Goal: Communication & Community: Share content

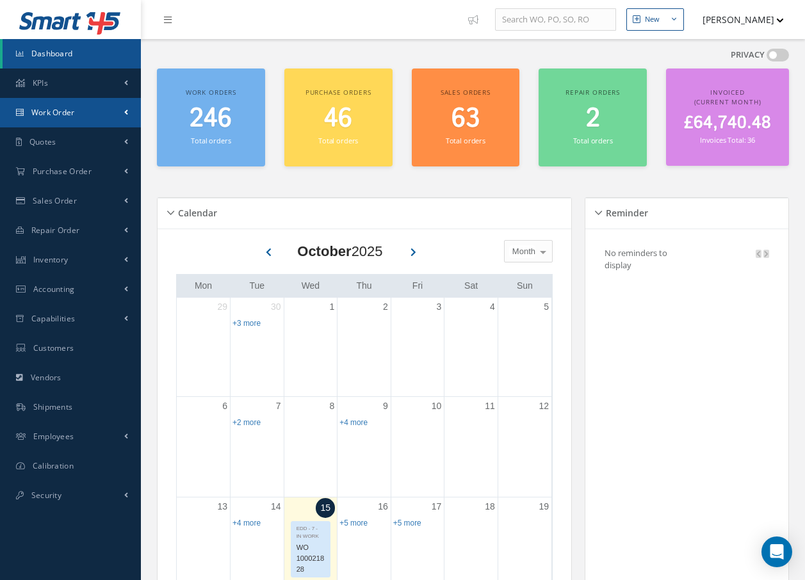
click at [51, 111] on span "Work Order" at bounding box center [53, 112] width 44 height 11
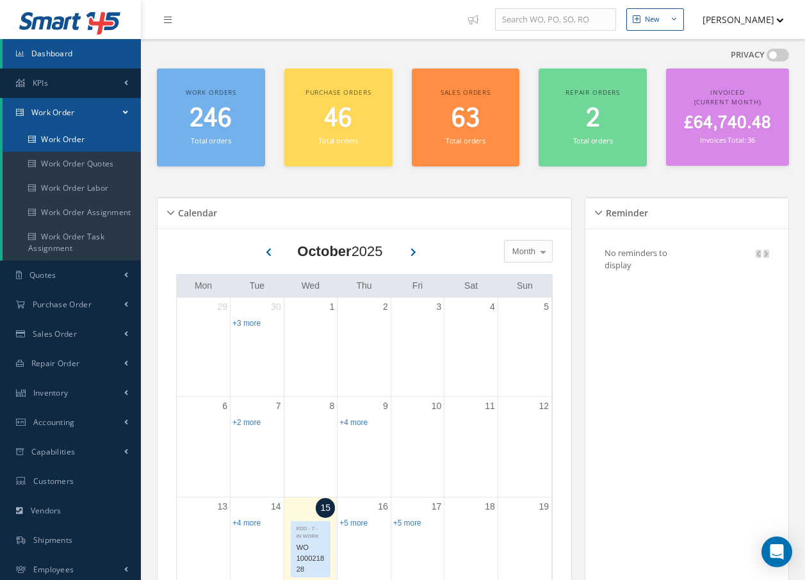
click at [84, 134] on link "Work Order" at bounding box center [72, 139] width 138 height 24
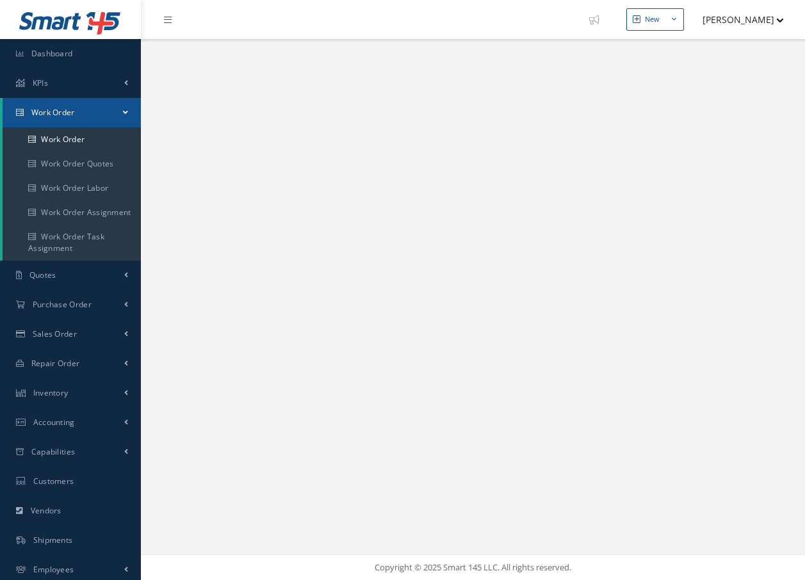
select select "25"
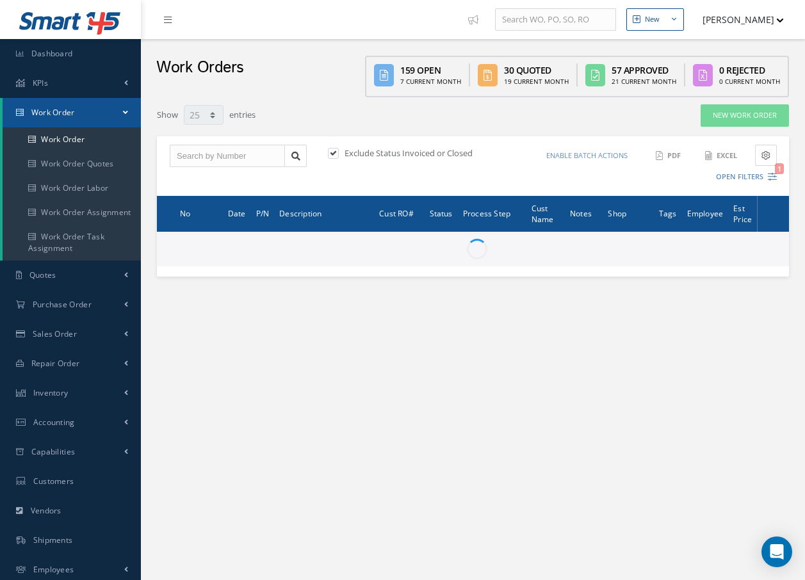
type input "All Work Request"
type input "All Work Performed"
type input "All Status"
type input "WO Part Status"
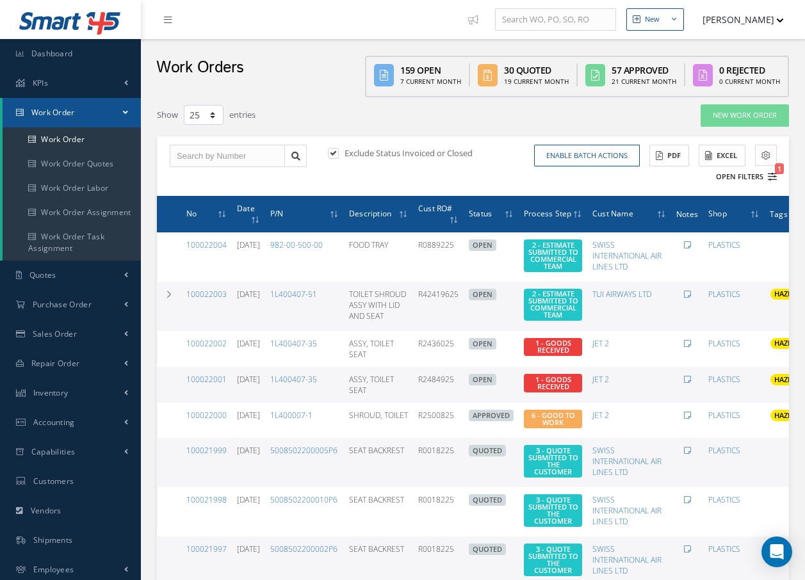
click at [774, 177] on icon "1" at bounding box center [771, 176] width 9 height 9
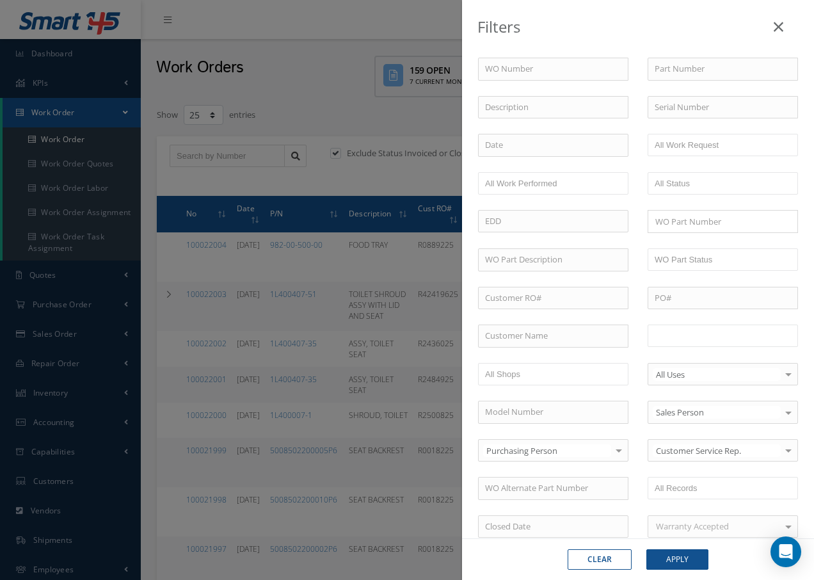
click at [698, 340] on input "text" at bounding box center [695, 336] width 81 height 16
click at [680, 561] on button "Apply" at bounding box center [678, 559] width 62 height 20
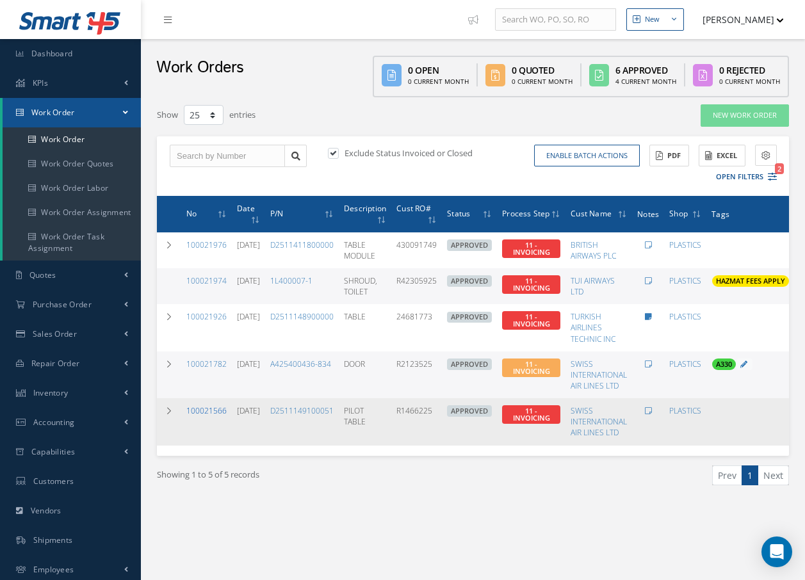
click at [209, 411] on link "100021566" at bounding box center [206, 410] width 40 height 11
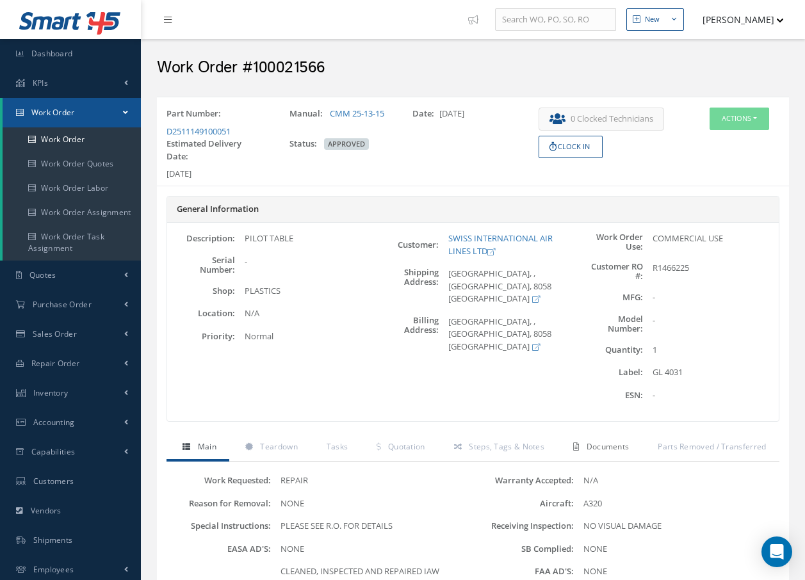
click at [616, 447] on span "Documents" at bounding box center [607, 446] width 43 height 11
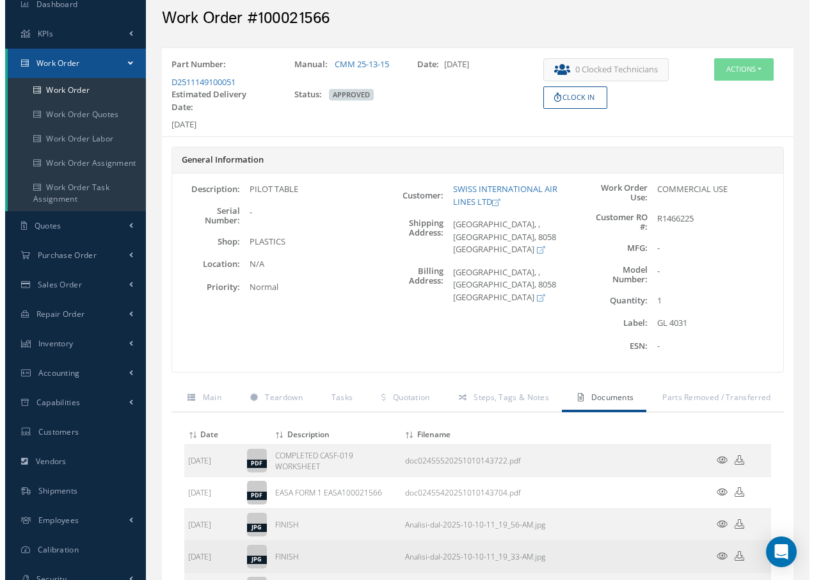
scroll to position [192, 0]
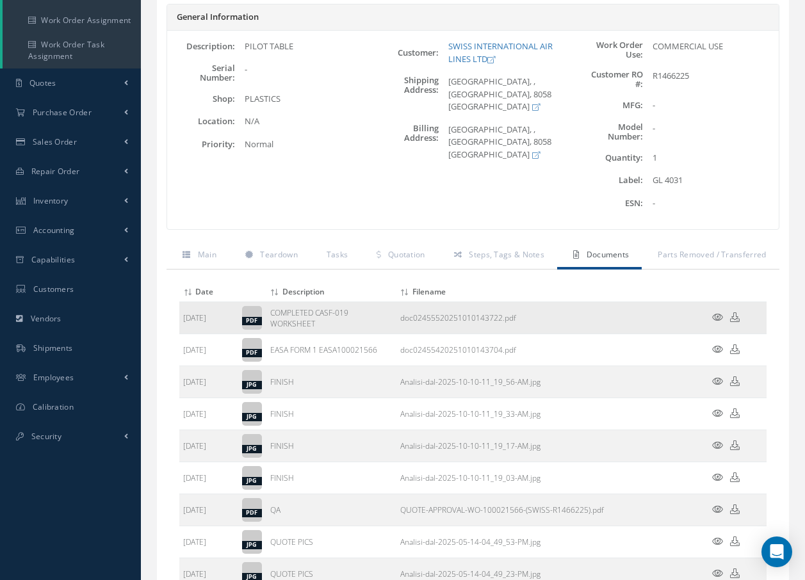
click at [718, 318] on icon at bounding box center [717, 317] width 11 height 10
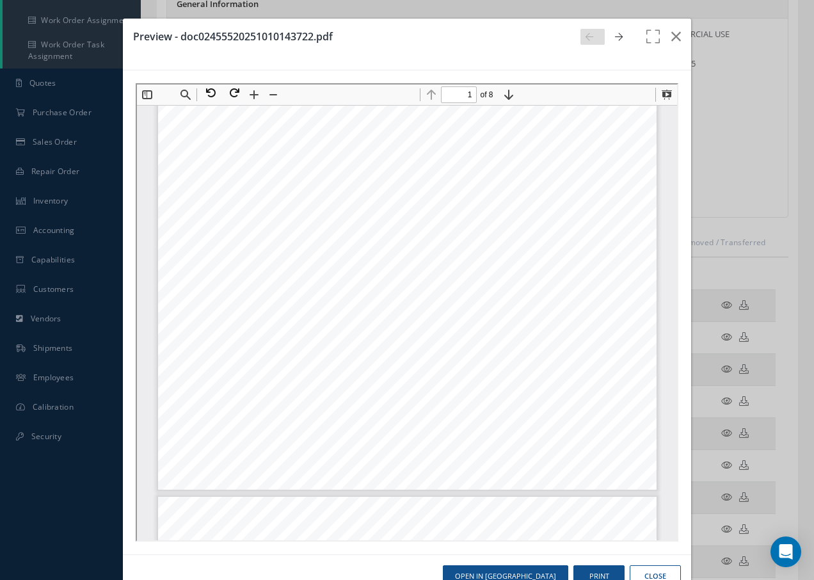
scroll to position [448, 0]
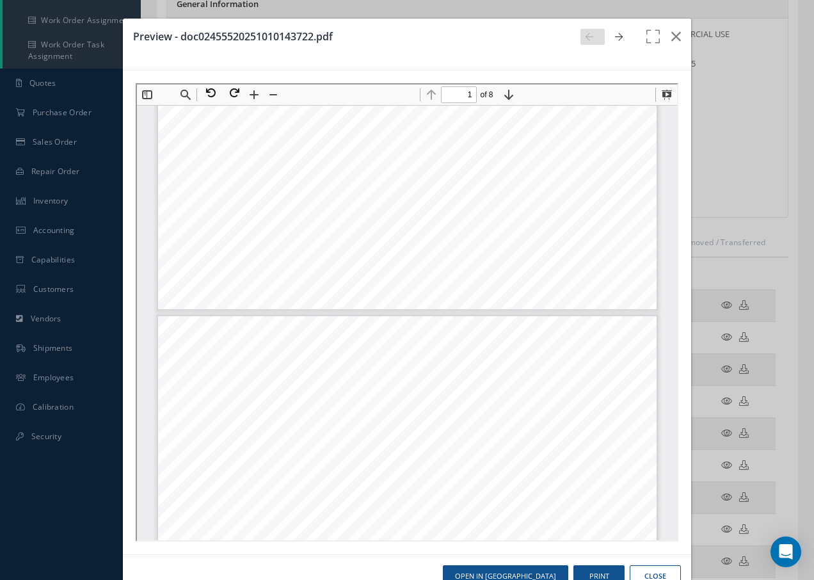
type input "2"
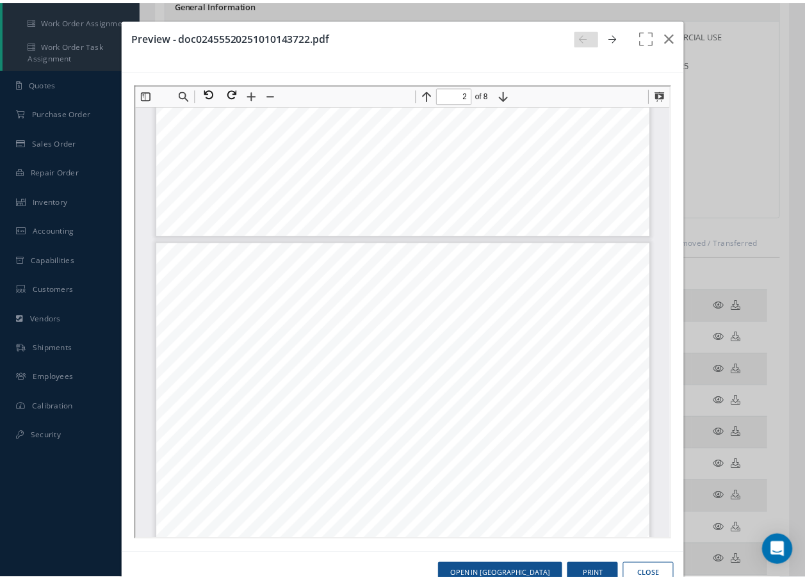
scroll to position [576, 0]
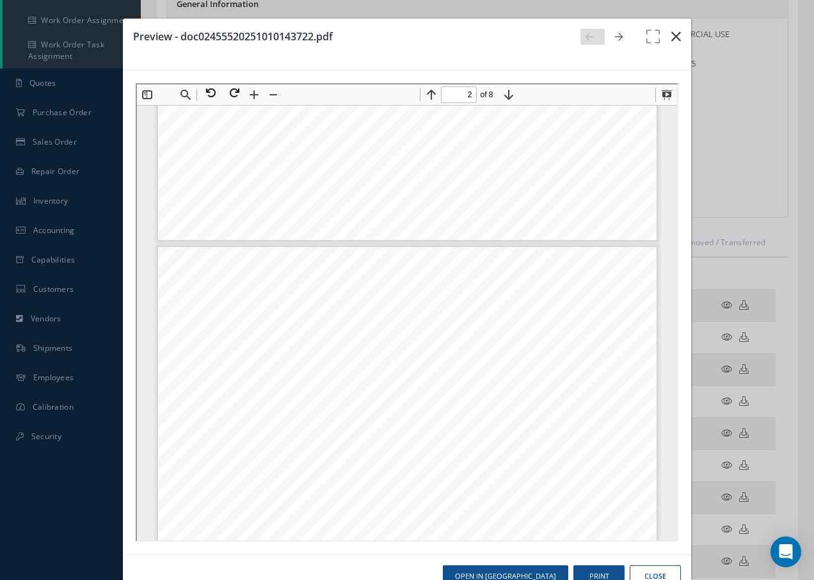
click at [671, 34] on icon "button" at bounding box center [676, 36] width 10 height 15
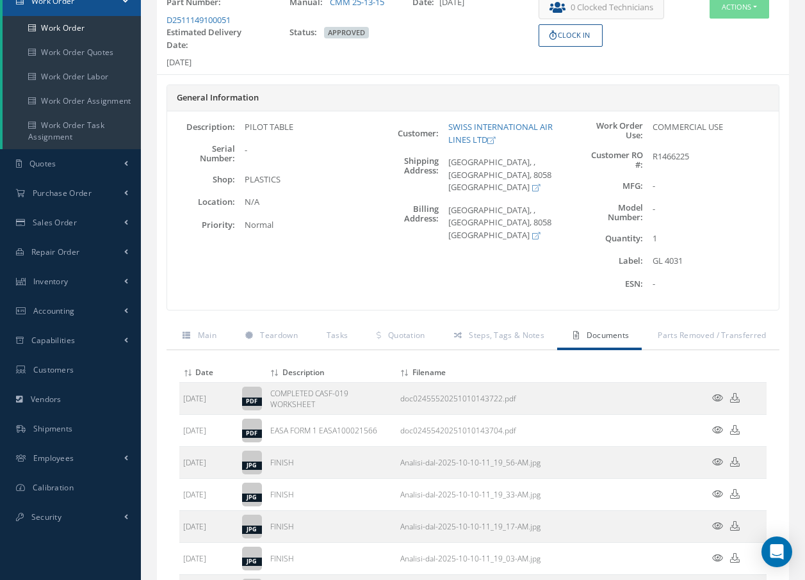
scroll to position [0, 0]
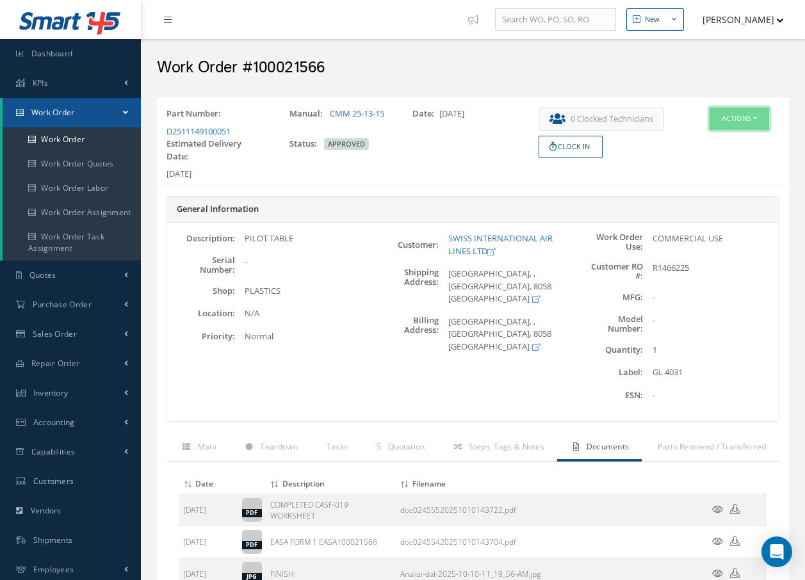
click at [737, 119] on button "Actions" at bounding box center [739, 119] width 60 height 22
click at [714, 162] on link "Invoicing" at bounding box center [719, 160] width 102 height 17
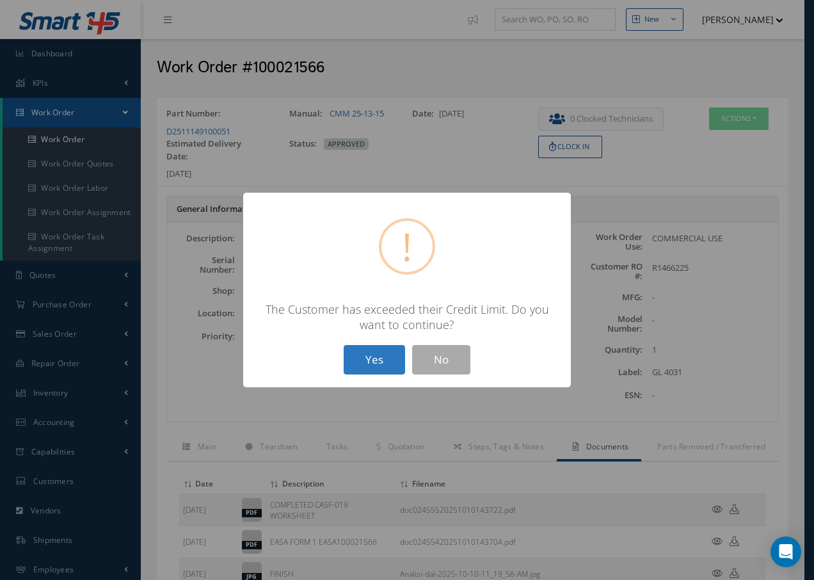
click at [380, 357] on button "Yes" at bounding box center [374, 360] width 61 height 30
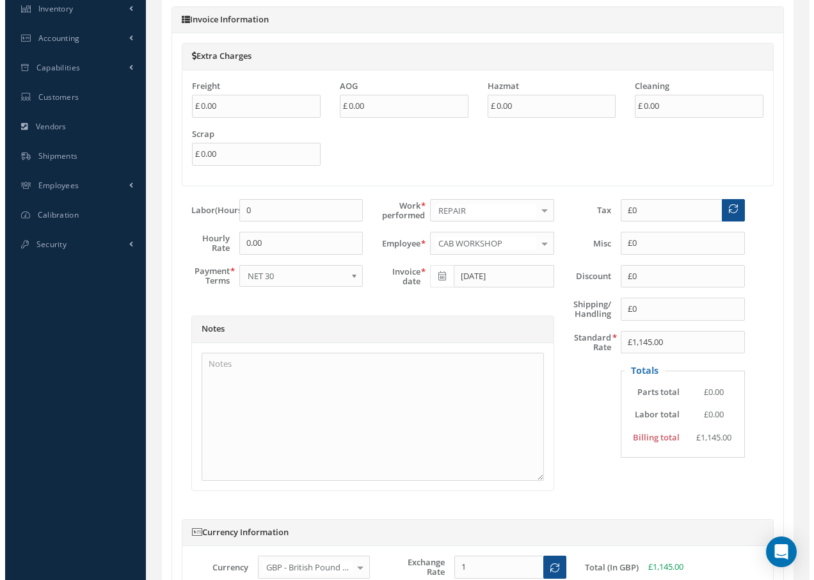
scroll to position [639, 0]
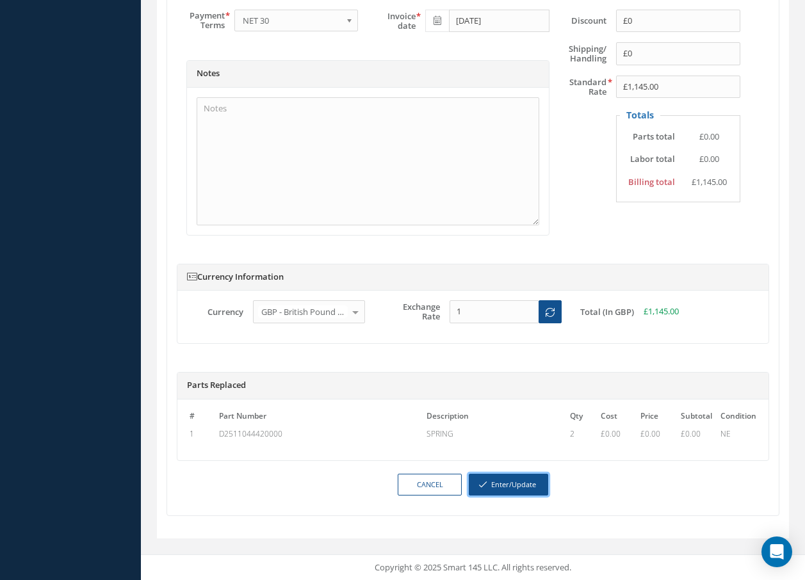
click at [527, 481] on button "Enter/Update" at bounding box center [508, 485] width 79 height 22
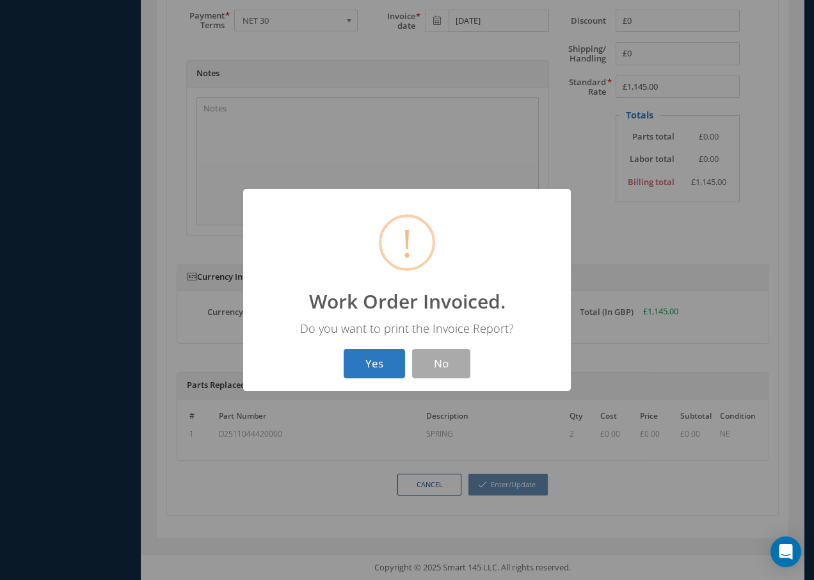
click at [377, 362] on button "Yes" at bounding box center [374, 364] width 61 height 30
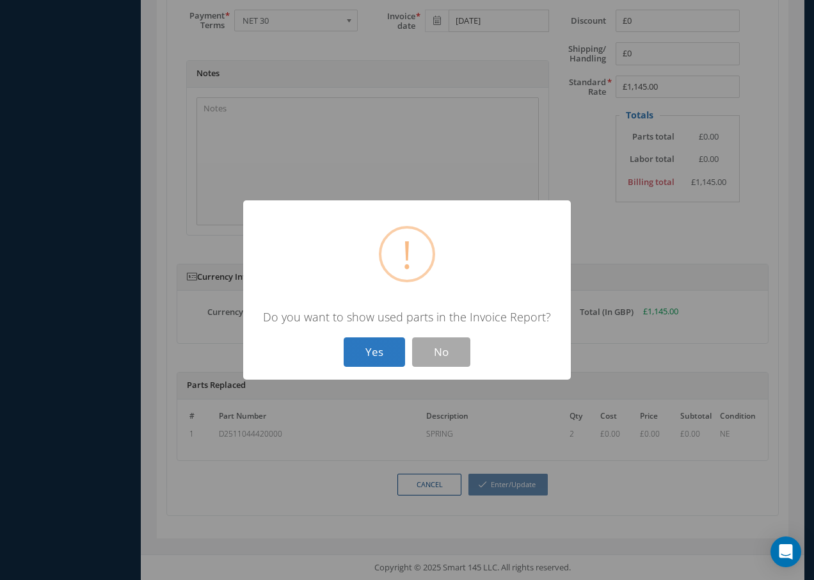
click at [377, 353] on button "Yes" at bounding box center [374, 352] width 61 height 30
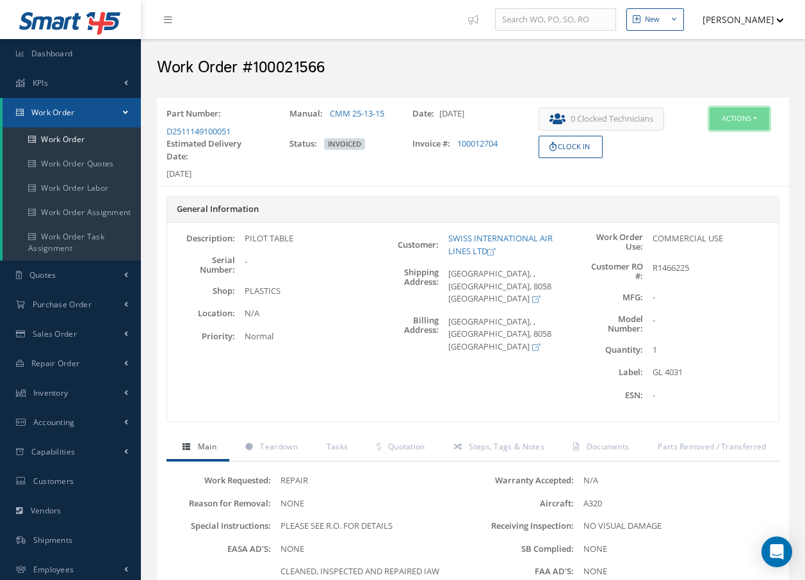
click at [722, 118] on button "Actions" at bounding box center [739, 119] width 60 height 22
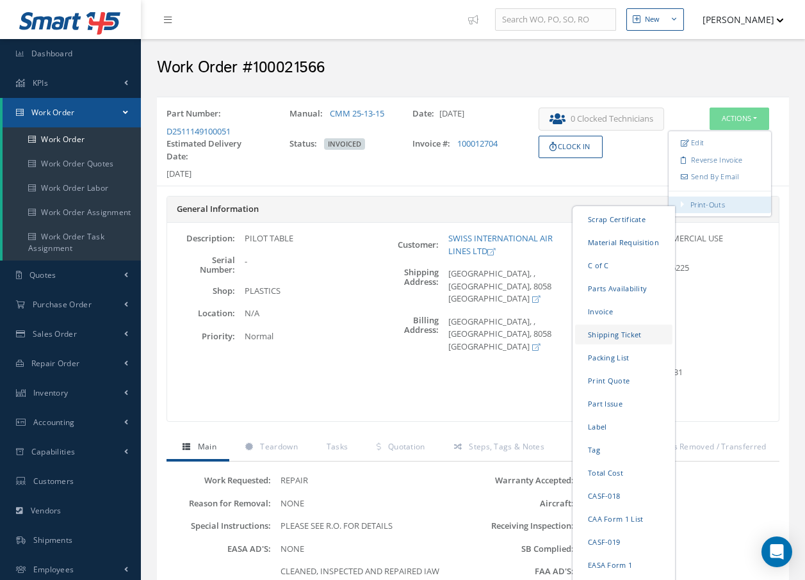
click at [609, 333] on link "Shipping Ticket" at bounding box center [623, 335] width 97 height 20
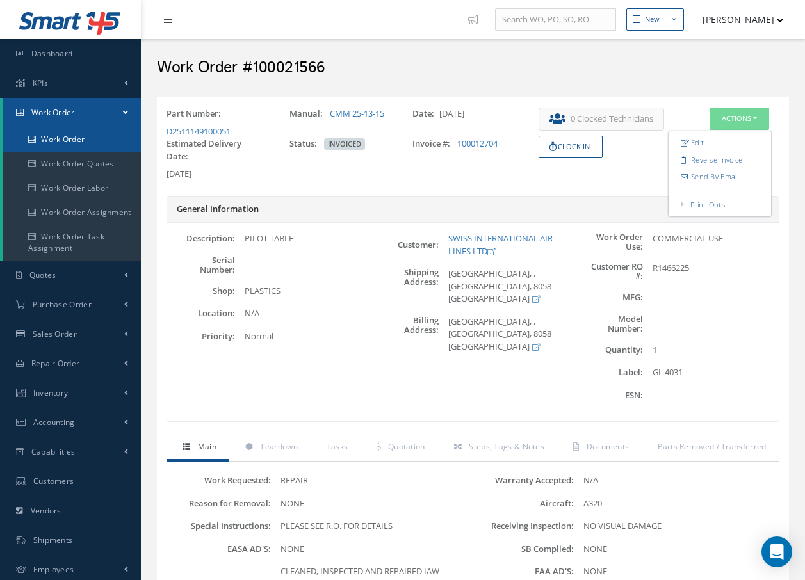
click at [84, 137] on link "Work Order" at bounding box center [72, 139] width 138 height 24
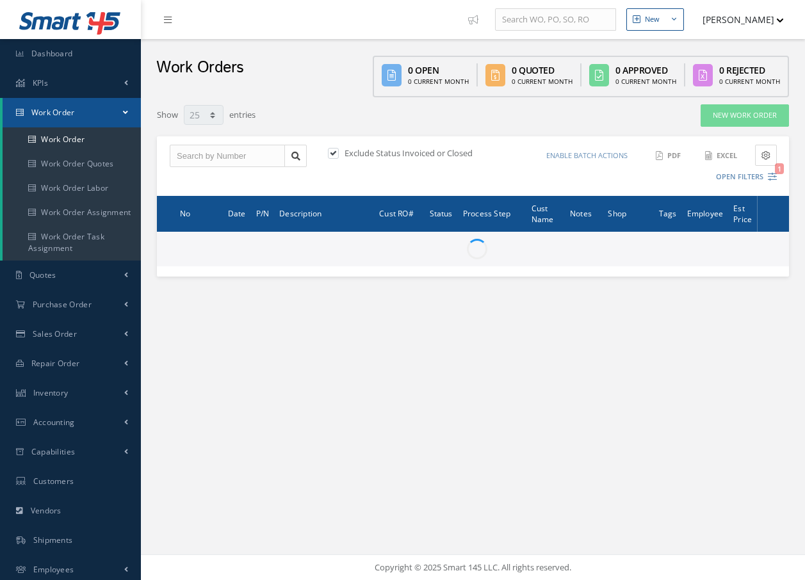
select select "25"
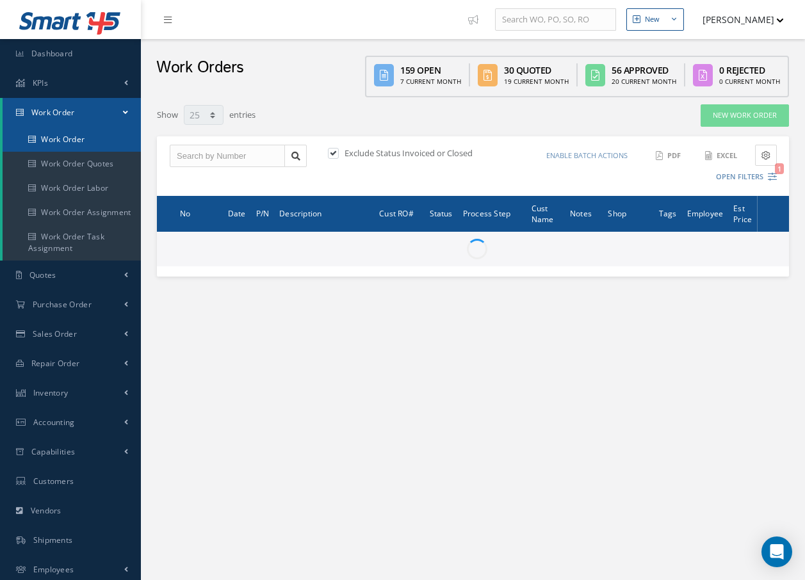
type input "All Work Request"
type input "All Work Performed"
type input "All Status"
type input "WO Part Status"
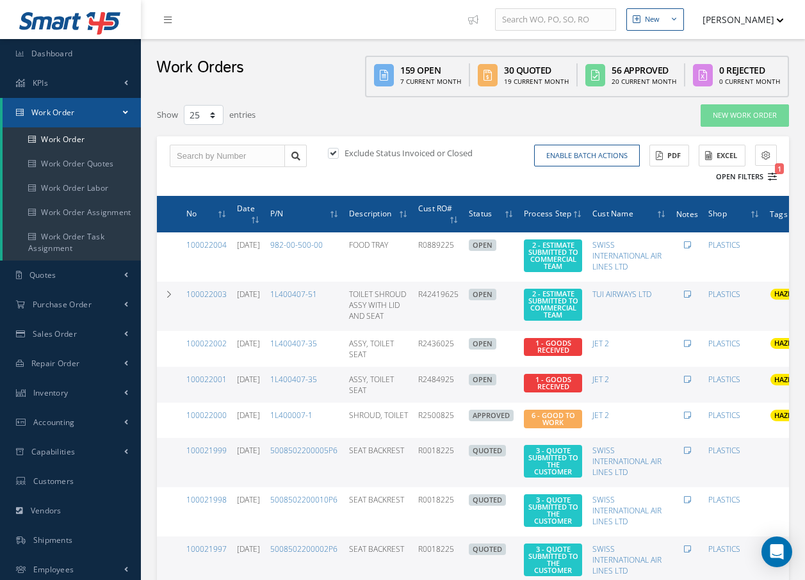
click at [771, 177] on icon "1" at bounding box center [771, 176] width 9 height 9
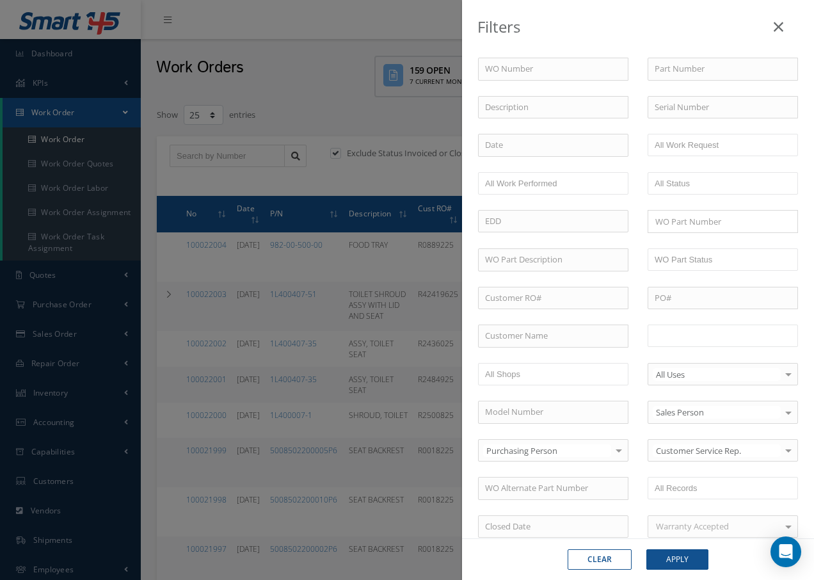
click at [714, 336] on input "text" at bounding box center [695, 336] width 81 height 16
click at [670, 558] on button "Apply" at bounding box center [678, 559] width 62 height 20
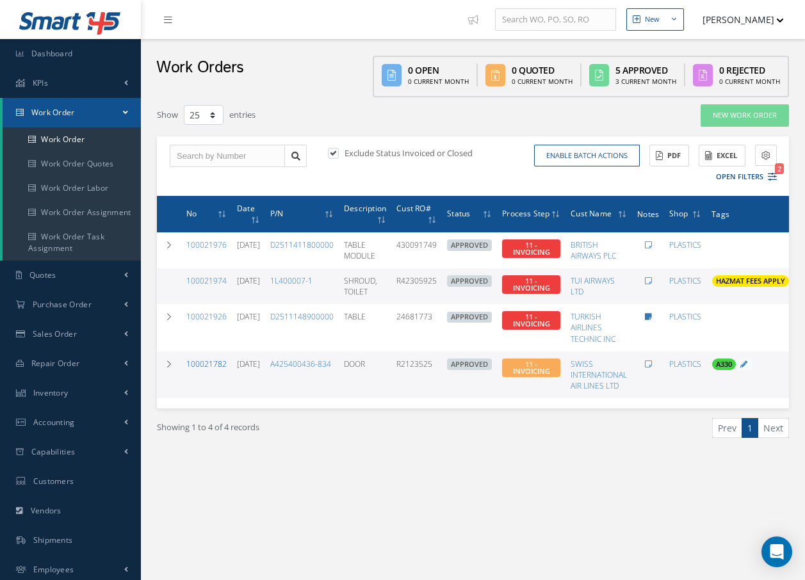
click at [216, 361] on link "100021782" at bounding box center [206, 363] width 40 height 11
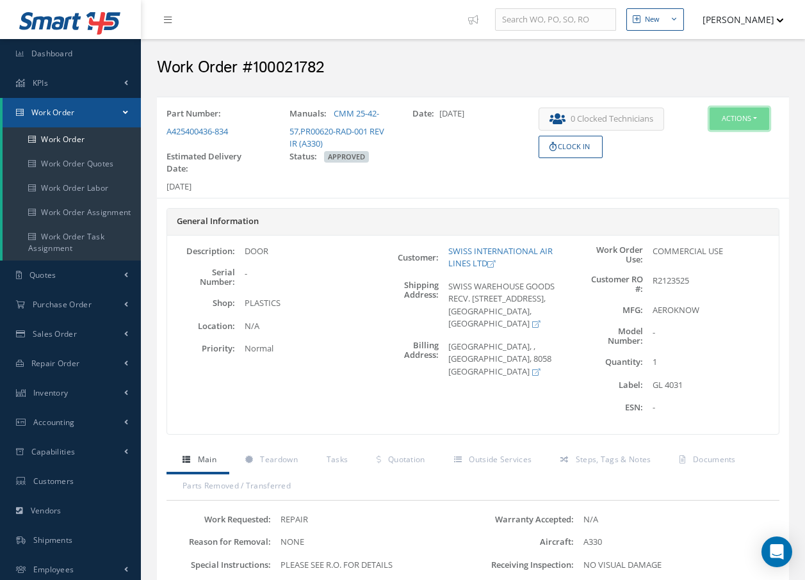
click at [750, 118] on button "Actions" at bounding box center [739, 119] width 60 height 22
click at [705, 155] on link "Invoicing" at bounding box center [719, 160] width 102 height 17
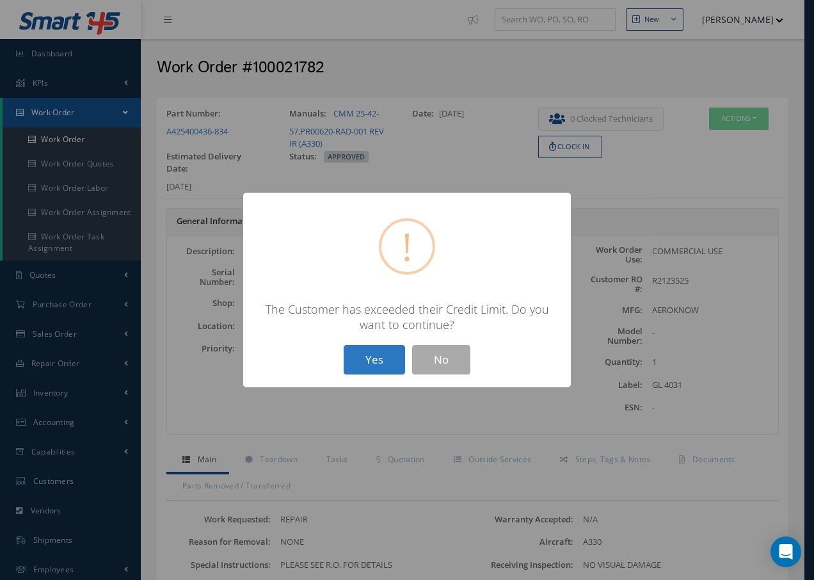
click at [372, 360] on button "Yes" at bounding box center [374, 360] width 61 height 30
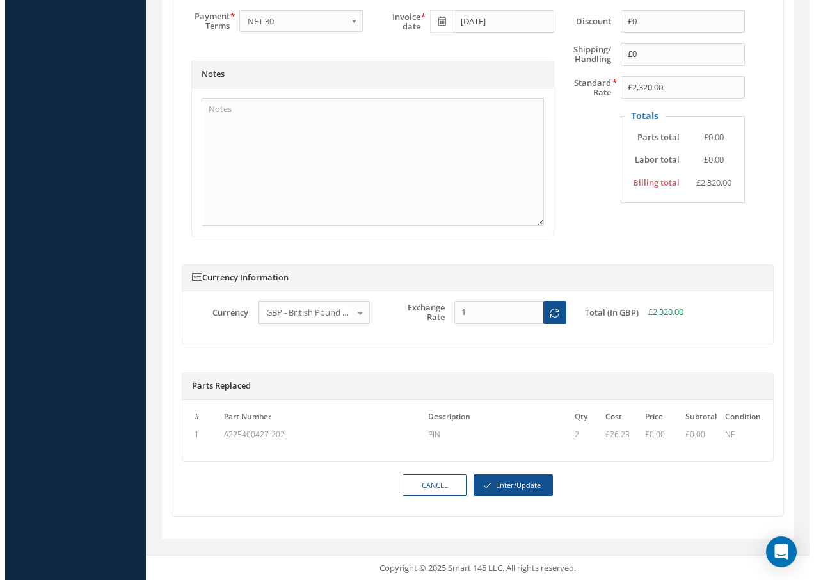
scroll to position [639, 0]
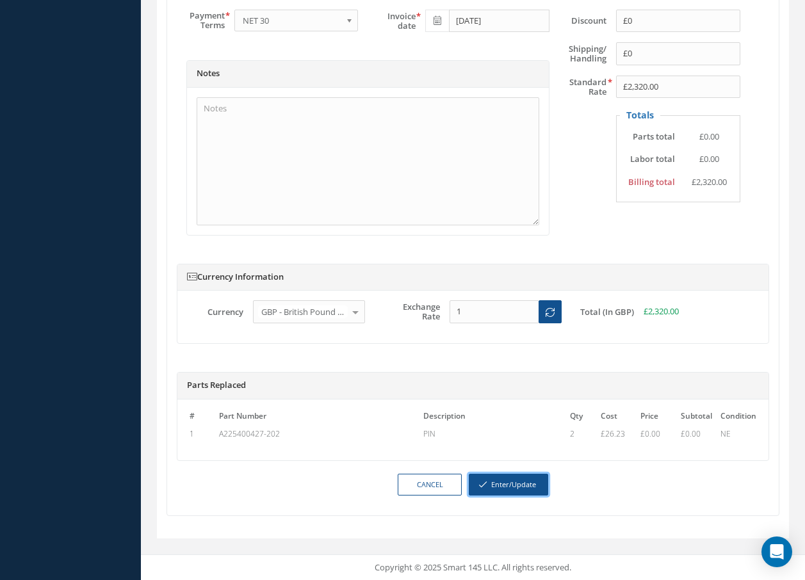
click at [511, 486] on button "Enter/Update" at bounding box center [508, 485] width 79 height 22
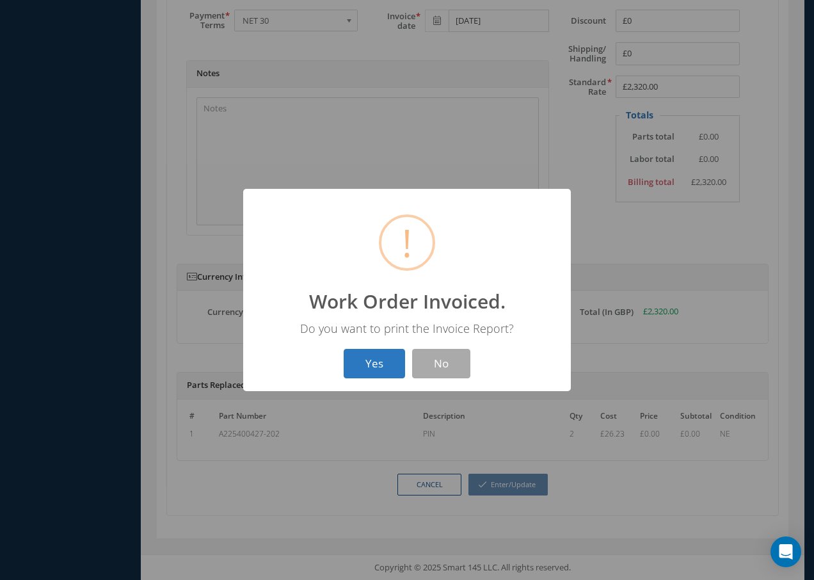
click at [381, 365] on button "Yes" at bounding box center [374, 364] width 61 height 30
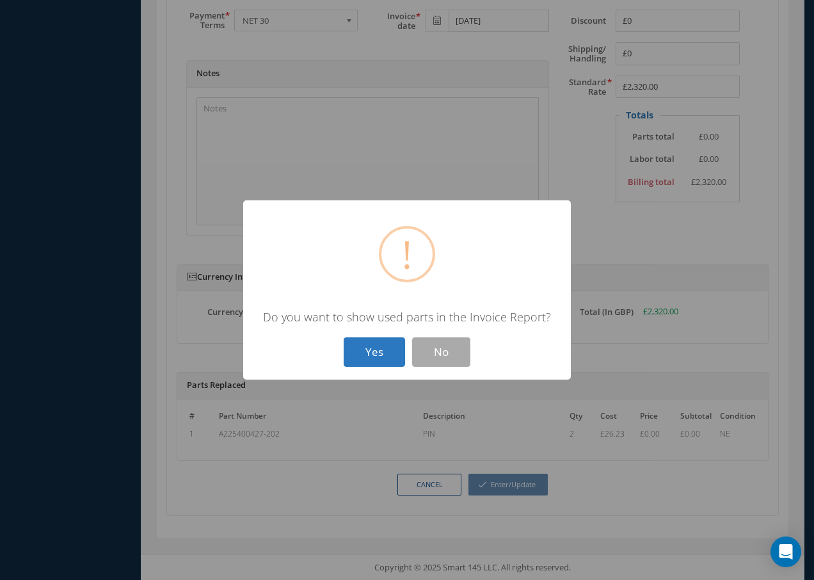
click at [375, 351] on button "Yes" at bounding box center [374, 352] width 61 height 30
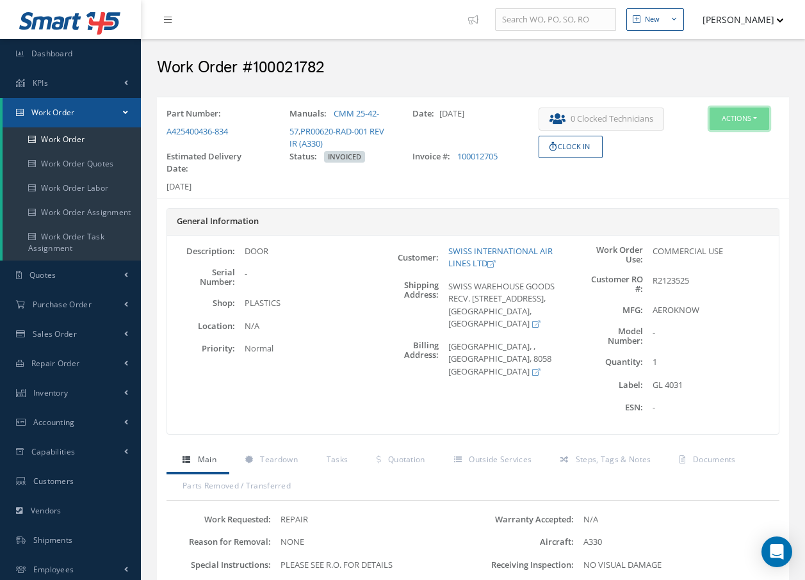
click at [751, 124] on button "Actions" at bounding box center [739, 119] width 60 height 22
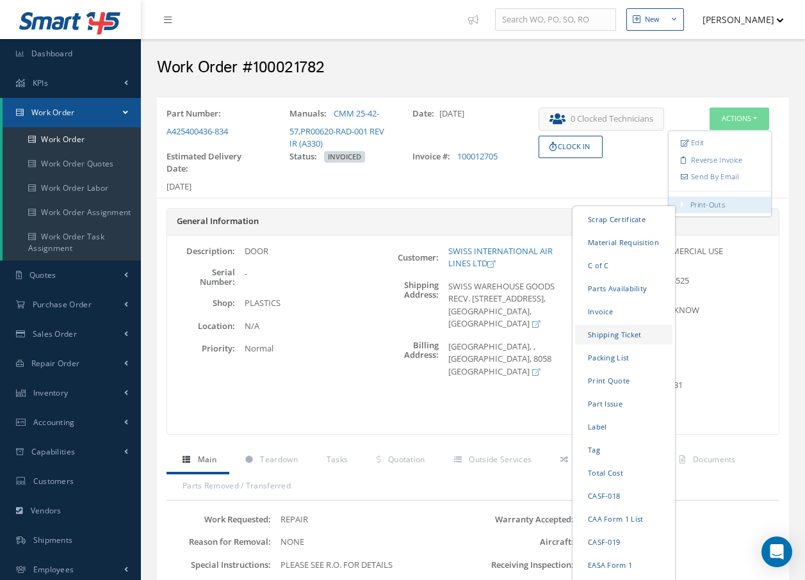
click at [590, 335] on link "Shipping Ticket" at bounding box center [623, 335] width 97 height 20
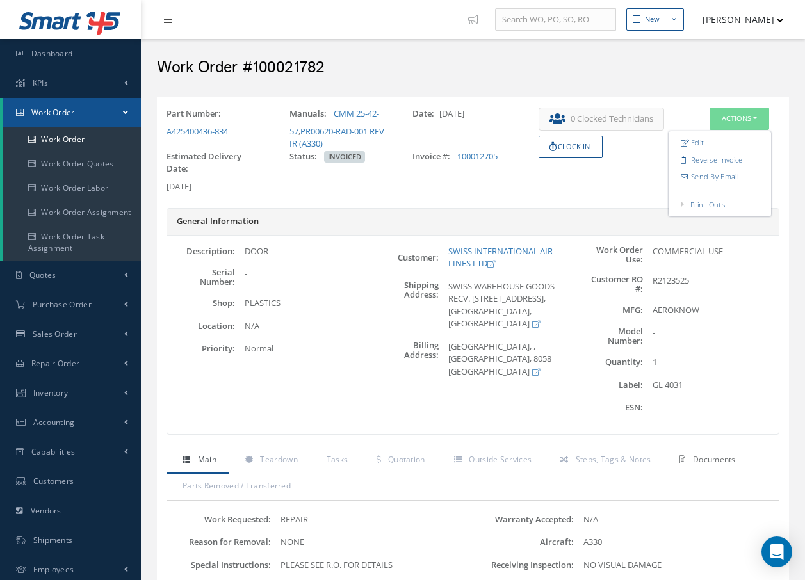
click at [712, 458] on span "Documents" at bounding box center [714, 459] width 43 height 11
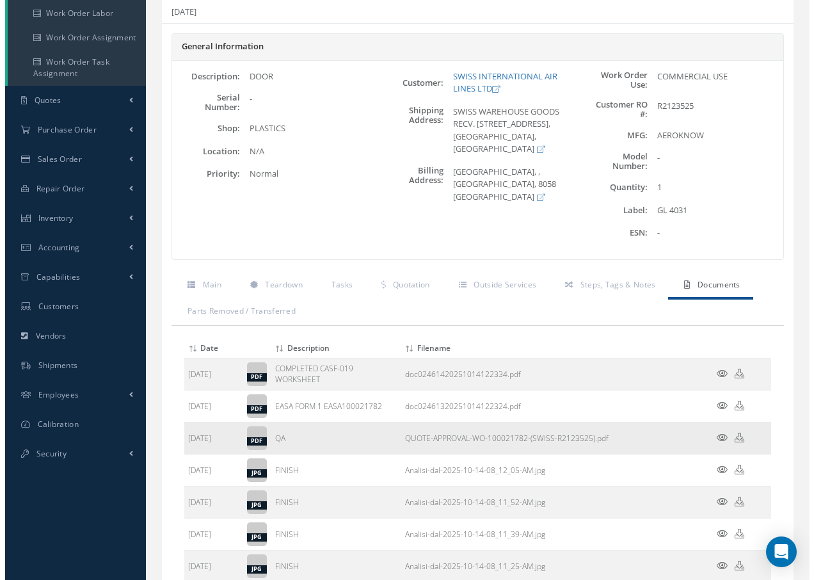
scroll to position [192, 0]
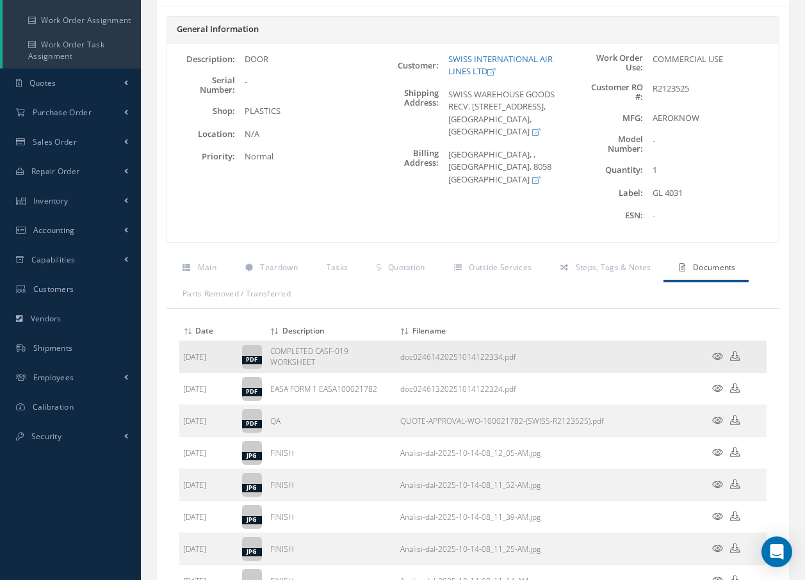
click at [719, 354] on icon at bounding box center [717, 356] width 11 height 10
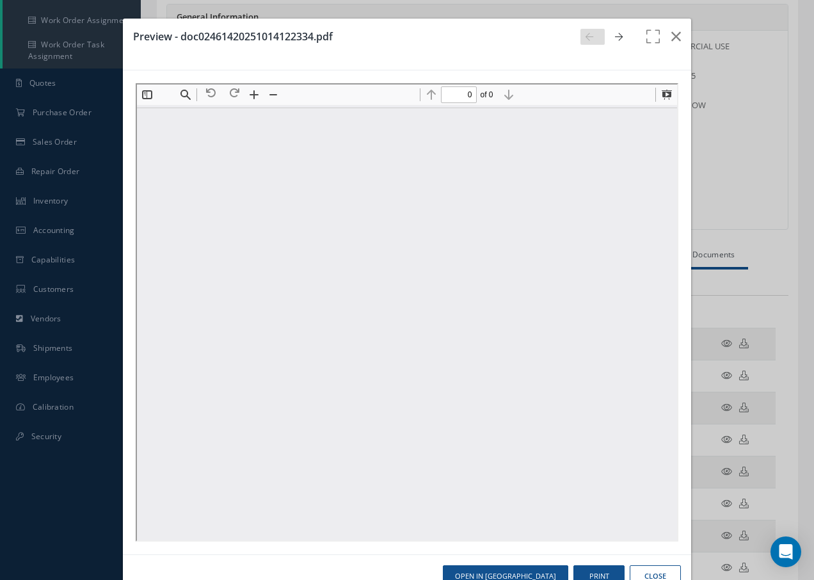
scroll to position [0, 0]
type input "1"
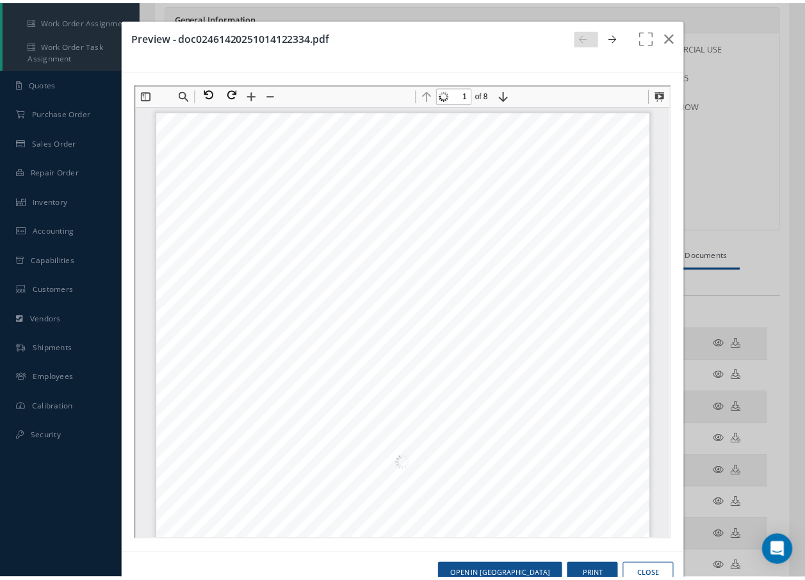
scroll to position [6, 0]
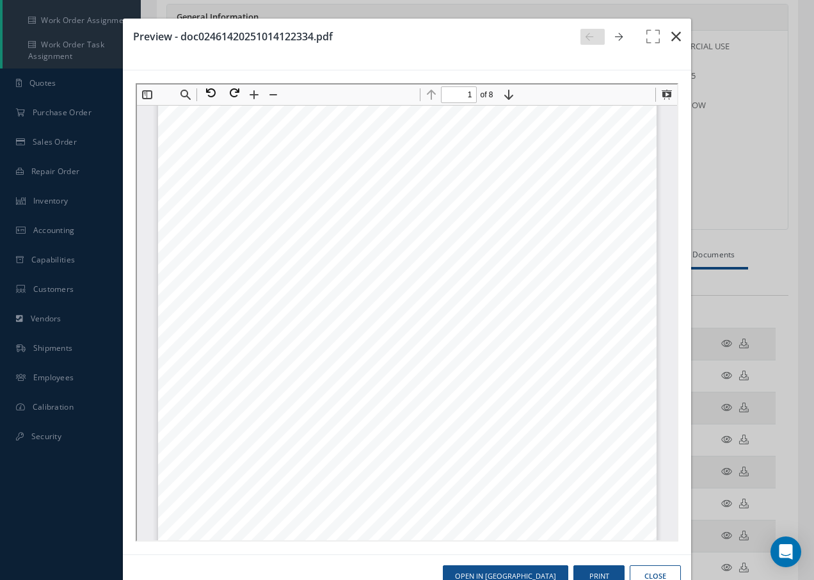
click at [671, 38] on icon "button" at bounding box center [676, 36] width 10 height 15
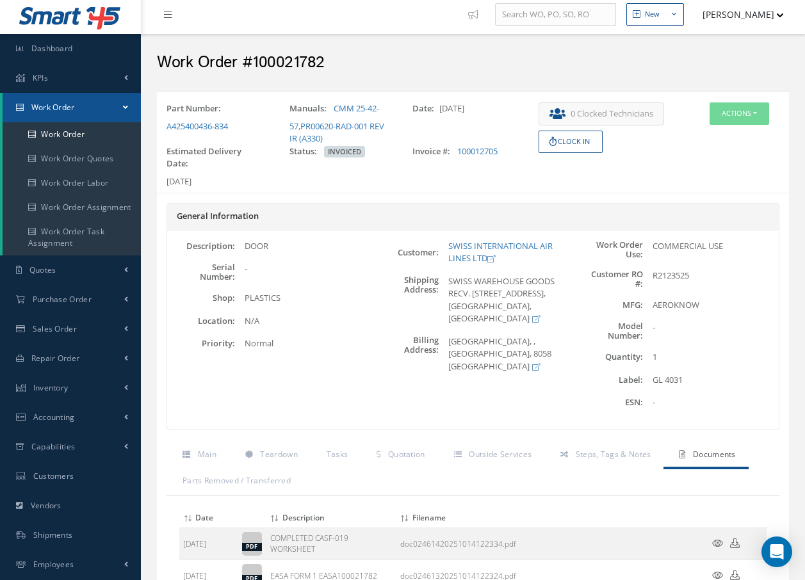
scroll to position [0, 0]
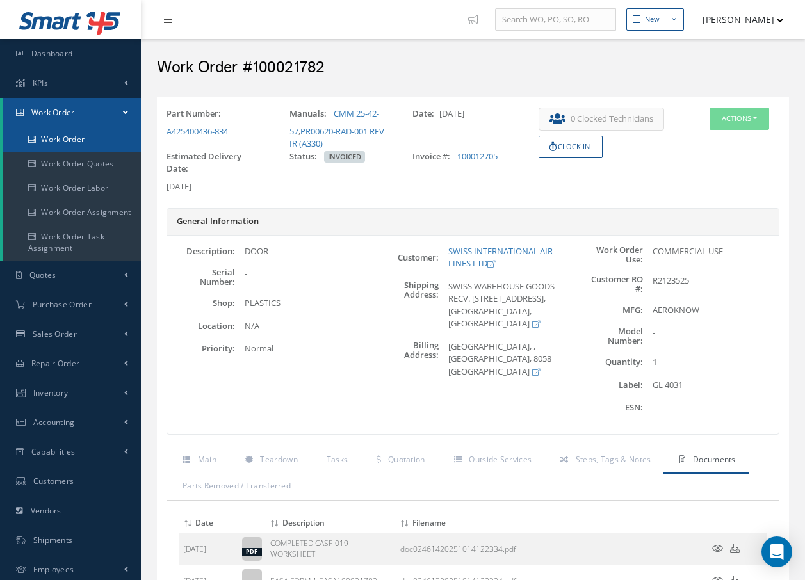
click at [75, 140] on link "Work Order" at bounding box center [72, 139] width 138 height 24
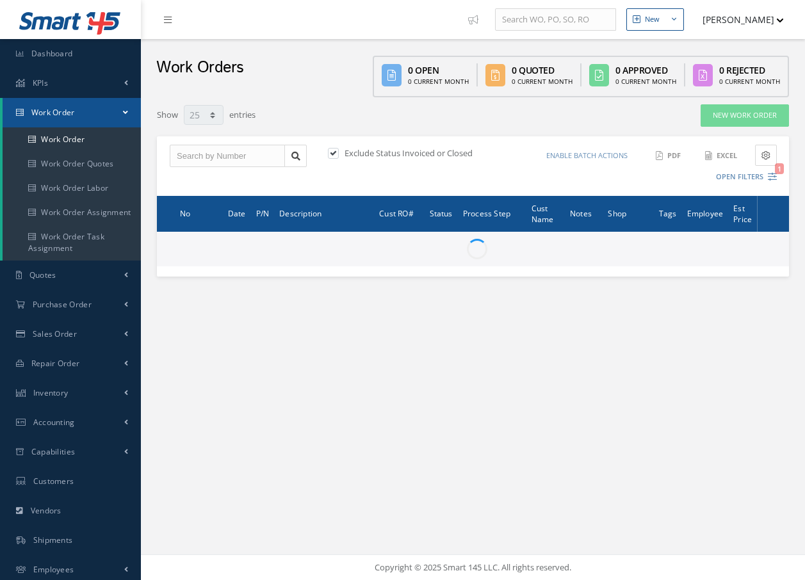
select select "25"
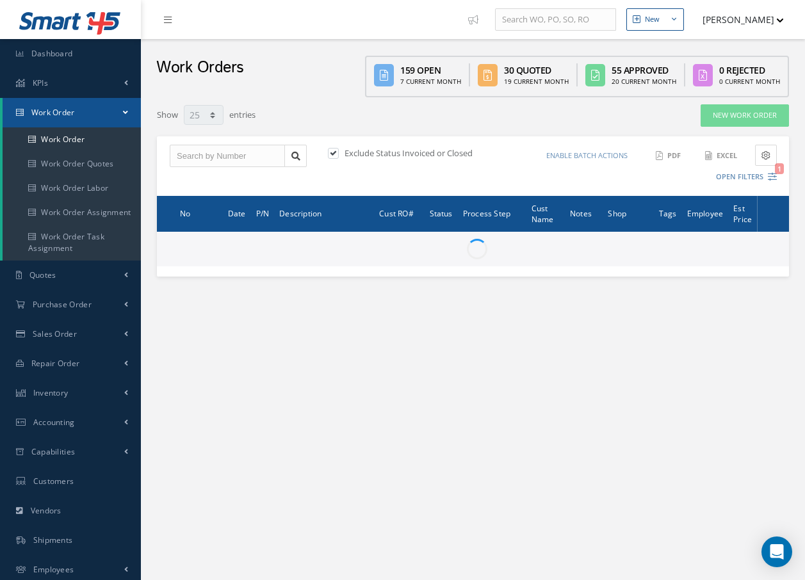
type input "All Work Request"
type input "All Work Performed"
type input "All Status"
type input "WO Part Status"
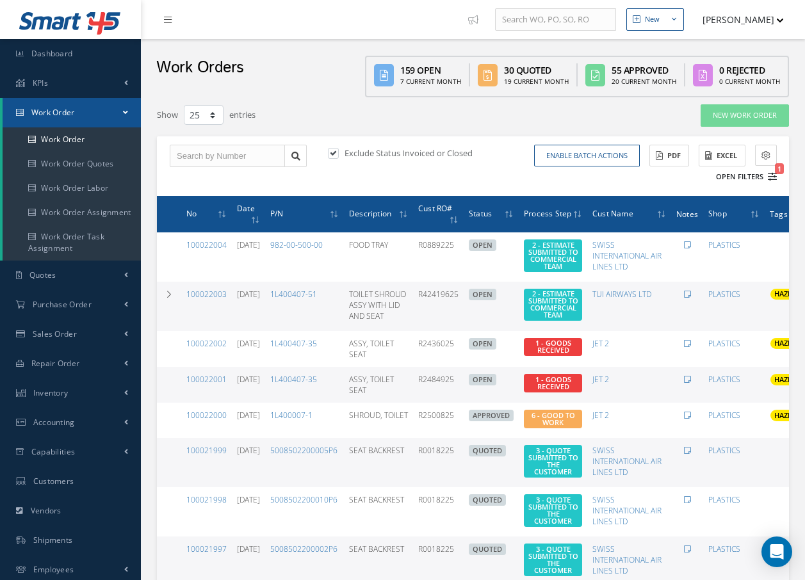
click at [769, 173] on icon "1" at bounding box center [771, 176] width 9 height 9
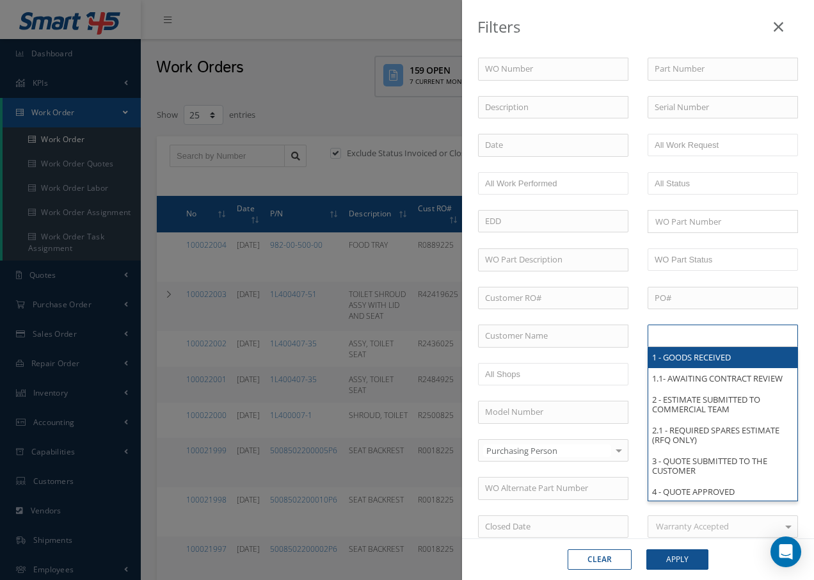
click at [721, 336] on input "text" at bounding box center [695, 336] width 81 height 16
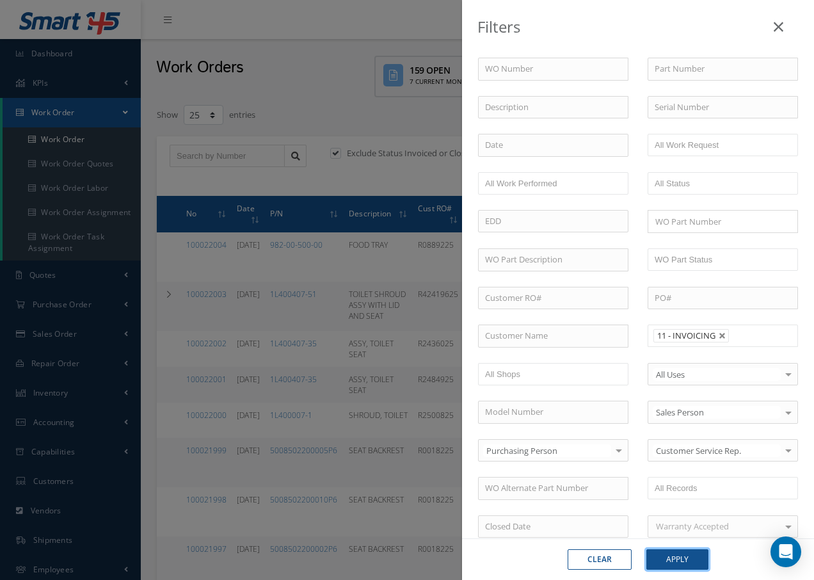
click at [684, 561] on button "Apply" at bounding box center [678, 559] width 62 height 20
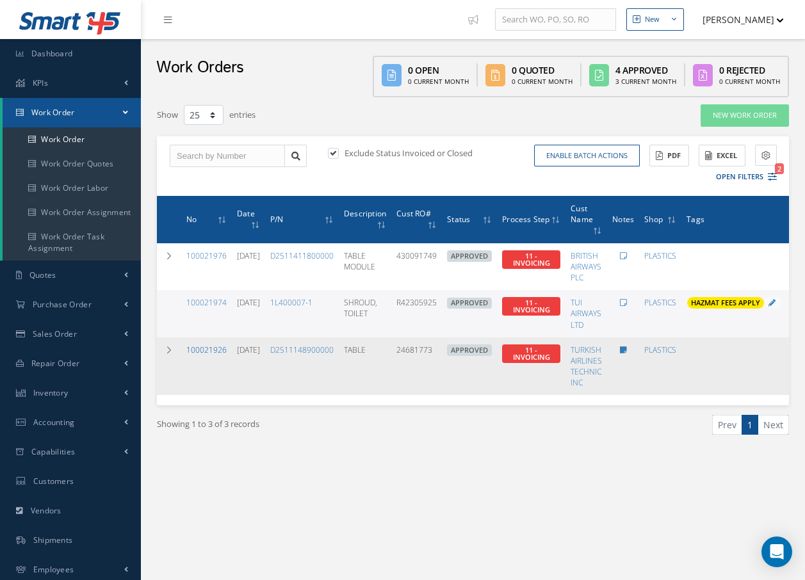
click at [211, 349] on link "100021926" at bounding box center [206, 349] width 40 height 11
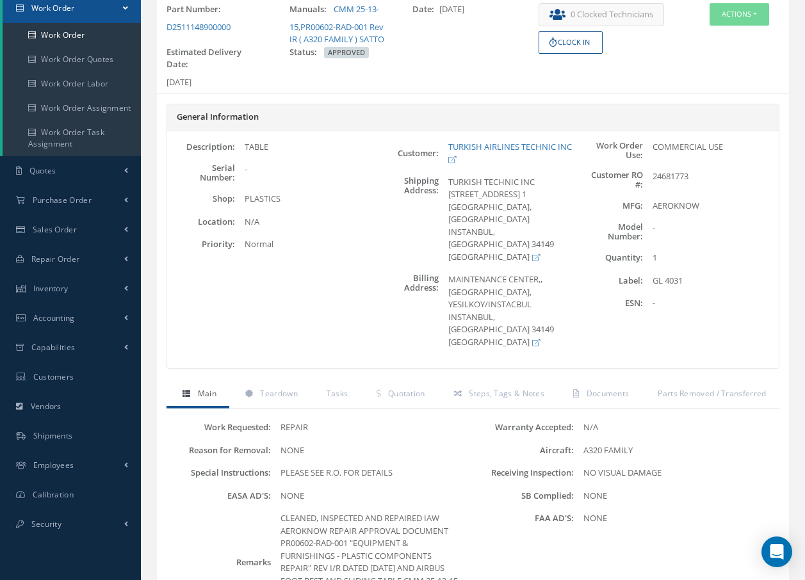
scroll to position [320, 0]
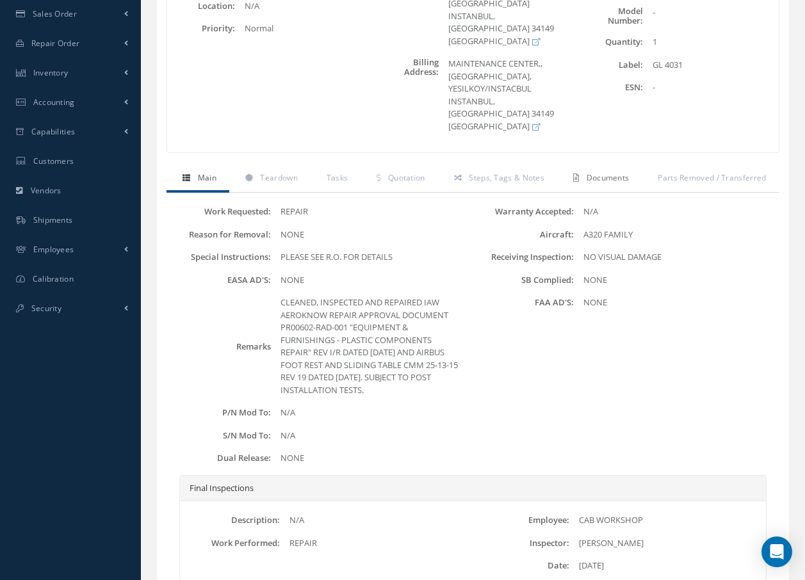
click at [604, 172] on span "Documents" at bounding box center [607, 177] width 43 height 11
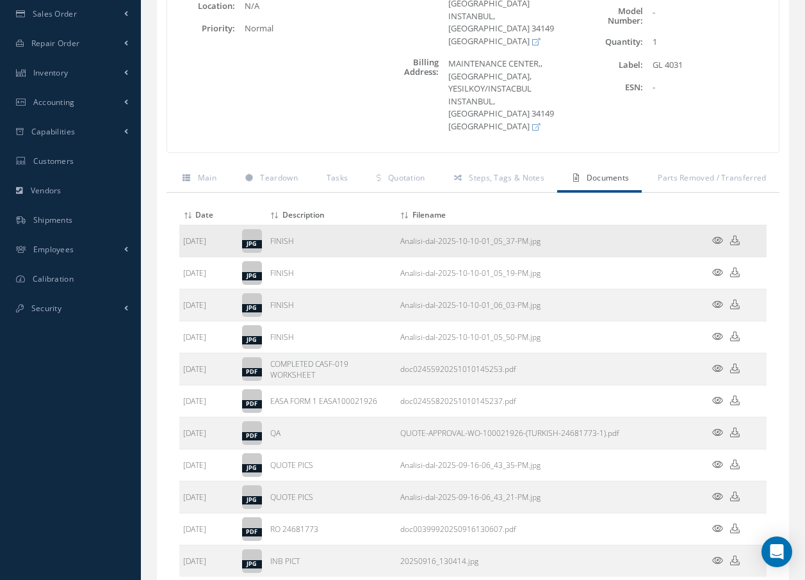
click at [718, 236] on icon at bounding box center [717, 241] width 11 height 10
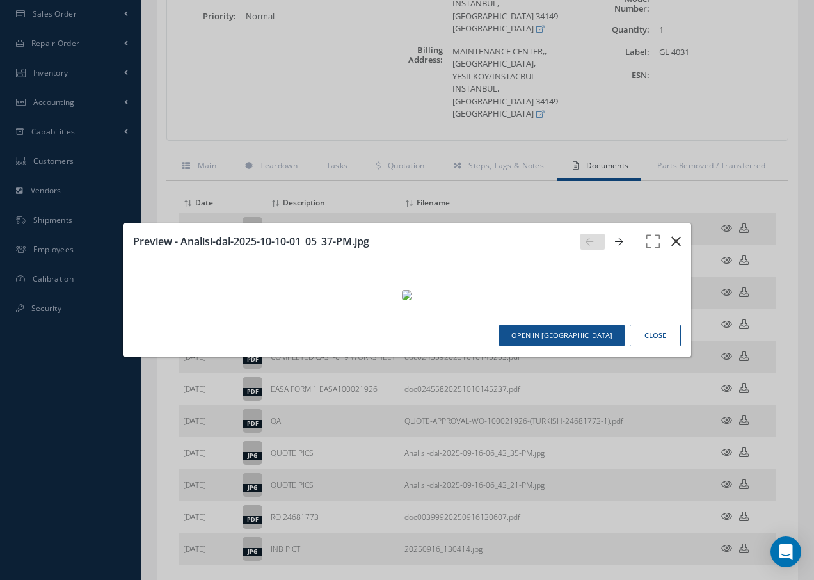
click at [675, 234] on icon "button" at bounding box center [676, 241] width 10 height 15
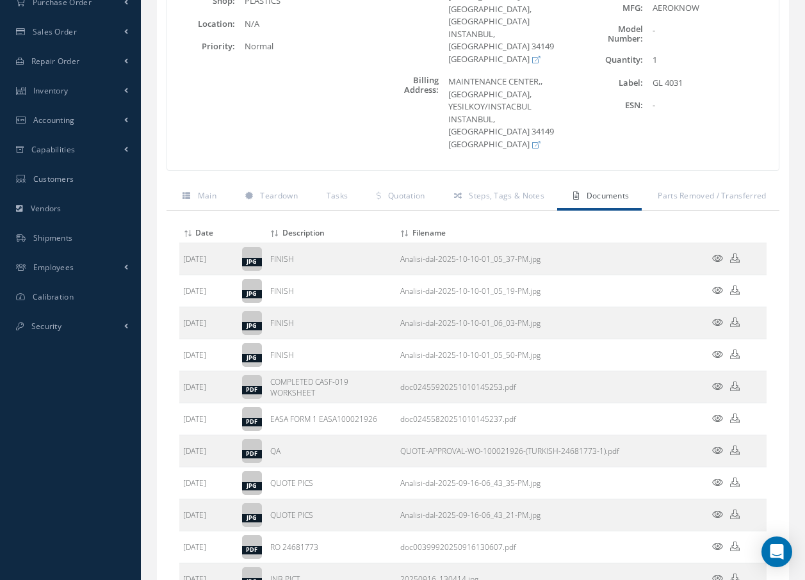
scroll to position [389, 0]
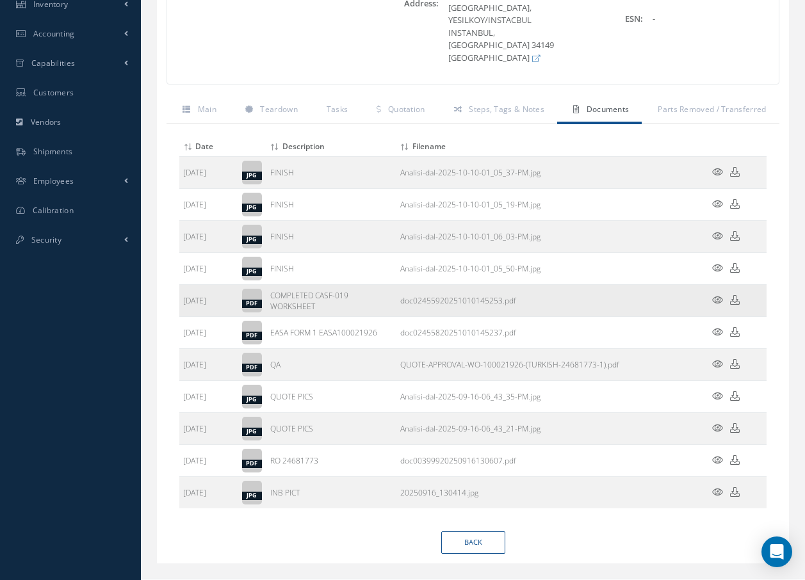
click at [716, 295] on icon at bounding box center [717, 300] width 11 height 10
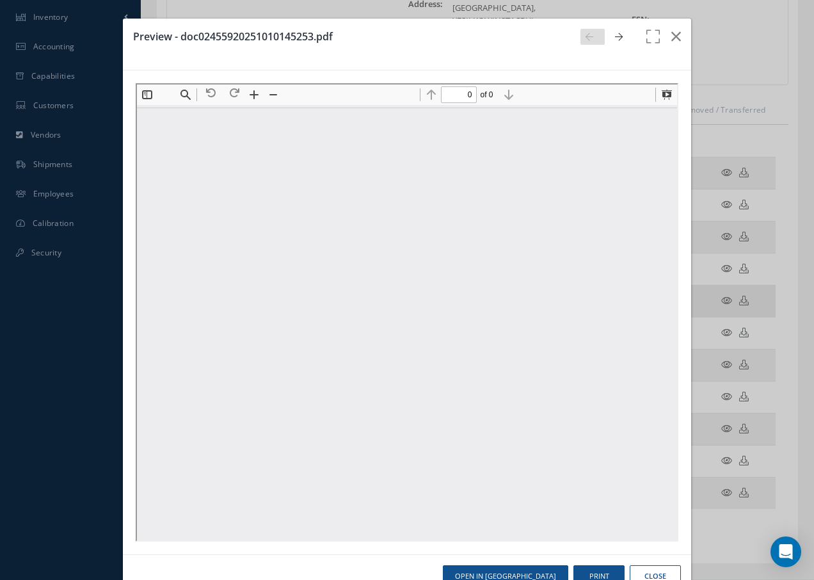
scroll to position [0, 0]
type input "1"
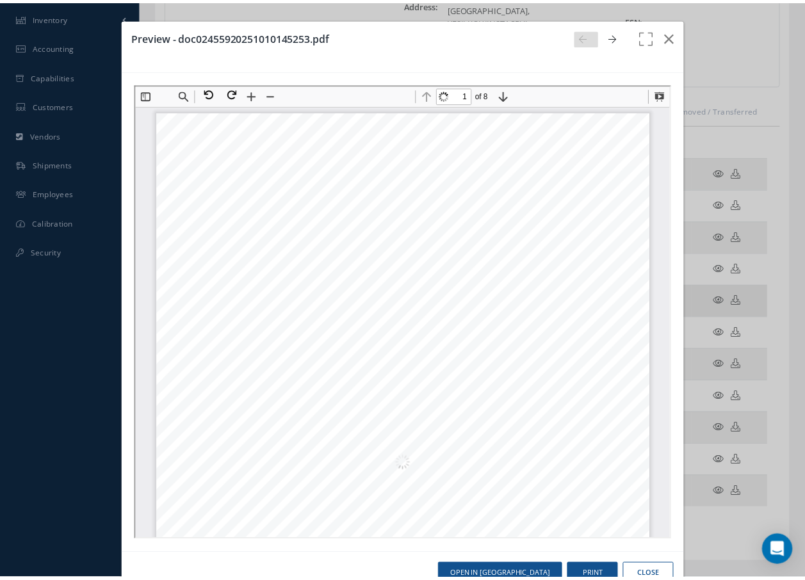
scroll to position [6, 0]
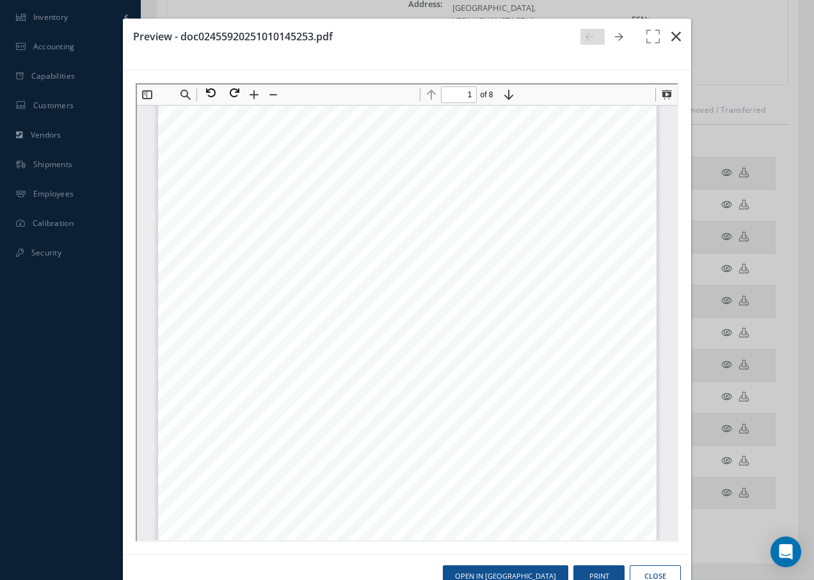
click at [671, 36] on icon "button" at bounding box center [676, 36] width 10 height 15
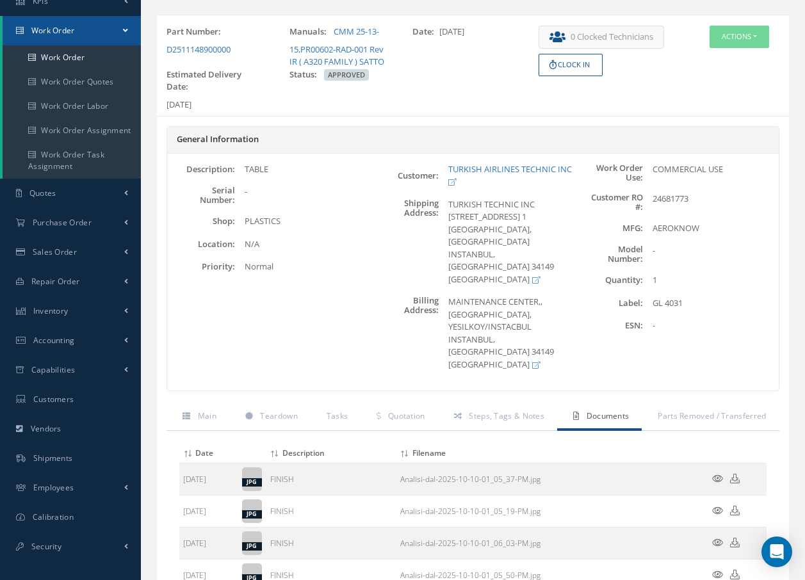
scroll to position [56, 0]
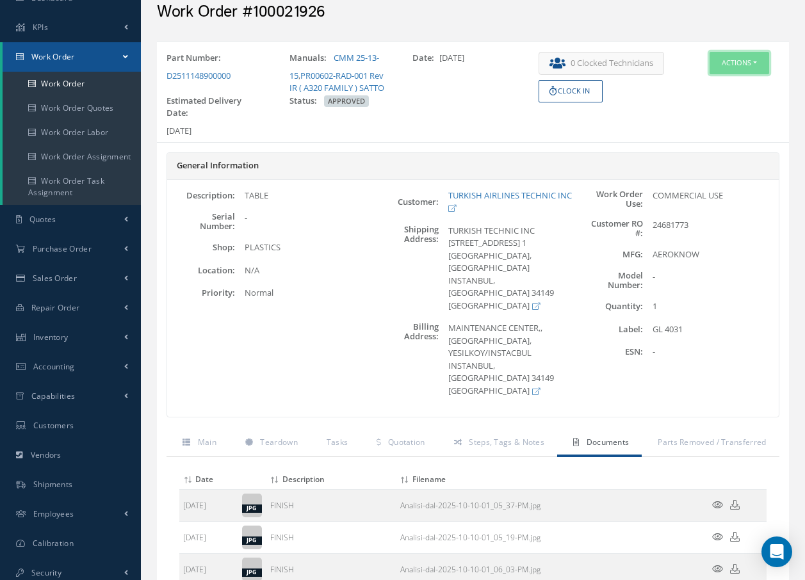
click at [733, 60] on button "Actions" at bounding box center [739, 63] width 60 height 22
click at [715, 103] on link "Invoicing" at bounding box center [719, 104] width 102 height 17
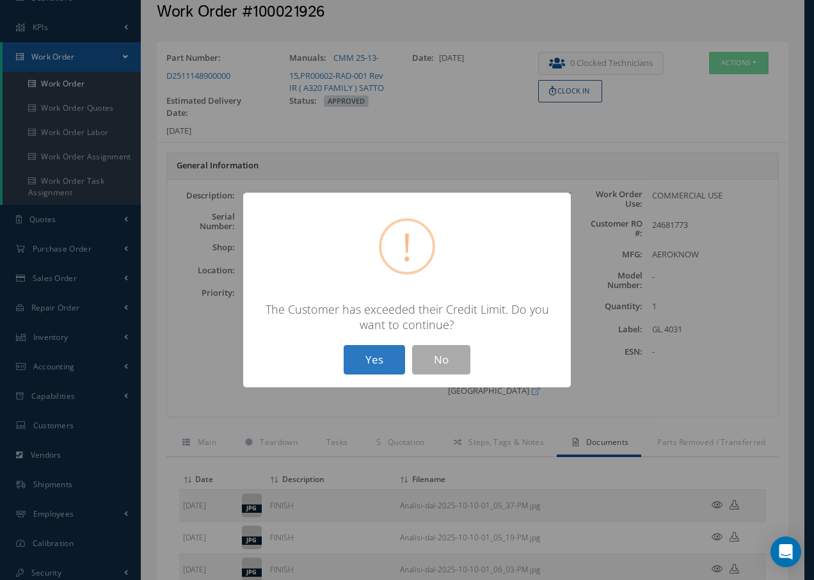
click at [374, 357] on button "Yes" at bounding box center [374, 360] width 61 height 30
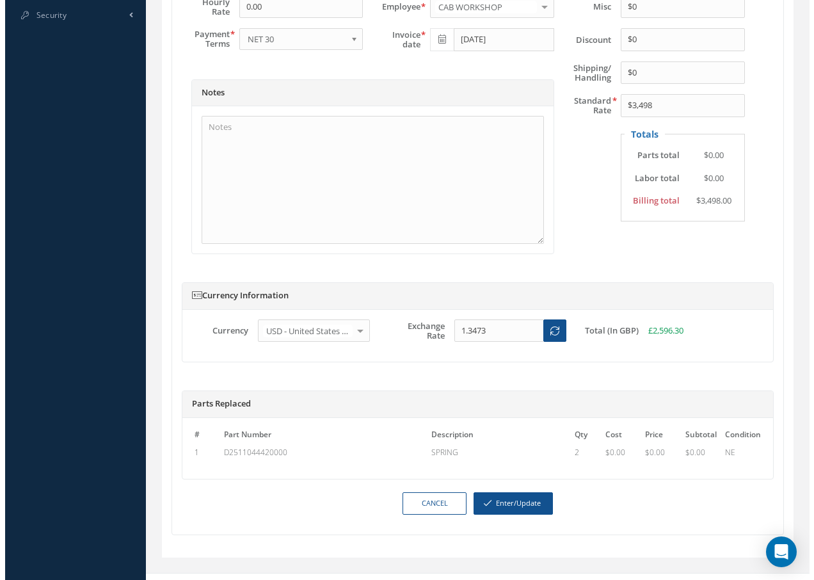
scroll to position [632, 0]
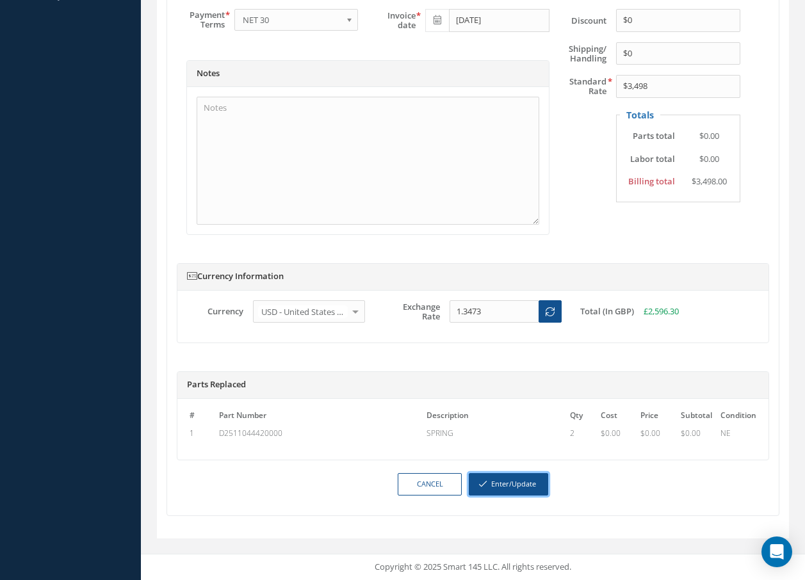
click at [503, 484] on button "Enter/Update" at bounding box center [508, 484] width 79 height 22
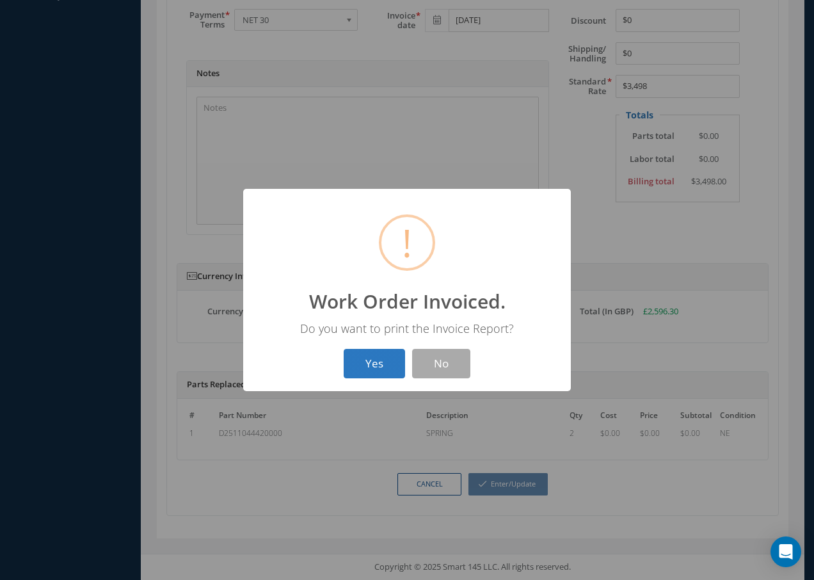
click at [376, 362] on button "Yes" at bounding box center [374, 364] width 61 height 30
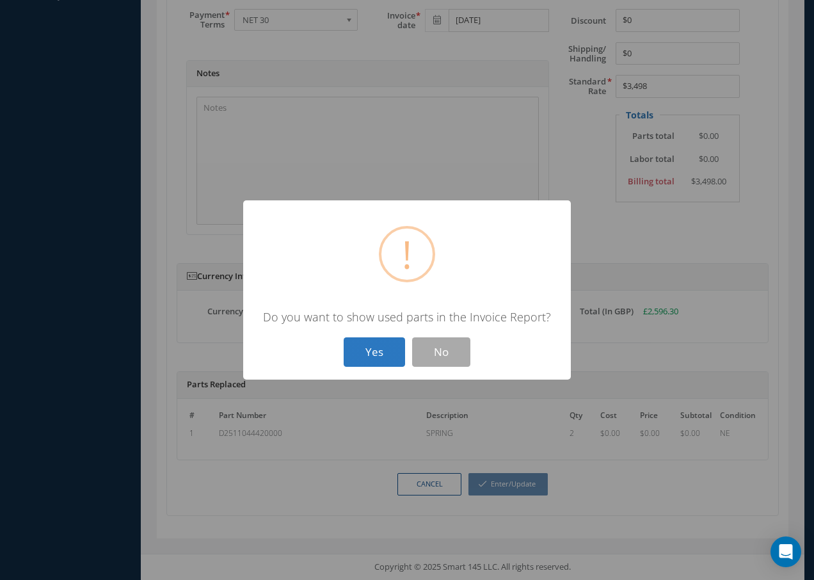
click at [374, 353] on button "Yes" at bounding box center [374, 352] width 61 height 30
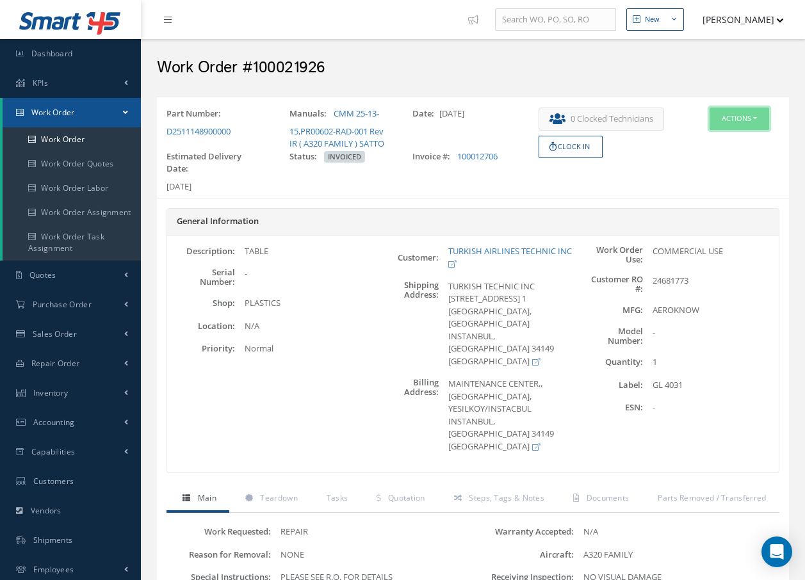
click at [741, 120] on button "Actions" at bounding box center [739, 119] width 60 height 22
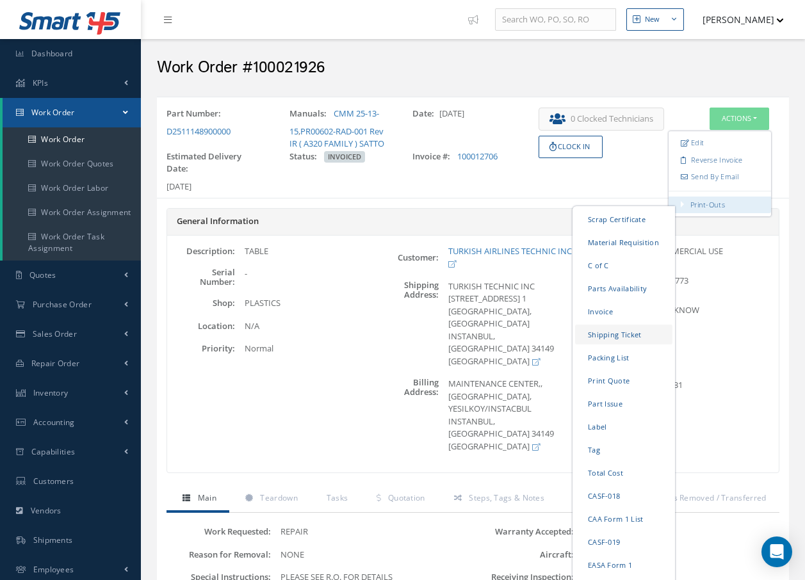
click at [601, 333] on link "Shipping Ticket" at bounding box center [623, 335] width 97 height 20
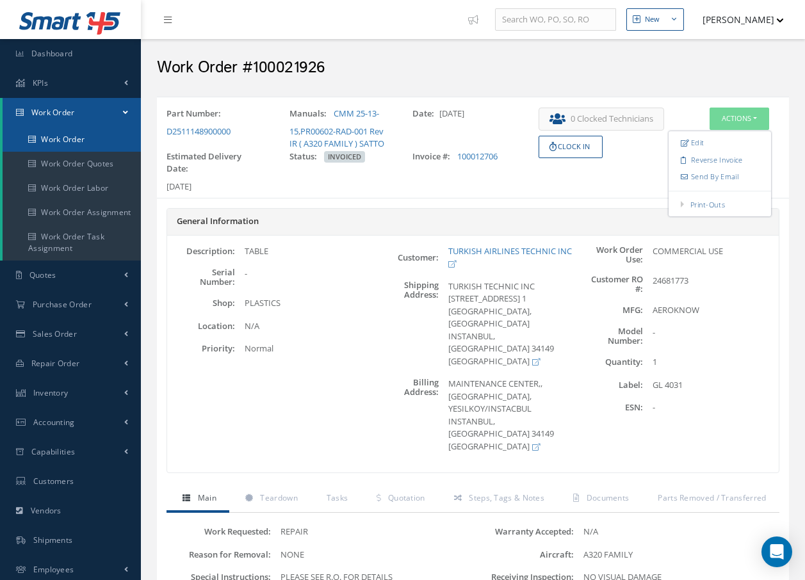
click at [73, 139] on link "Work Order" at bounding box center [72, 139] width 138 height 24
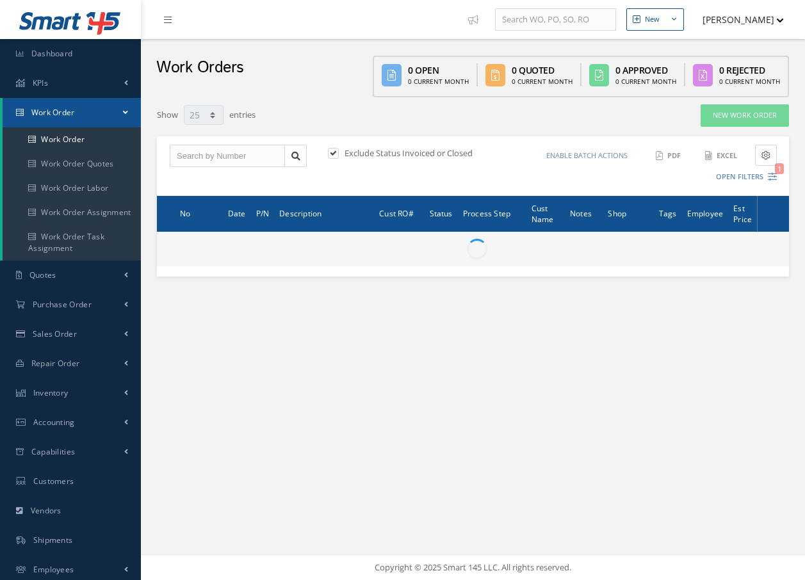
select select "25"
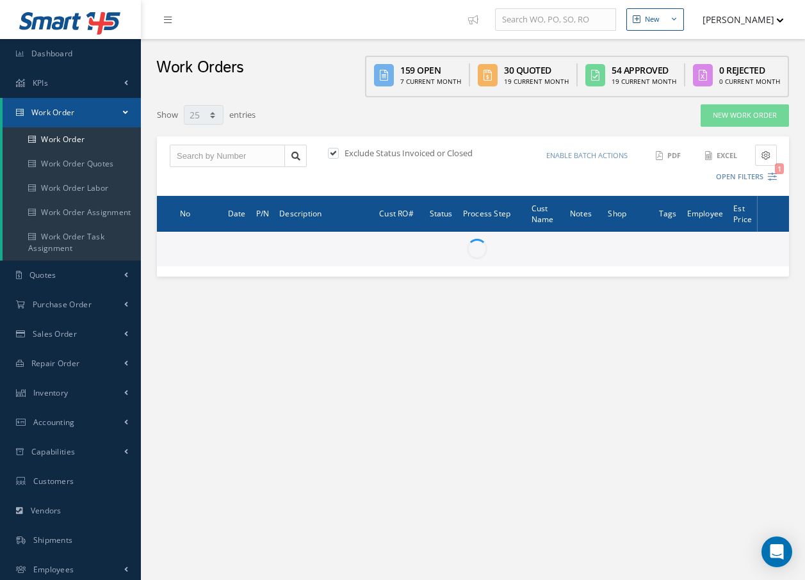
type input "All Work Request"
type input "All Work Performed"
type input "All Status"
type input "WO Part Status"
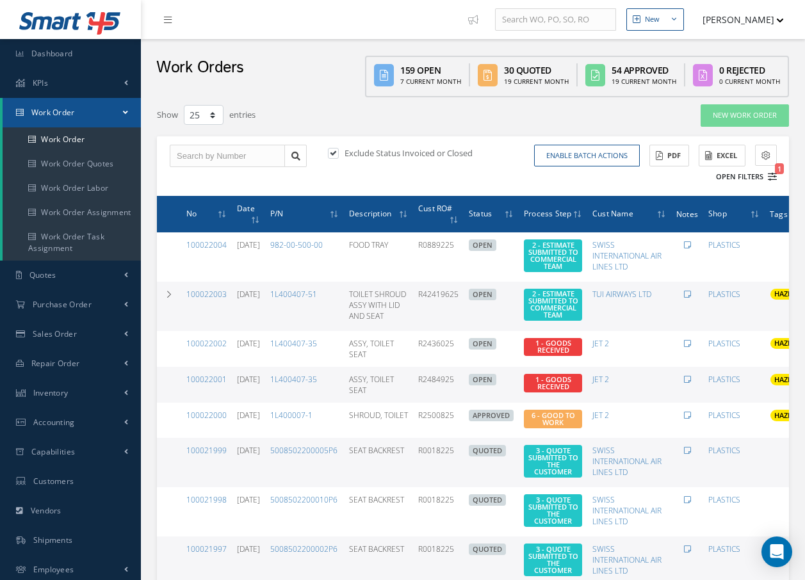
click at [769, 173] on icon "1" at bounding box center [771, 176] width 9 height 9
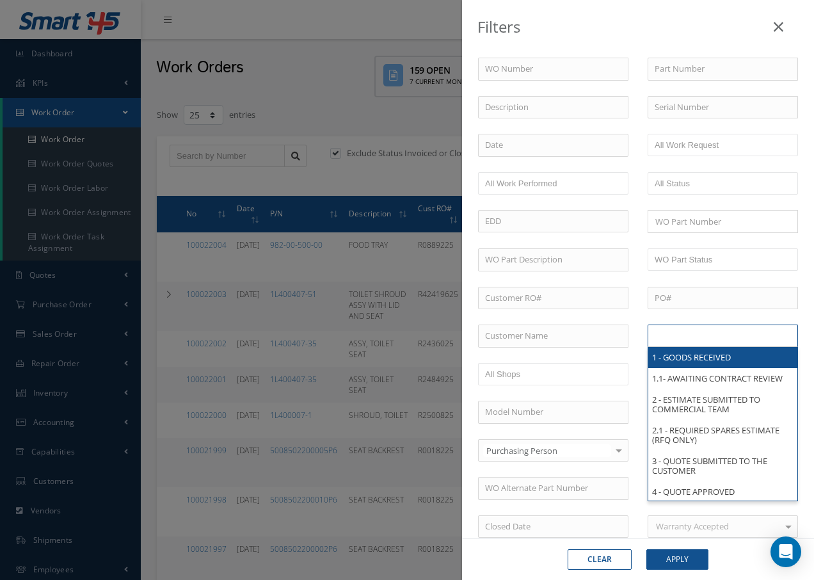
click at [670, 335] on input "text" at bounding box center [695, 336] width 81 height 16
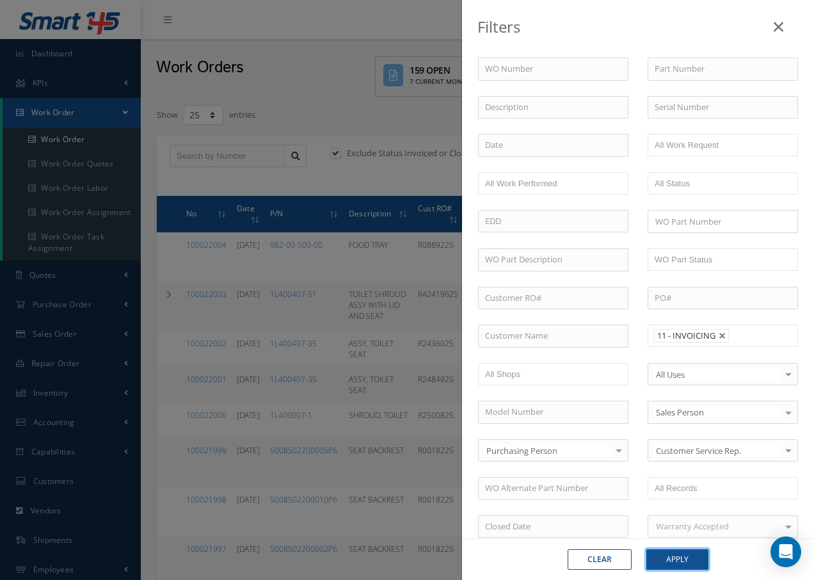
click at [681, 559] on button "Apply" at bounding box center [678, 559] width 62 height 20
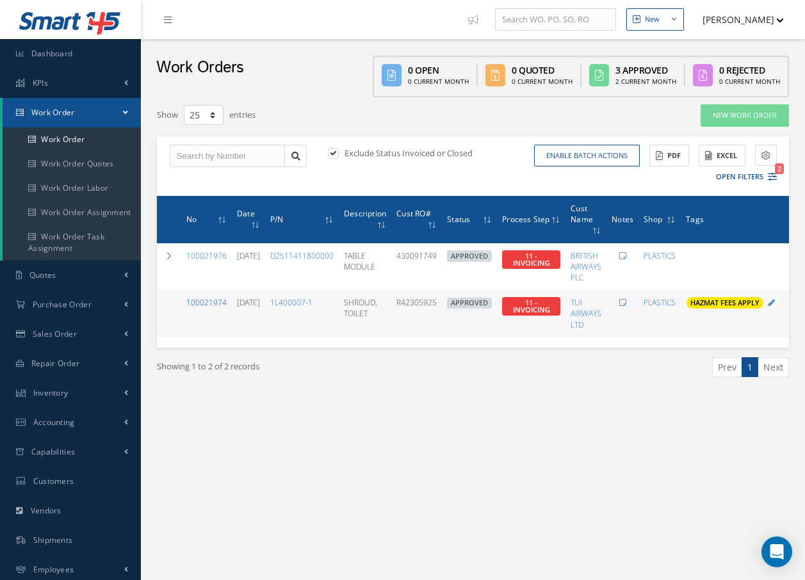
click at [211, 303] on link "100021974" at bounding box center [206, 302] width 40 height 11
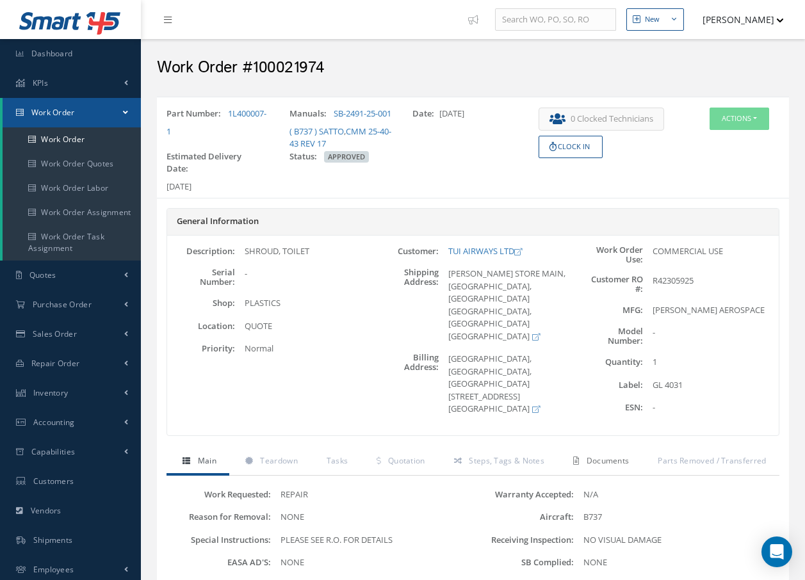
click at [623, 462] on span "Documents" at bounding box center [607, 460] width 43 height 11
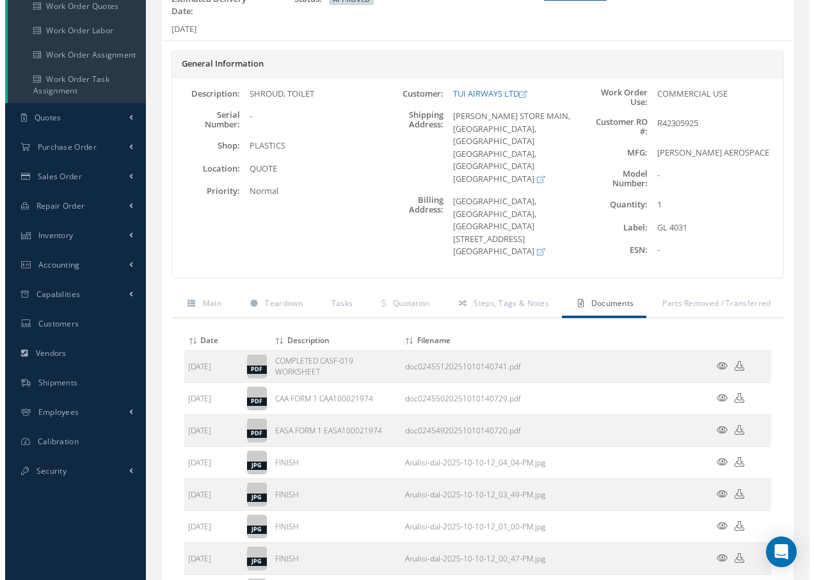
scroll to position [256, 0]
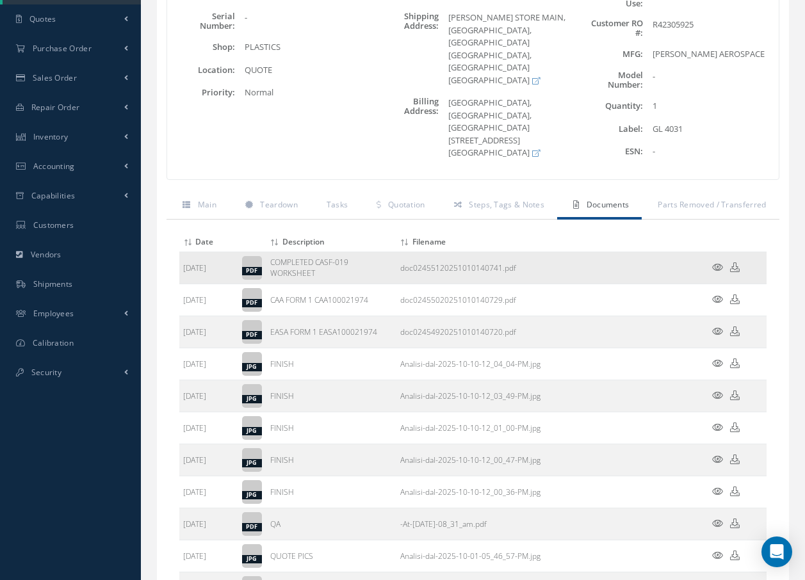
click at [718, 271] on icon at bounding box center [717, 267] width 11 height 10
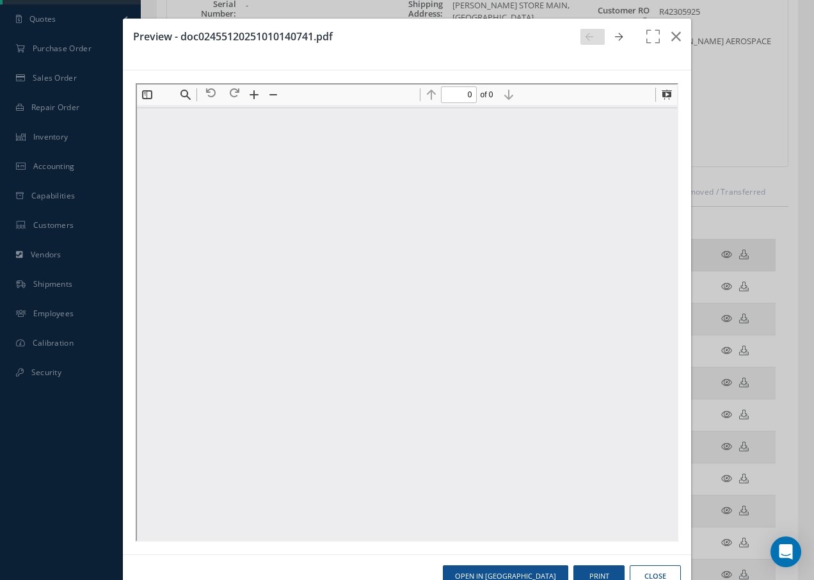
scroll to position [0, 0]
type input "1"
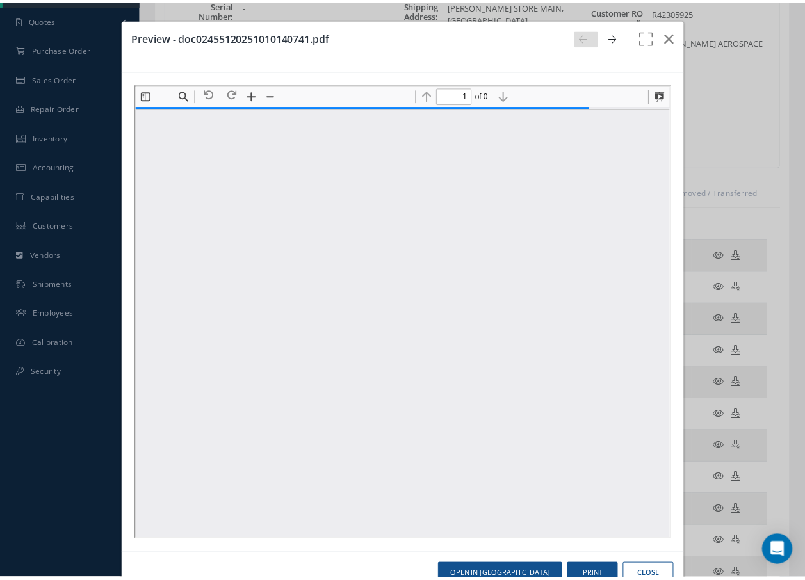
scroll to position [6, 0]
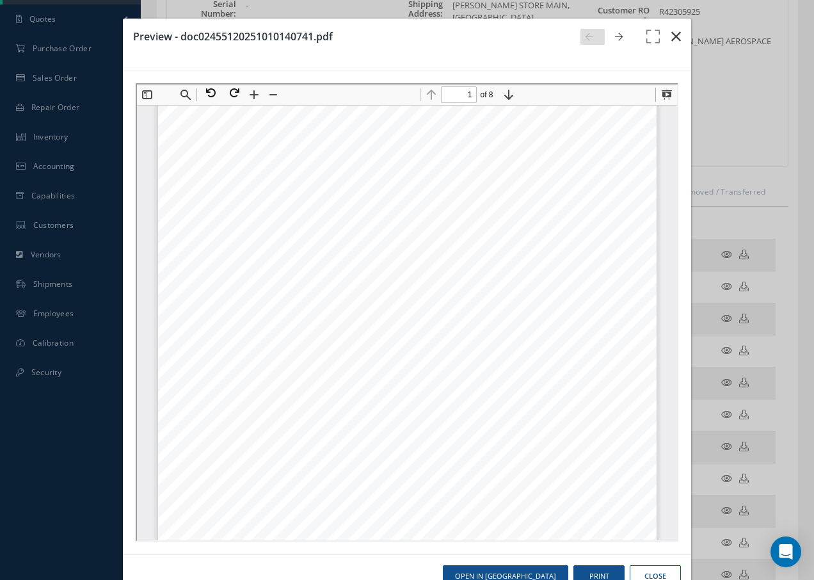
click at [671, 35] on icon "button" at bounding box center [676, 36] width 10 height 15
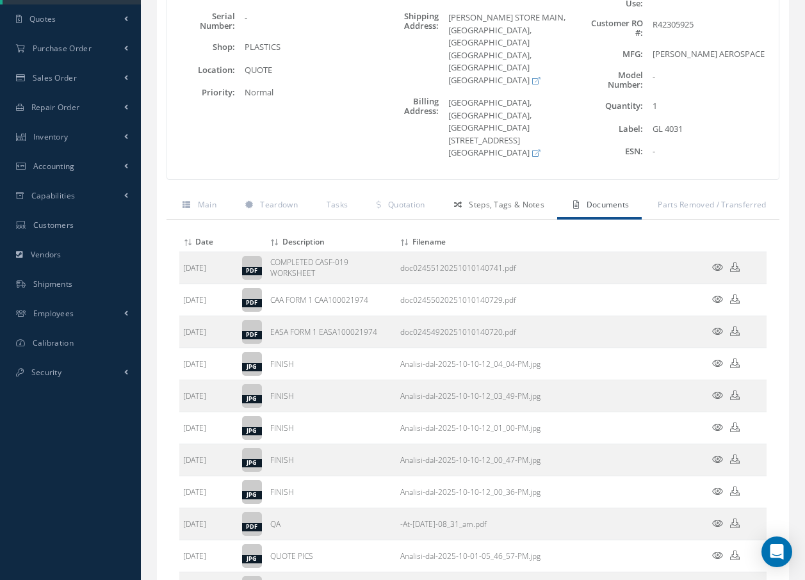
click at [534, 207] on span "Steps, Tags & Notes" at bounding box center [507, 204] width 76 height 11
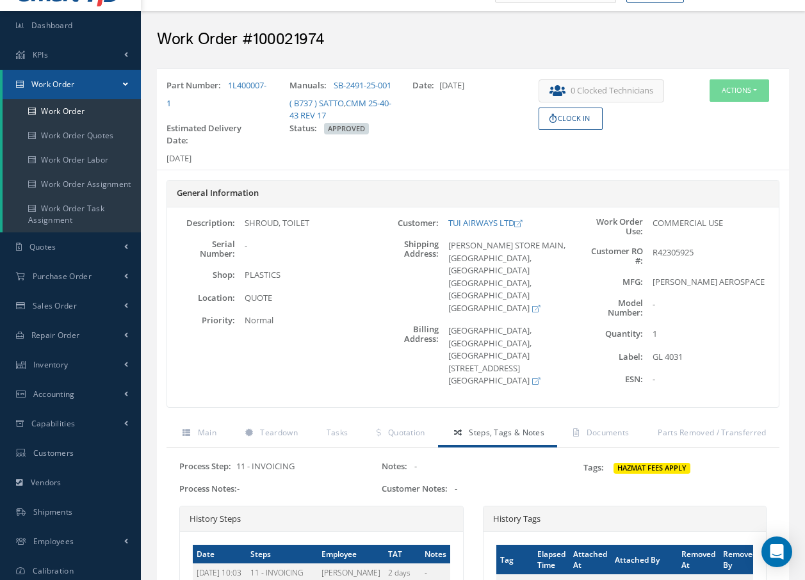
scroll to position [0, 0]
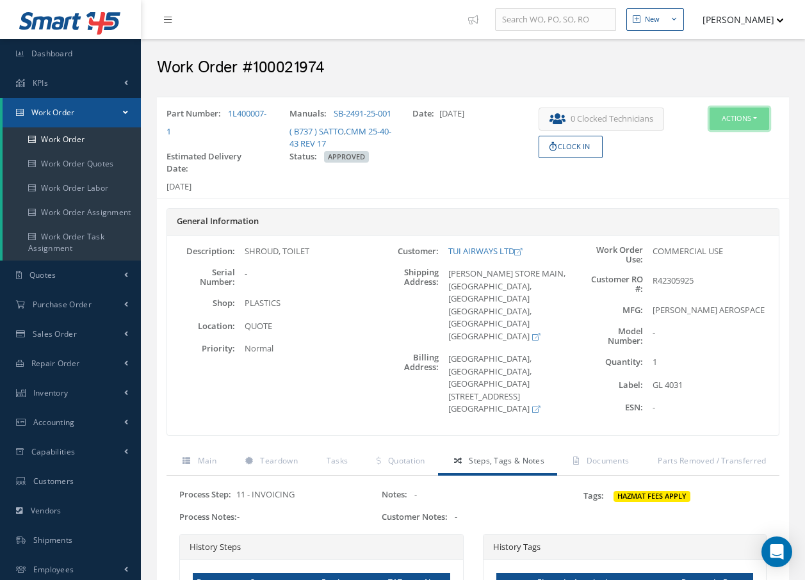
click at [730, 118] on button "Actions" at bounding box center [739, 119] width 60 height 22
click at [702, 161] on link "Invoicing" at bounding box center [719, 160] width 102 height 17
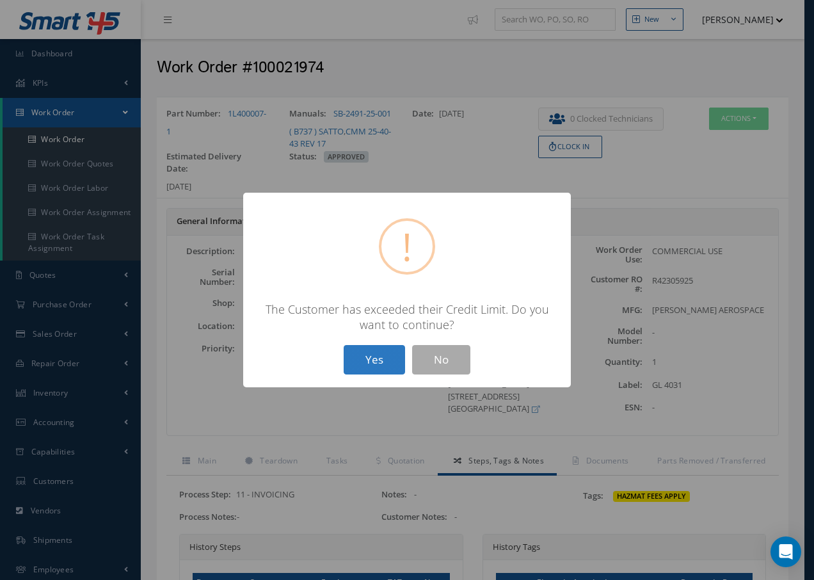
click at [371, 362] on button "Yes" at bounding box center [374, 360] width 61 height 30
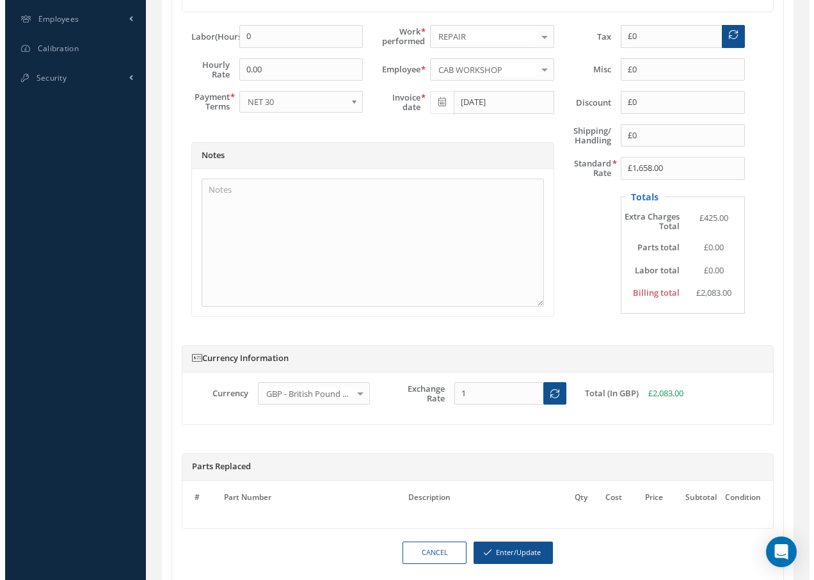
scroll to position [619, 0]
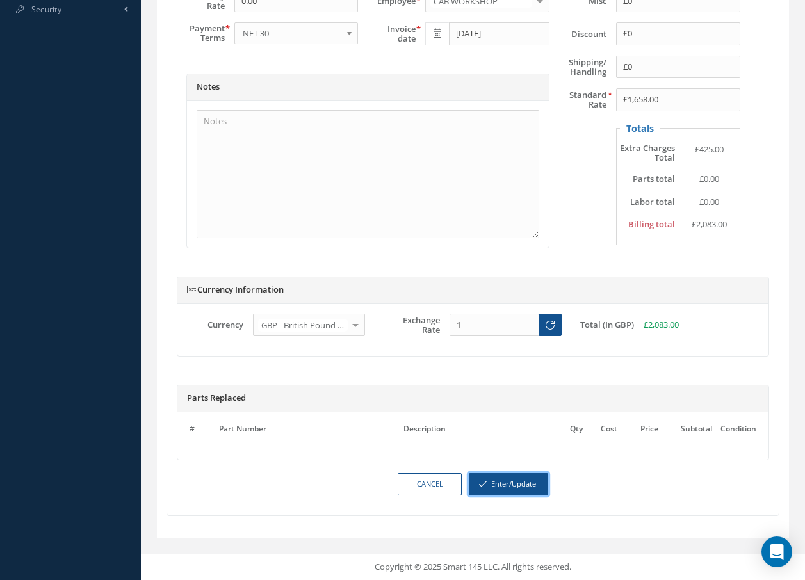
click at [520, 487] on button "Enter/Update" at bounding box center [508, 484] width 79 height 22
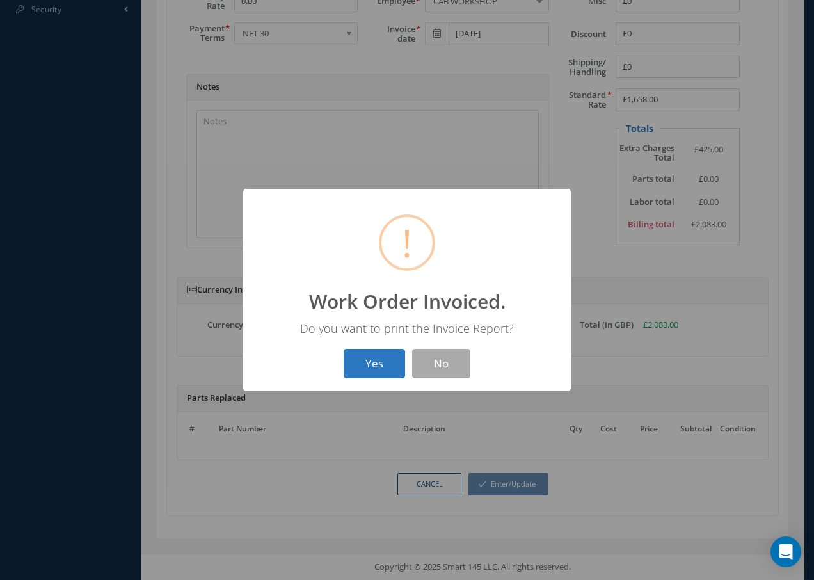
click at [374, 362] on button "Yes" at bounding box center [374, 364] width 61 height 30
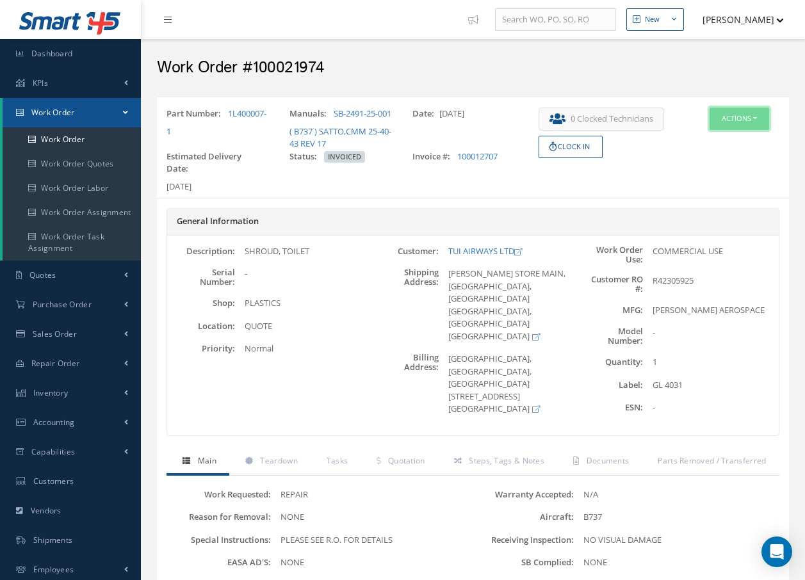
click at [738, 116] on button "Actions" at bounding box center [739, 119] width 60 height 22
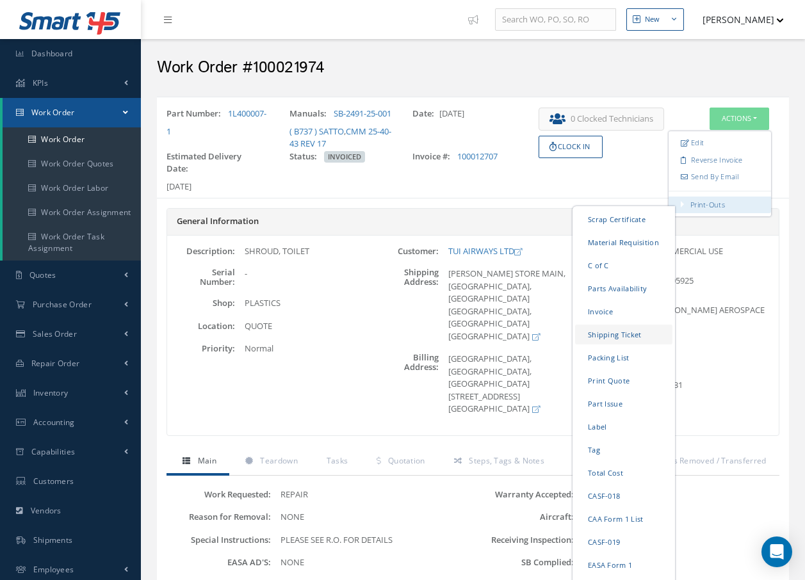
click at [608, 338] on link "Shipping Ticket" at bounding box center [623, 335] width 97 height 20
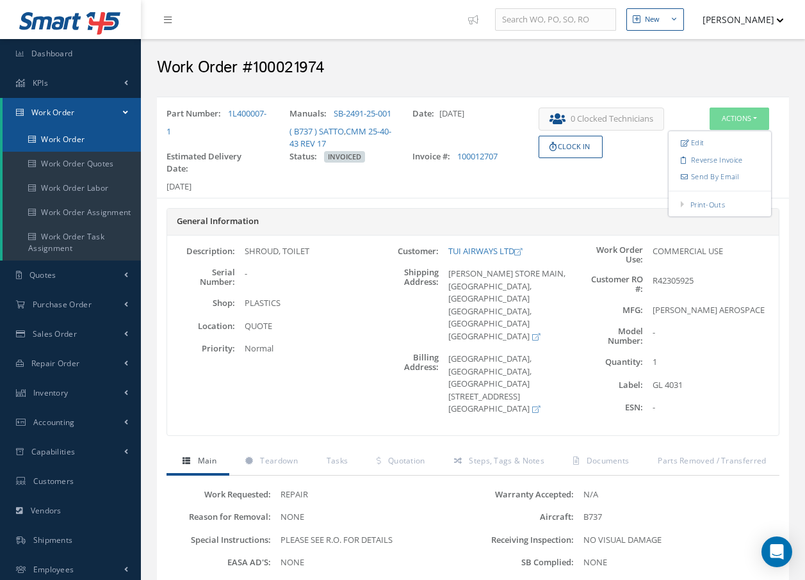
click at [46, 134] on link "Work Order" at bounding box center [72, 139] width 138 height 24
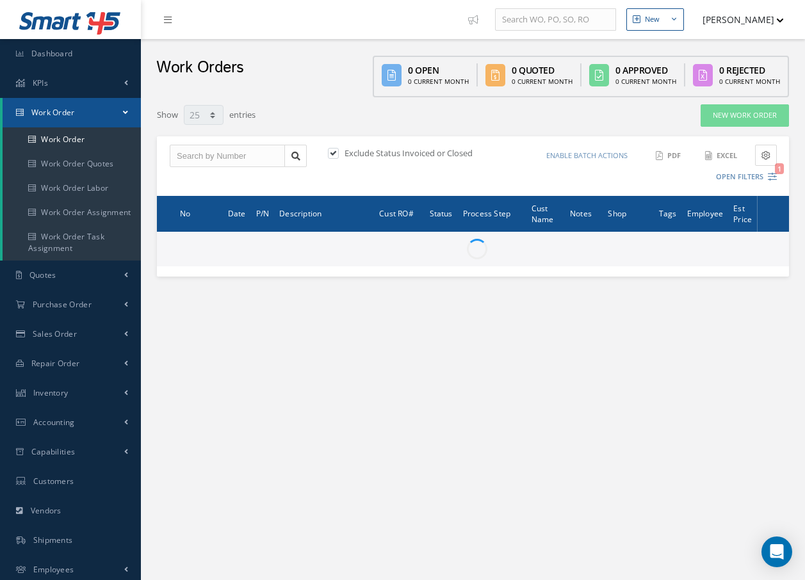
select select "25"
type input "All Work Request"
type input "All Work Performed"
type input "All Status"
type input "WO Part Status"
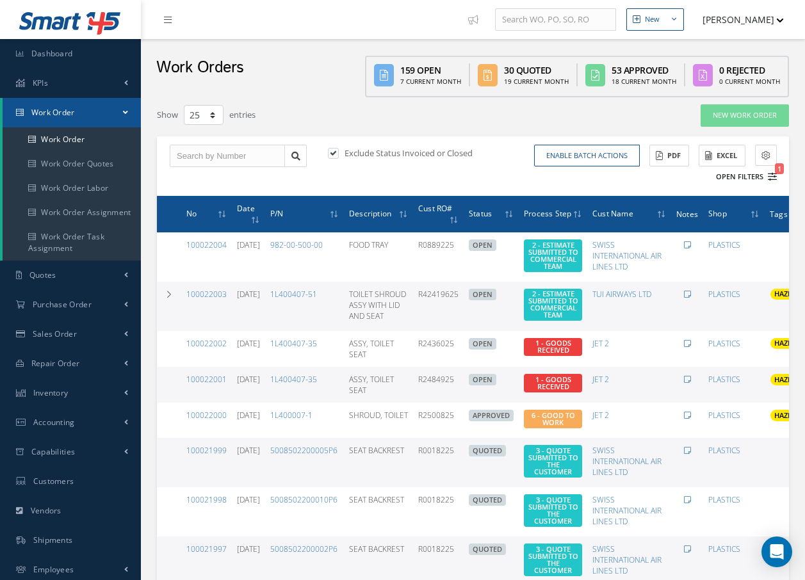
click at [772, 178] on icon "1" at bounding box center [771, 176] width 9 height 9
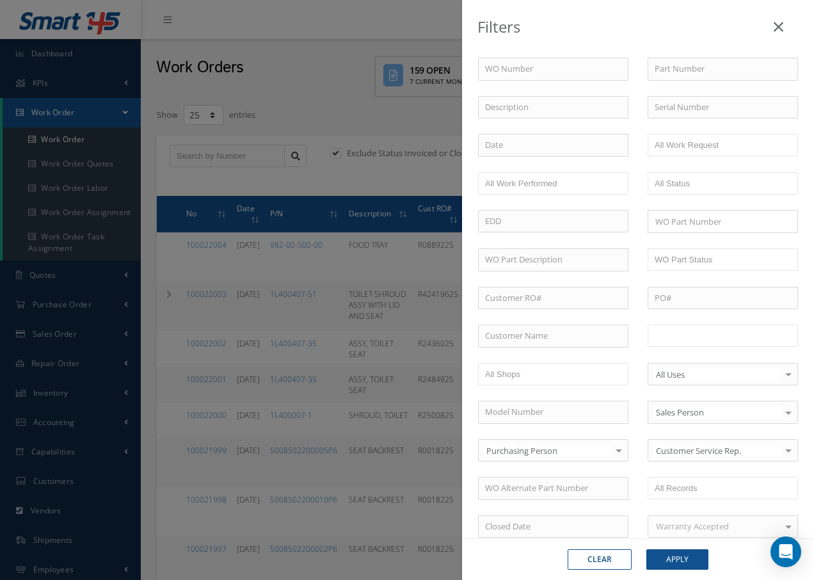
click at [719, 338] on input "text" at bounding box center [695, 336] width 81 height 16
click at [677, 558] on button "Apply" at bounding box center [678, 559] width 62 height 20
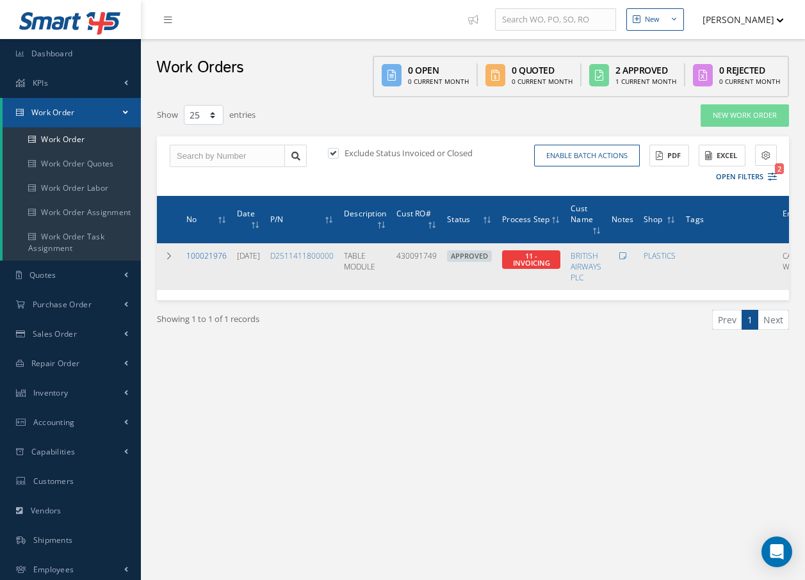
click at [195, 254] on link "100021976" at bounding box center [206, 255] width 40 height 11
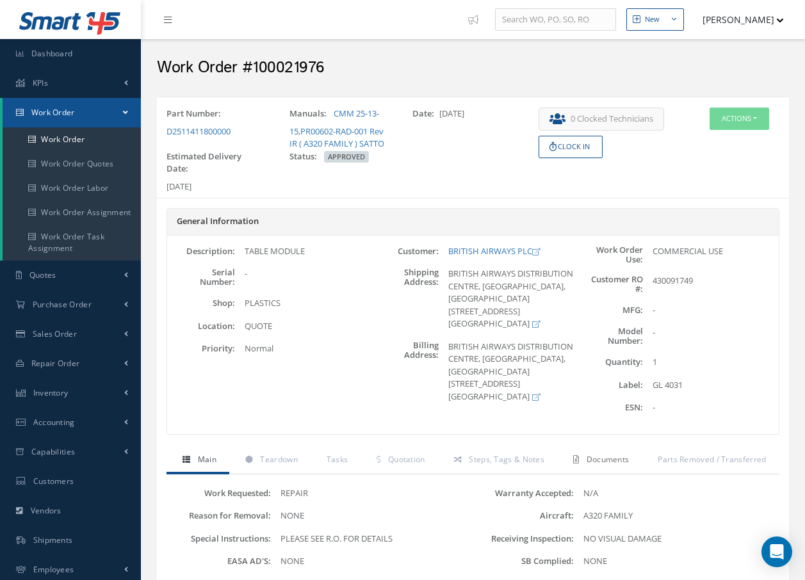
click at [598, 459] on span "Documents" at bounding box center [607, 459] width 43 height 11
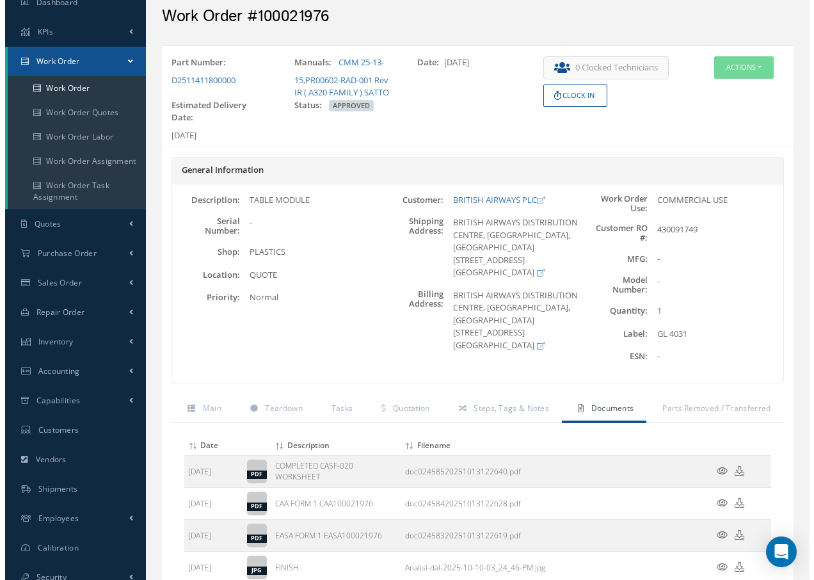
scroll to position [192, 0]
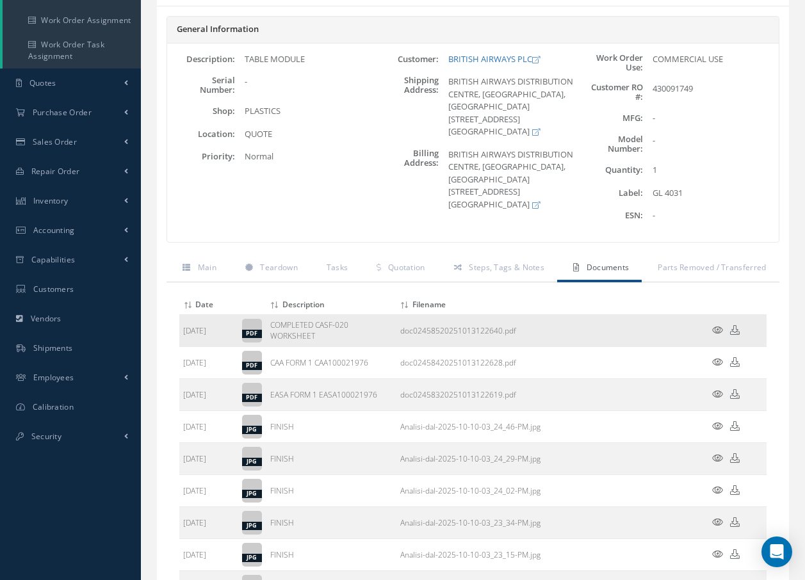
click at [720, 330] on icon at bounding box center [717, 330] width 11 height 10
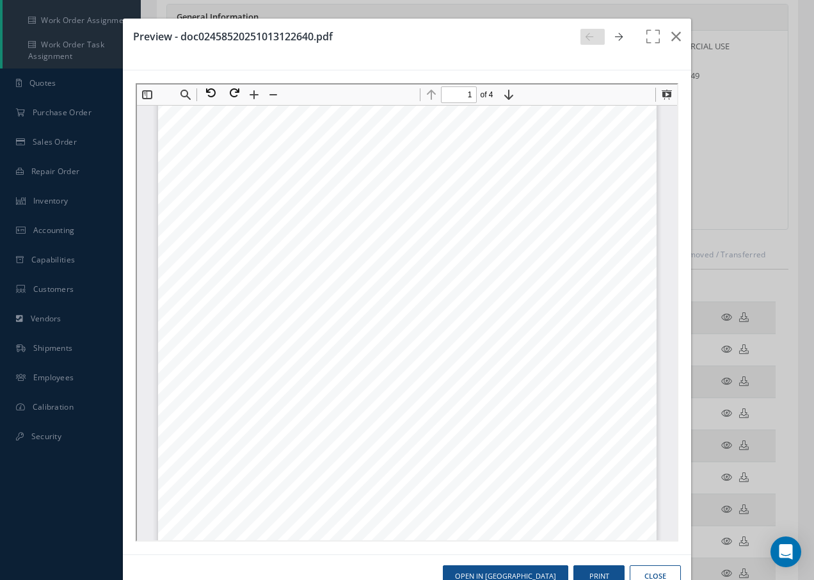
scroll to position [198, 0]
type input "1"
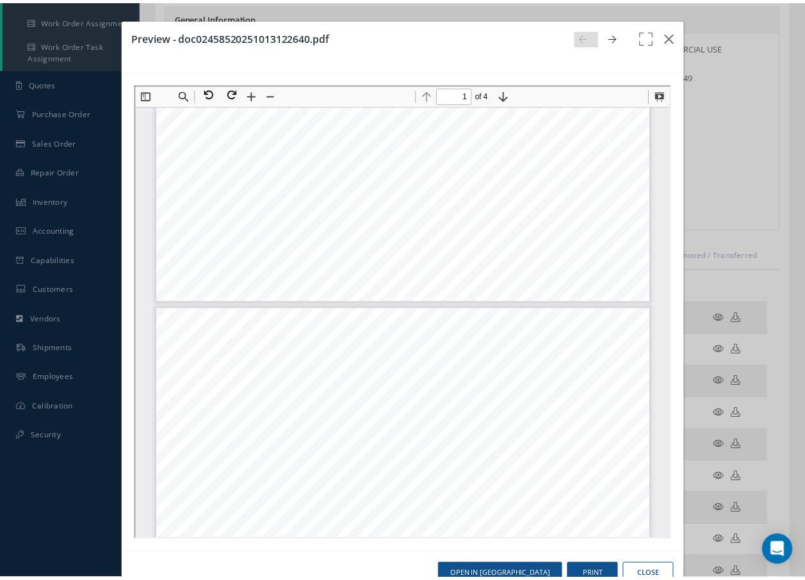
scroll to position [262, 0]
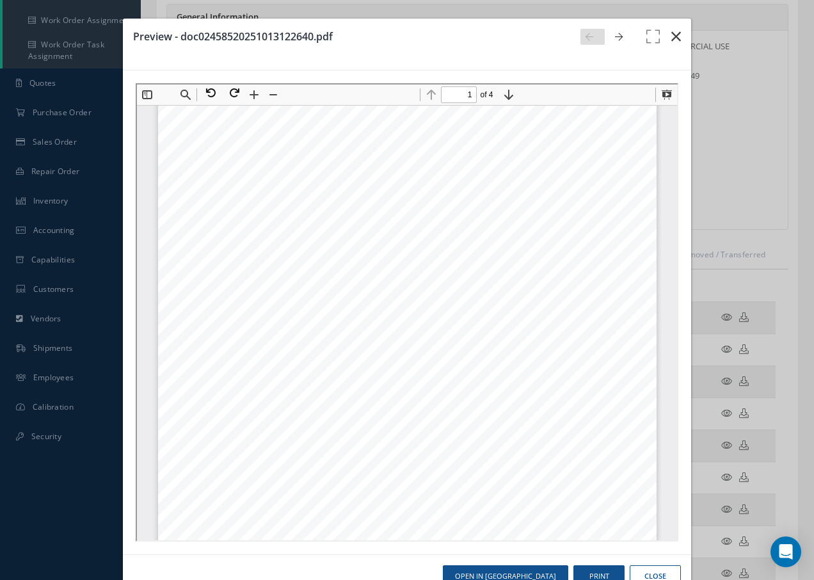
click at [671, 37] on icon "button" at bounding box center [676, 36] width 10 height 15
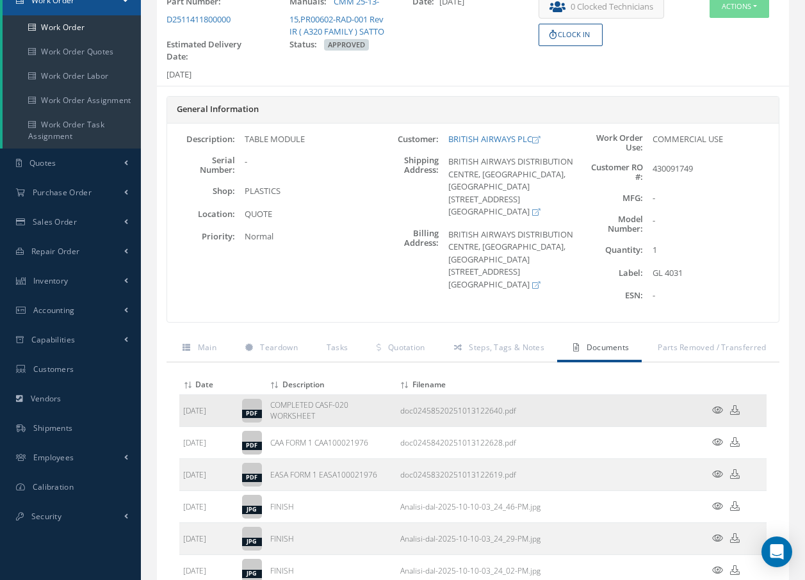
scroll to position [0, 0]
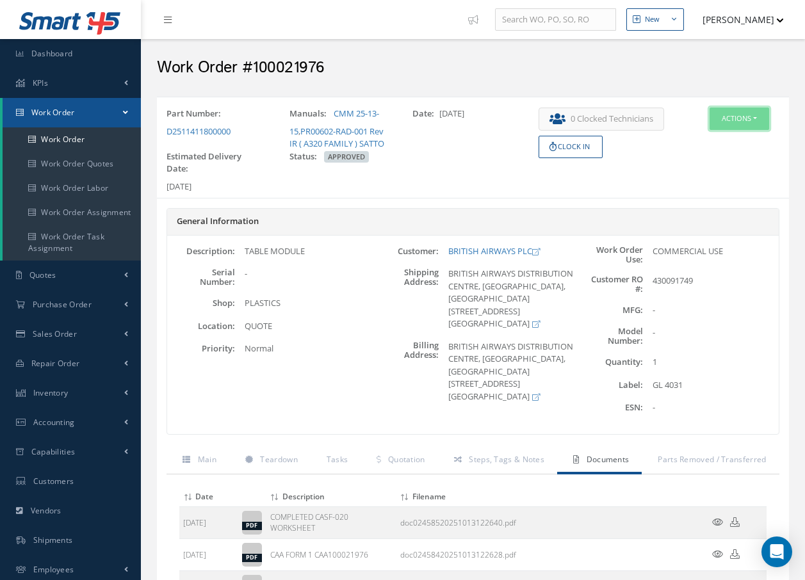
drag, startPoint x: 57, startPoint y: 116, endPoint x: 736, endPoint y: 118, distance: 679.2
click at [736, 118] on button "Actions" at bounding box center [739, 119] width 60 height 22
click at [704, 163] on link "Invoicing" at bounding box center [719, 160] width 102 height 17
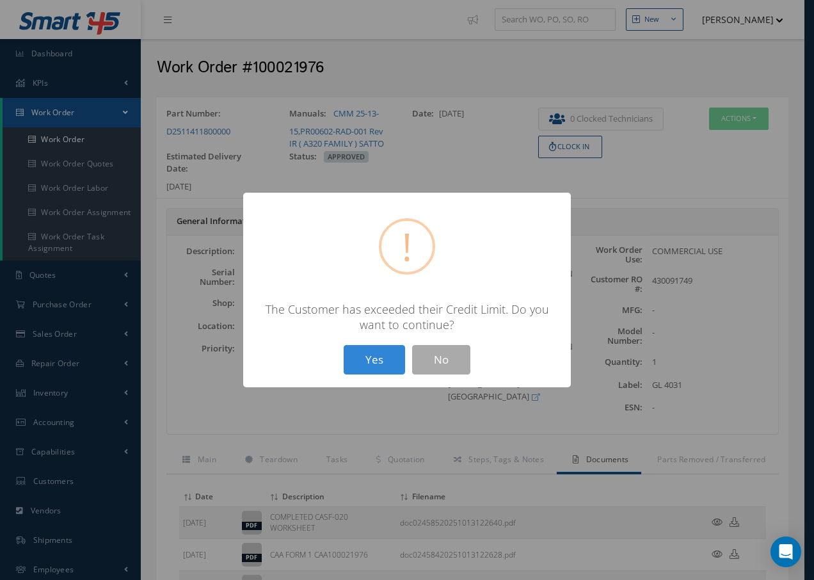
click at [366, 361] on button "Yes" at bounding box center [374, 360] width 61 height 30
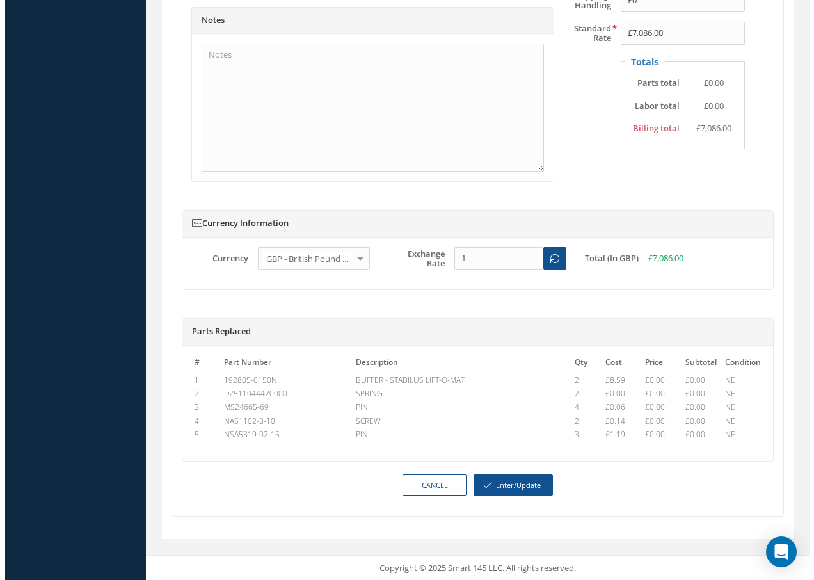
scroll to position [686, 0]
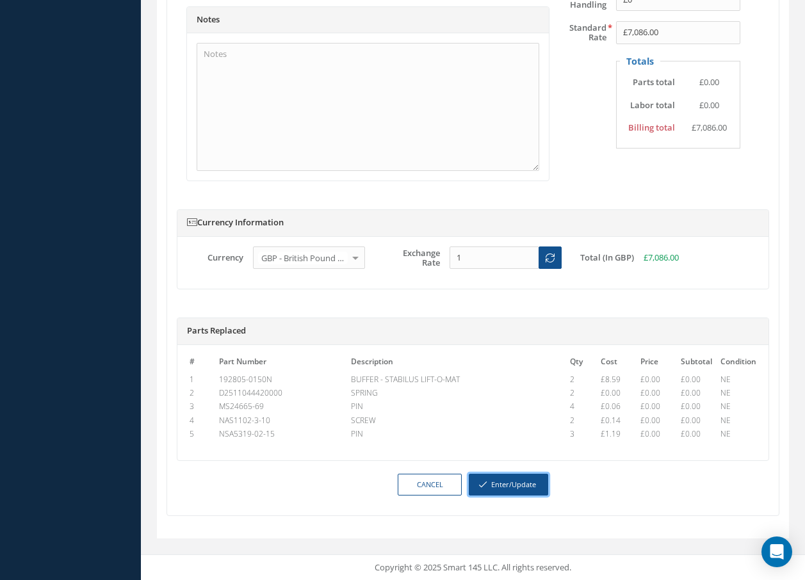
click at [515, 485] on button "Enter/Update" at bounding box center [508, 485] width 79 height 22
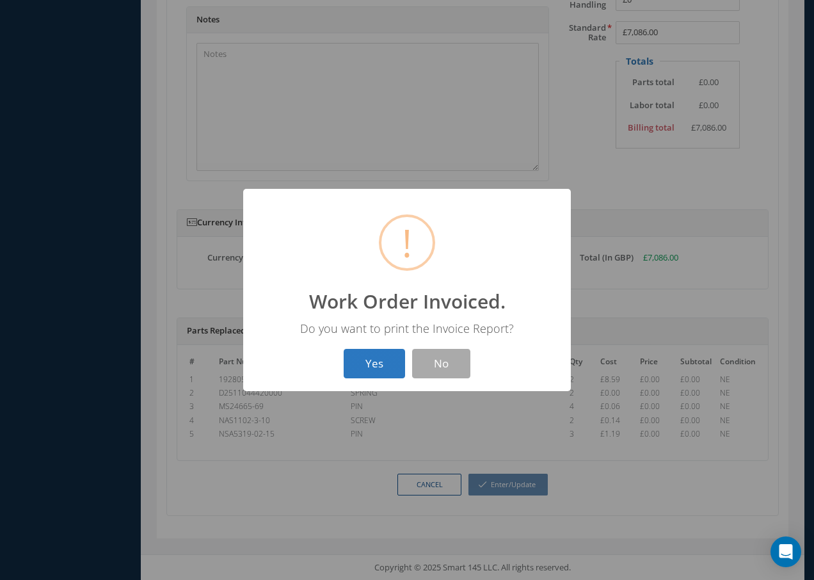
click at [375, 362] on button "Yes" at bounding box center [374, 364] width 61 height 30
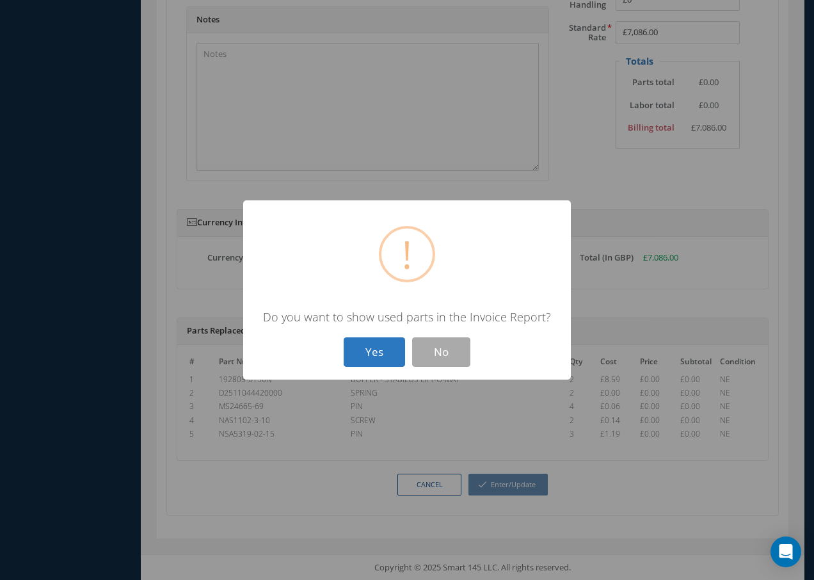
click at [378, 353] on button "Yes" at bounding box center [374, 352] width 61 height 30
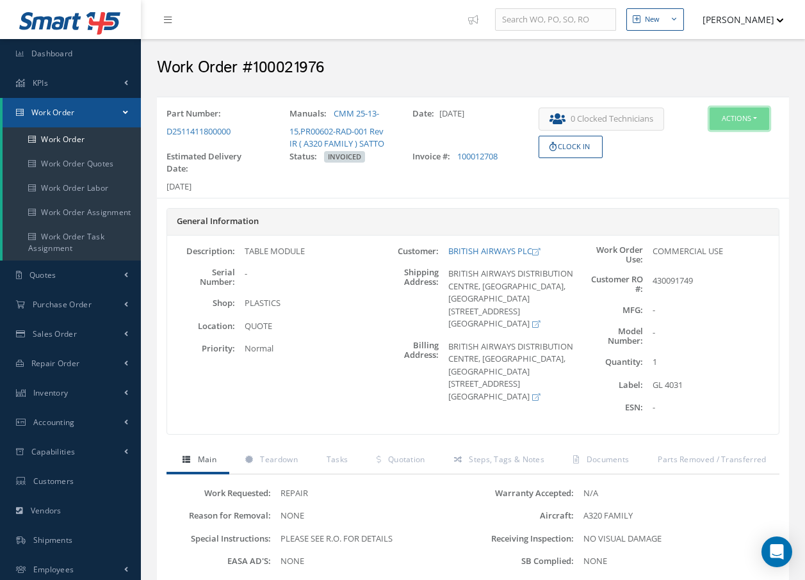
click at [745, 114] on button "Actions" at bounding box center [739, 119] width 60 height 22
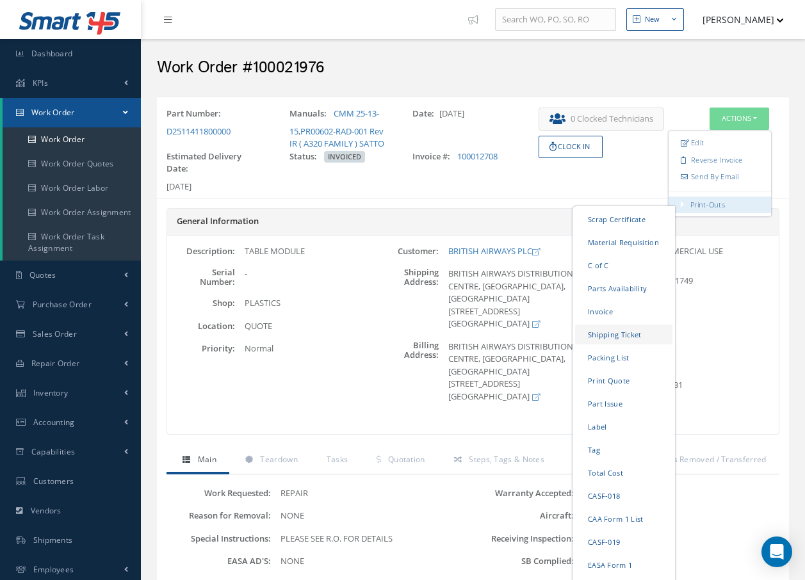
click at [606, 332] on link "Shipping Ticket" at bounding box center [623, 335] width 97 height 20
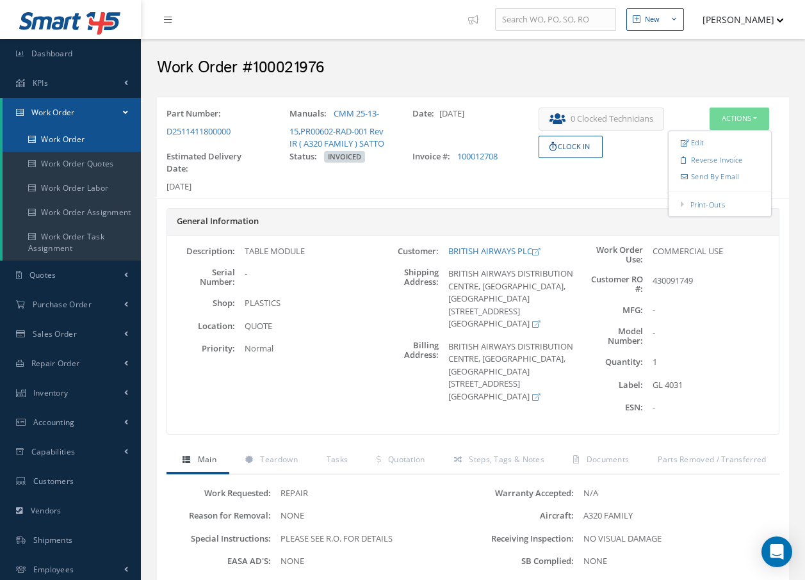
click at [68, 138] on link "Work Order" at bounding box center [72, 139] width 138 height 24
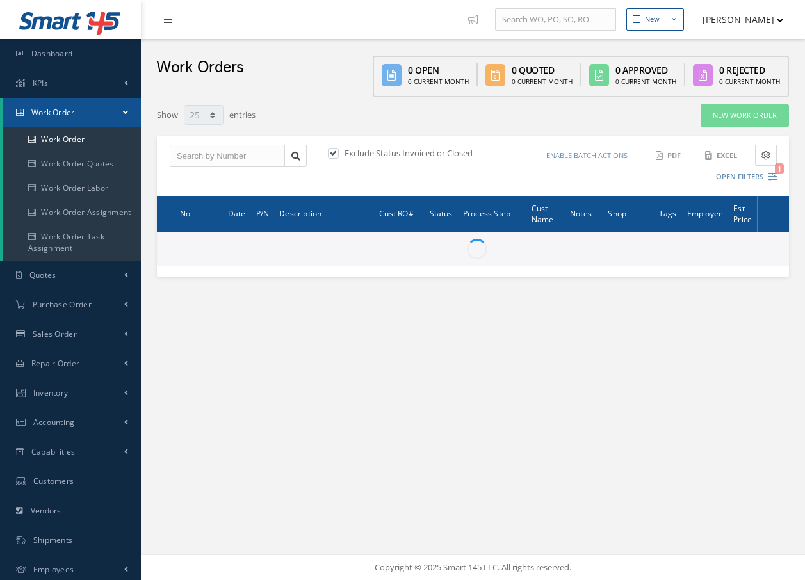
select select "25"
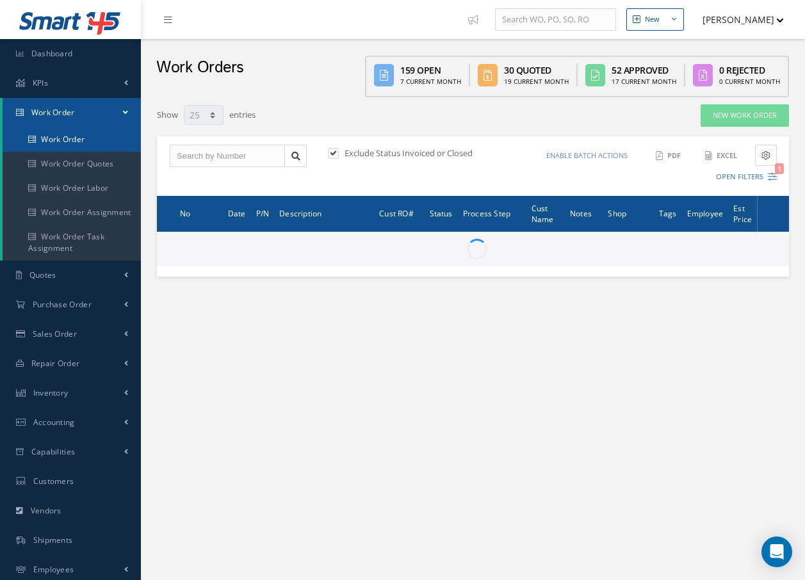
type input "All Work Request"
type input "All Work Performed"
type input "All Status"
type input "WO Part Status"
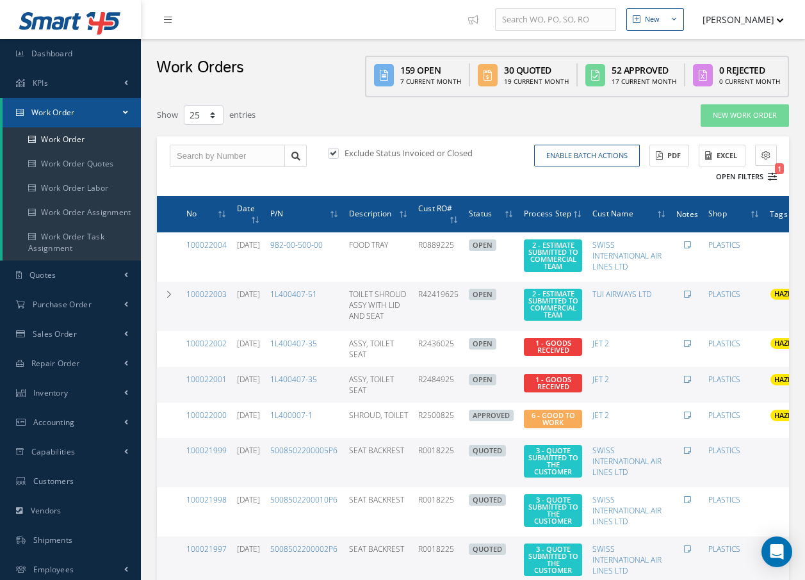
click at [772, 173] on icon "1" at bounding box center [771, 176] width 9 height 9
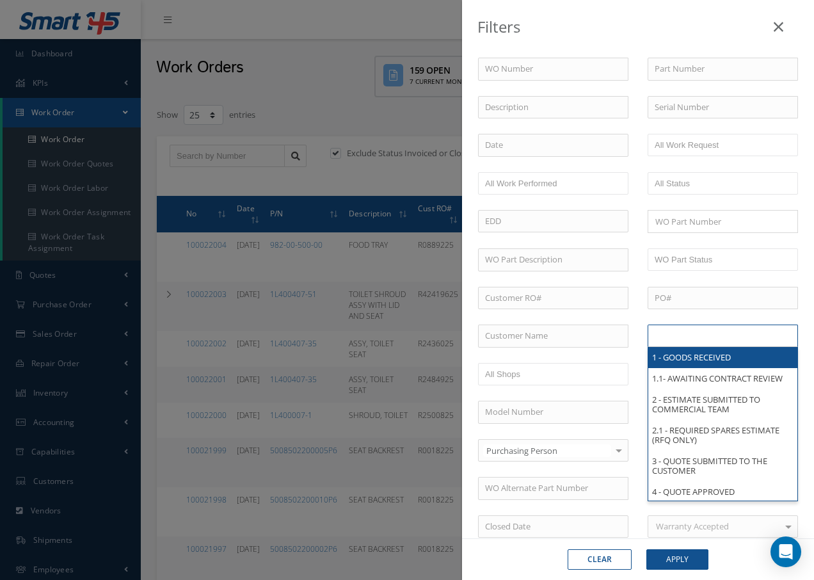
click at [685, 338] on input "text" at bounding box center [695, 336] width 81 height 16
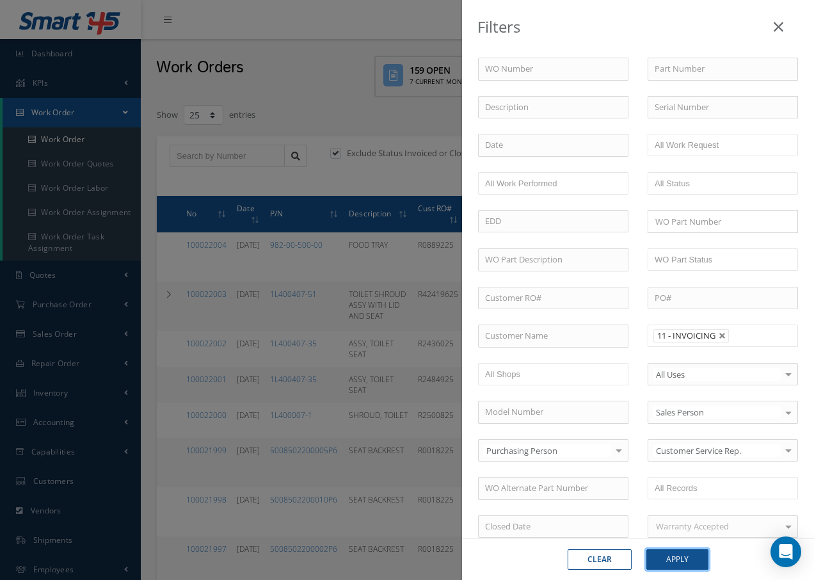
click at [679, 559] on button "Apply" at bounding box center [678, 559] width 62 height 20
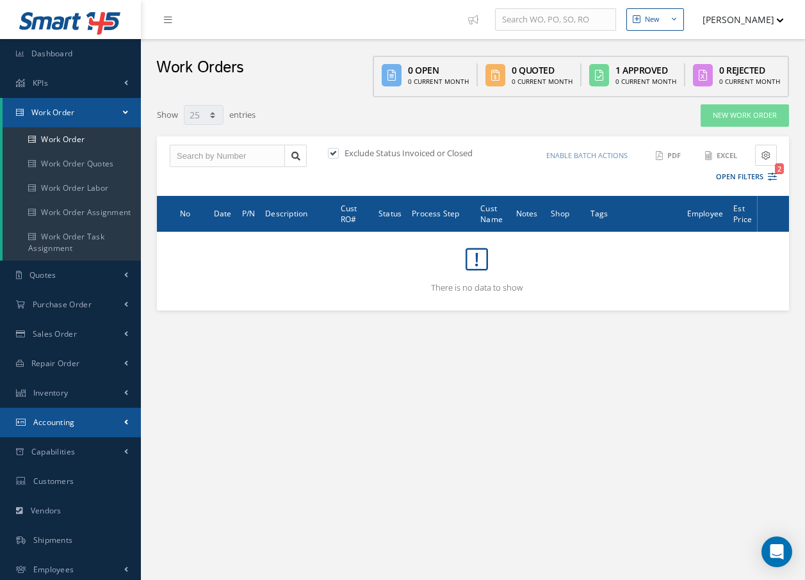
click at [80, 426] on link "Accounting" at bounding box center [70, 422] width 141 height 29
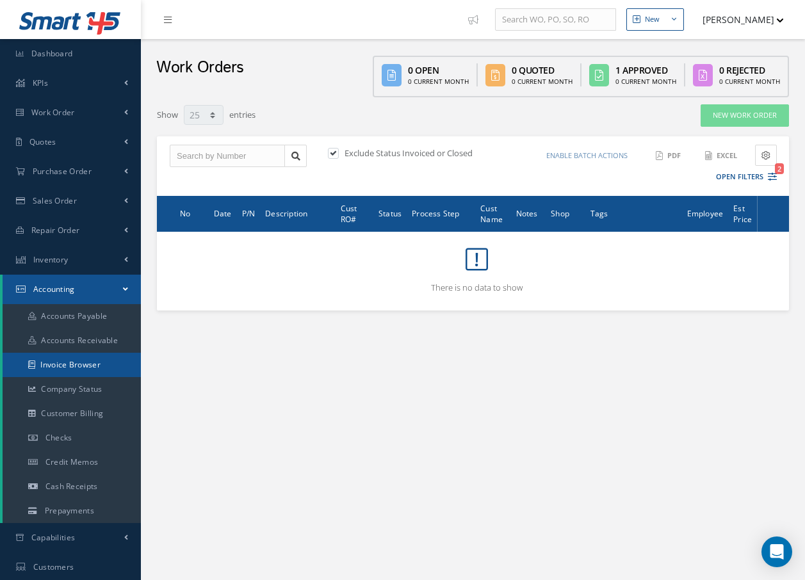
click at [64, 363] on link "Invoice Browser" at bounding box center [72, 365] width 138 height 24
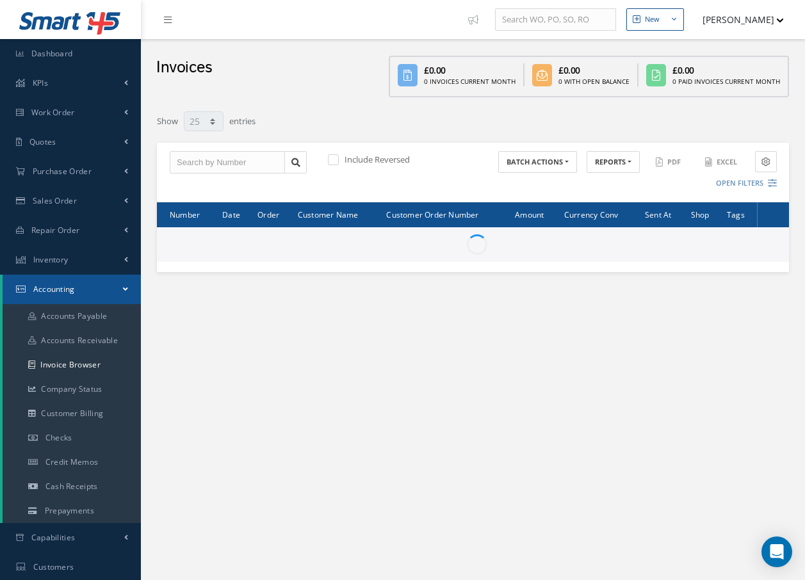
select select "25"
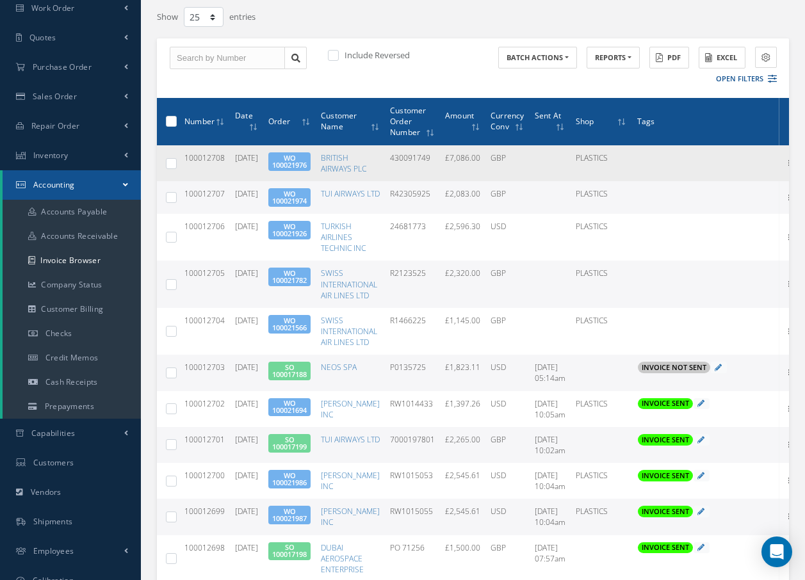
scroll to position [8, 0]
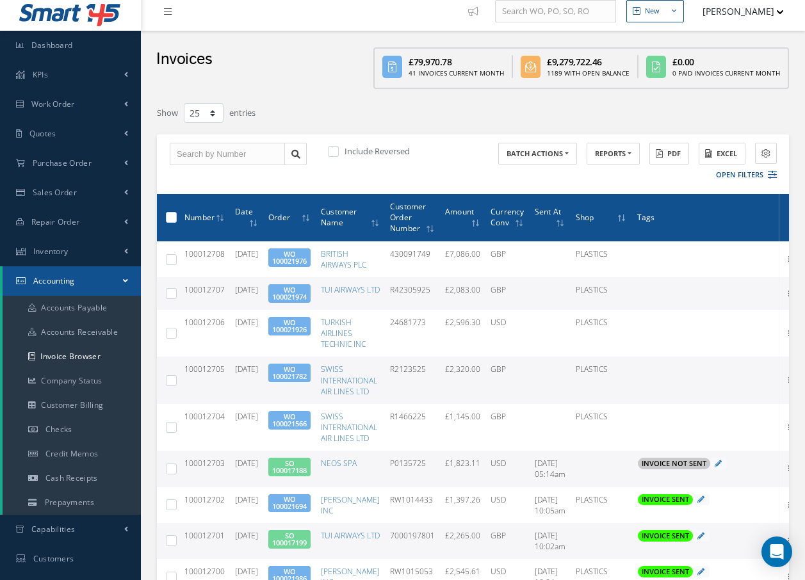
click at [167, 10] on icon at bounding box center [168, 11] width 8 height 9
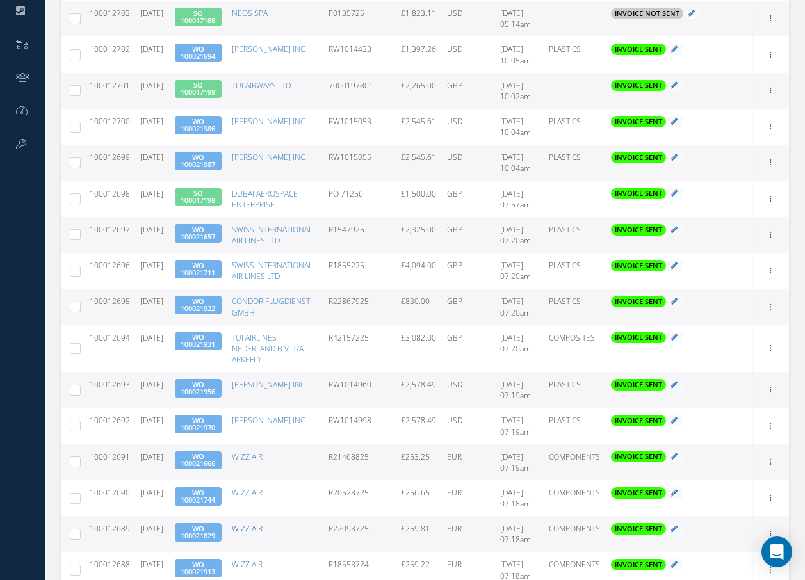
scroll to position [335, 0]
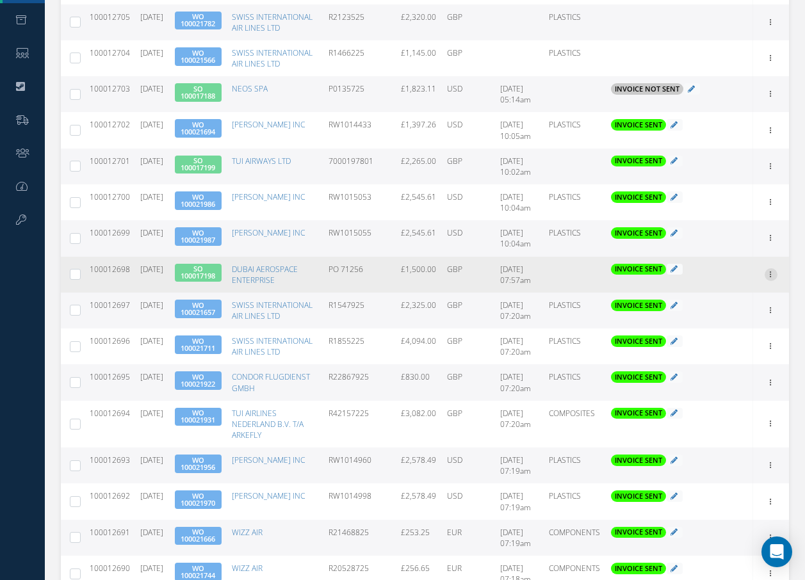
click at [771, 278] on icon at bounding box center [770, 273] width 13 height 10
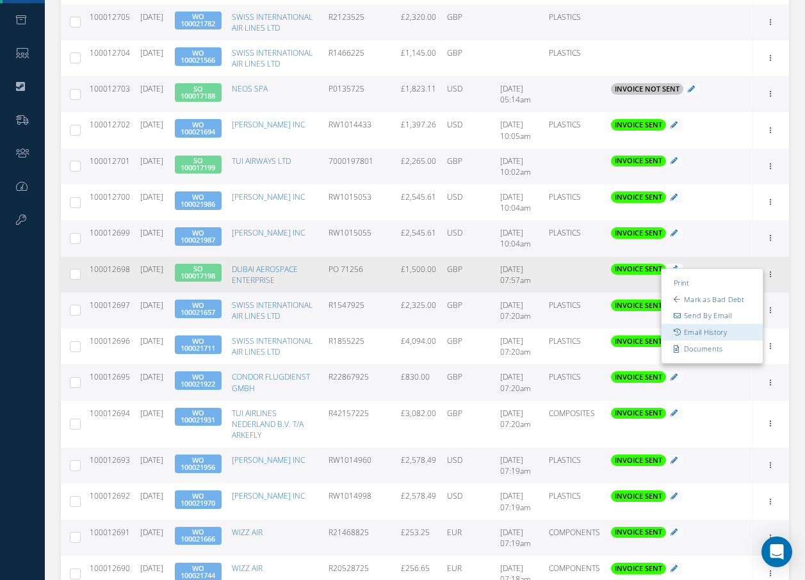
click at [694, 341] on link "Email History" at bounding box center [711, 332] width 101 height 17
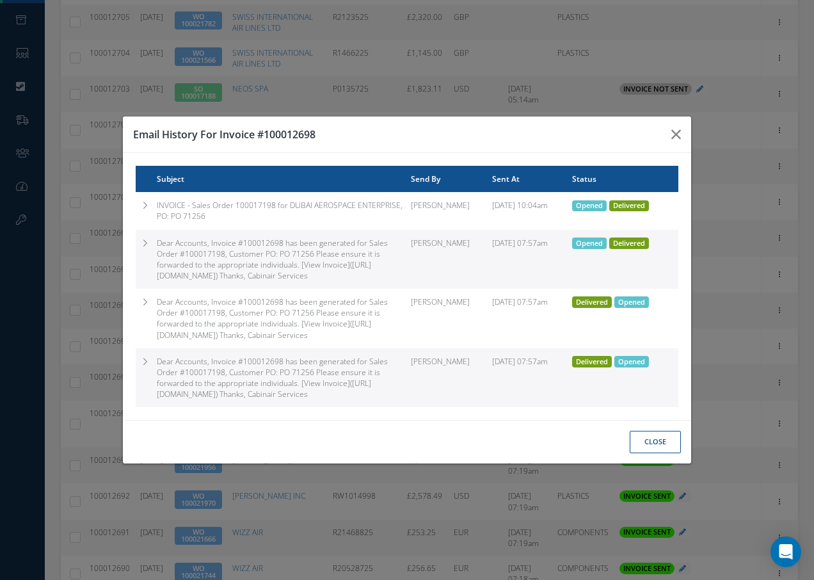
click at [640, 200] on span "Delivered" at bounding box center [629, 206] width 40 height 12
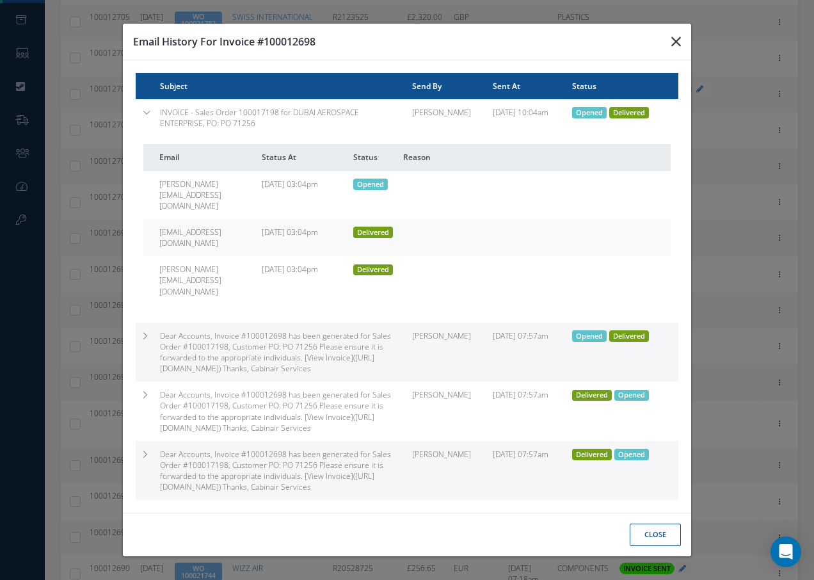
click at [676, 49] on icon "button" at bounding box center [676, 41] width 10 height 15
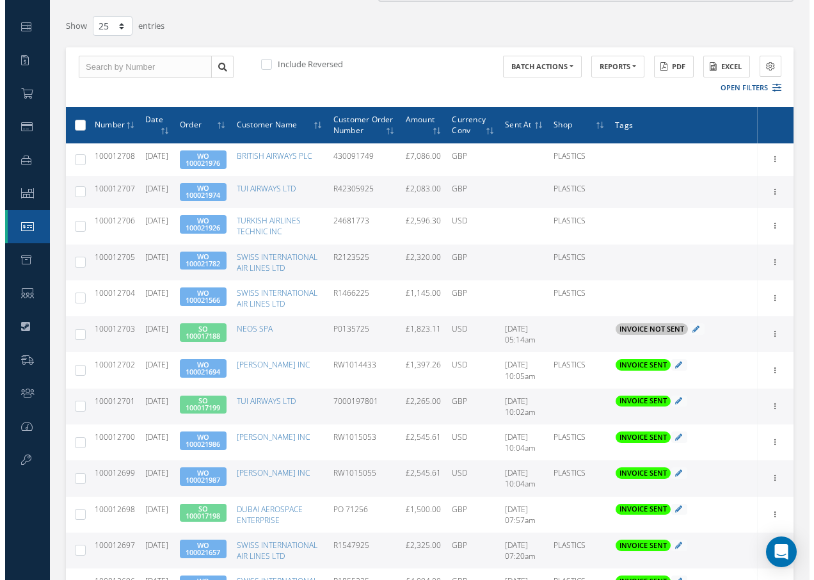
scroll to position [79, 0]
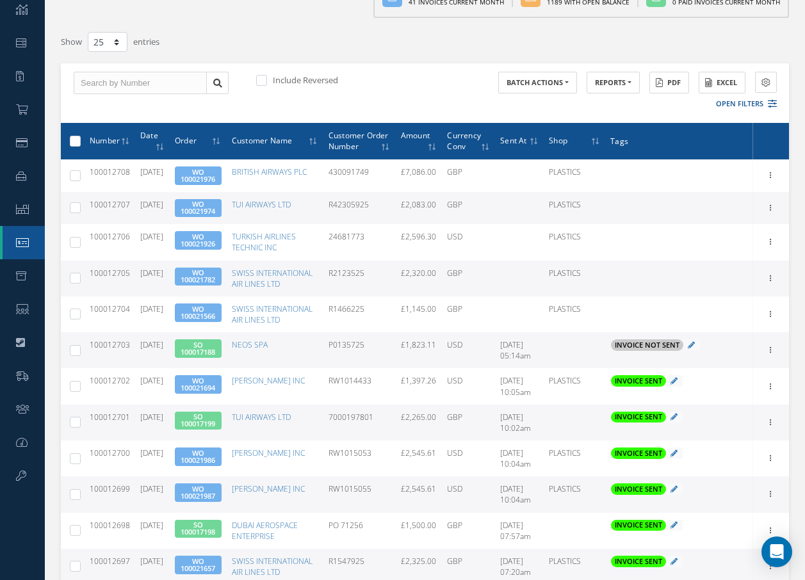
click at [218, 358] on span "SO 100017188" at bounding box center [198, 348] width 47 height 19
click at [215, 357] on link "SO 100017188" at bounding box center [198, 348] width 35 height 17
click at [771, 354] on icon at bounding box center [770, 349] width 13 height 10
click at [728, 416] on link "Email History" at bounding box center [711, 407] width 101 height 17
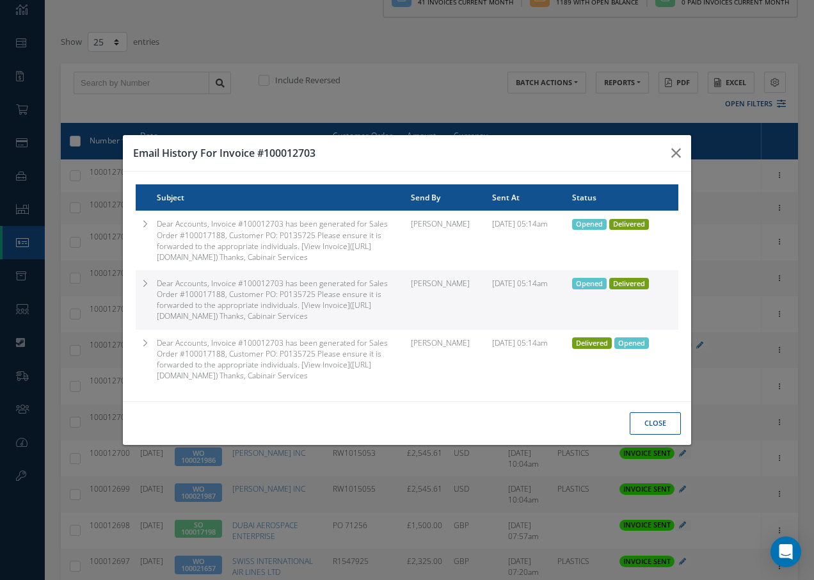
click at [643, 219] on span "Delivered" at bounding box center [629, 225] width 40 height 12
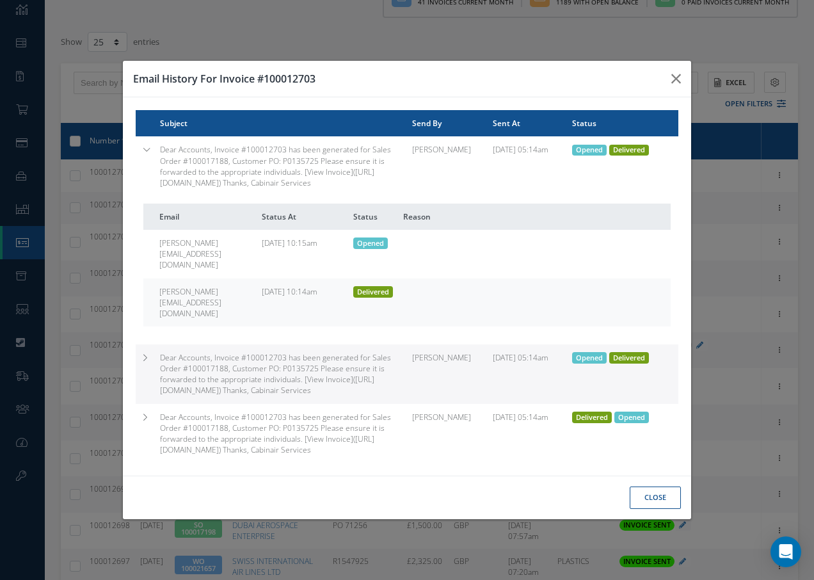
click at [634, 352] on span "Delivered" at bounding box center [629, 358] width 40 height 12
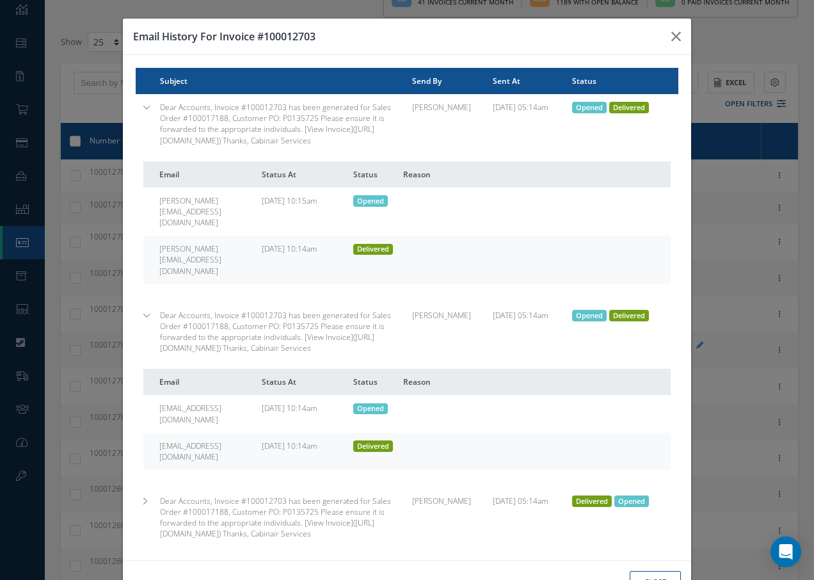
click at [625, 495] on span "Opened" at bounding box center [631, 501] width 35 height 12
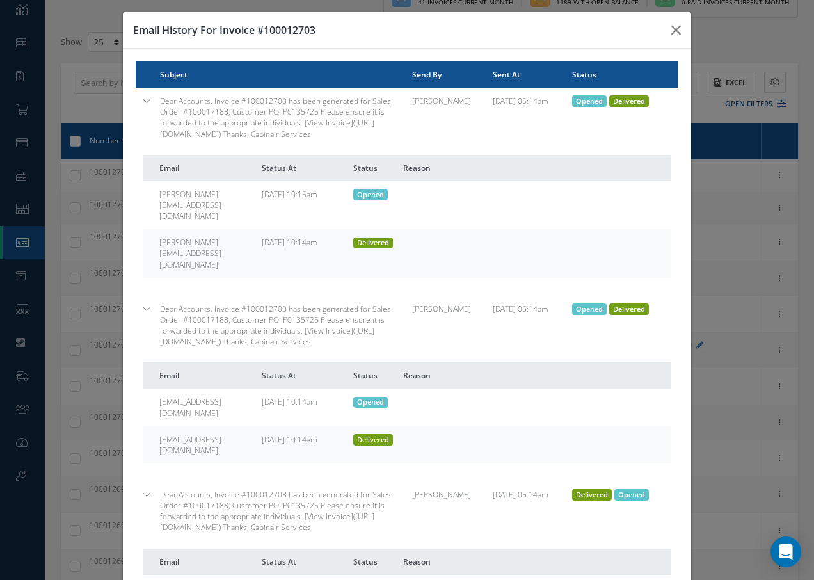
scroll to position [0, 0]
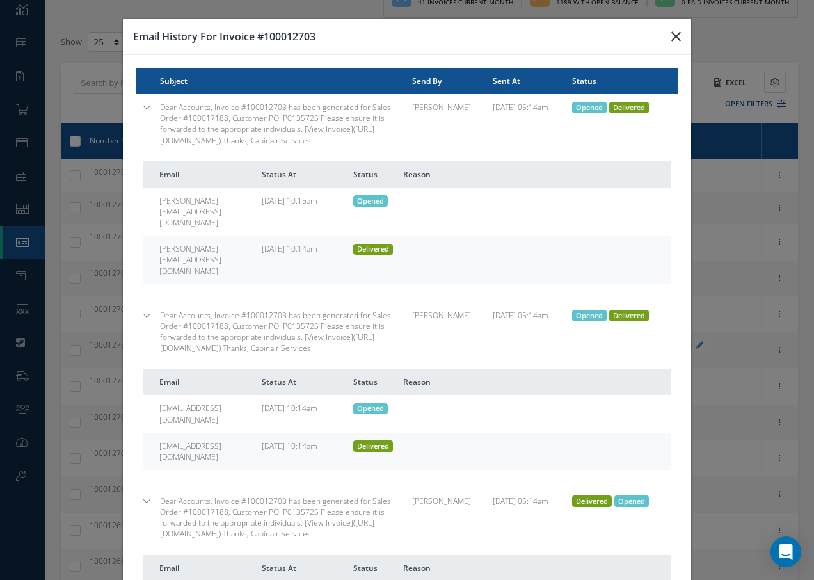
click at [671, 35] on icon "button" at bounding box center [676, 36] width 10 height 15
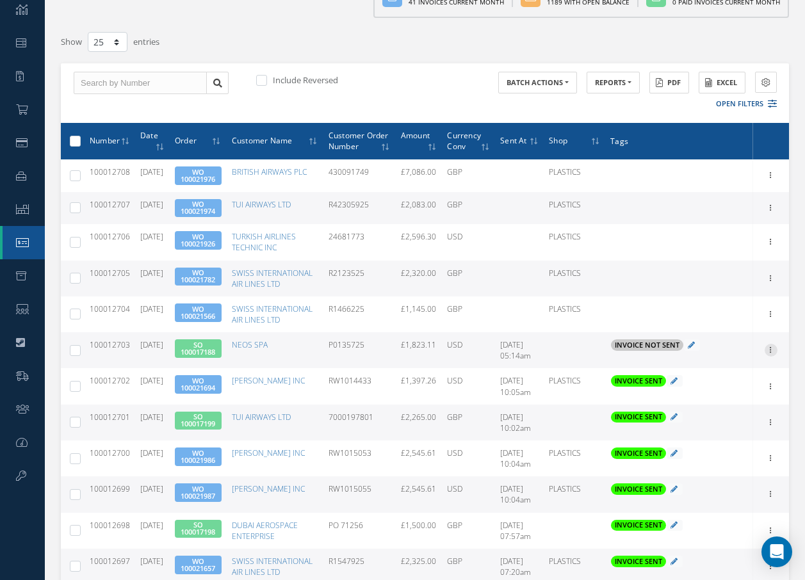
click at [768, 354] on icon at bounding box center [770, 349] width 13 height 10
click at [725, 400] on link "Send By Email" at bounding box center [711, 391] width 101 height 17
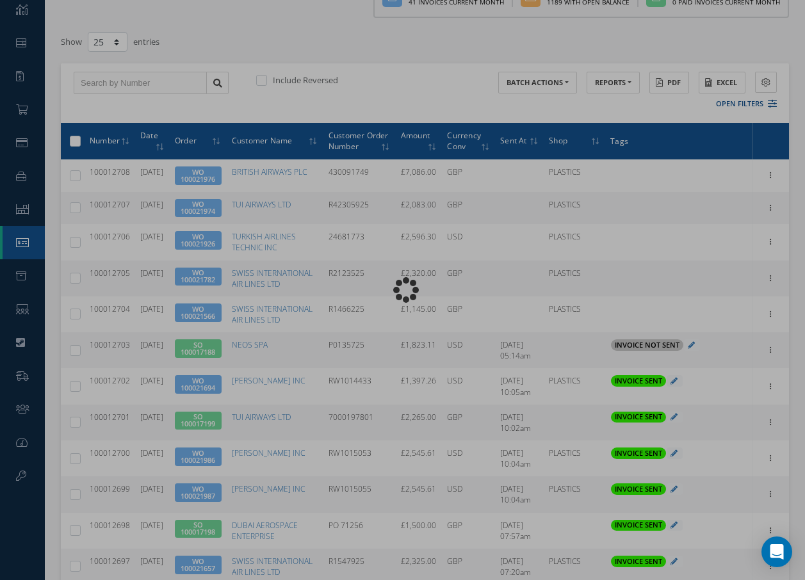
type input "INVOICE - Sales Order 100017188 for NEOS SPA, PO: P0135725"
type textarea "Dear Accounts, Please find the attached invoice for your recent order P0135725,…"
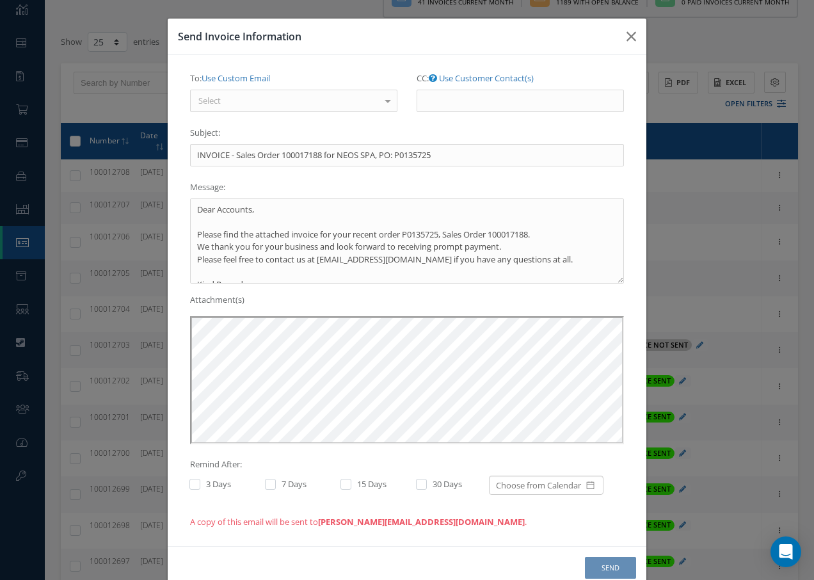
click at [312, 100] on div "Select" at bounding box center [293, 101] width 207 height 23
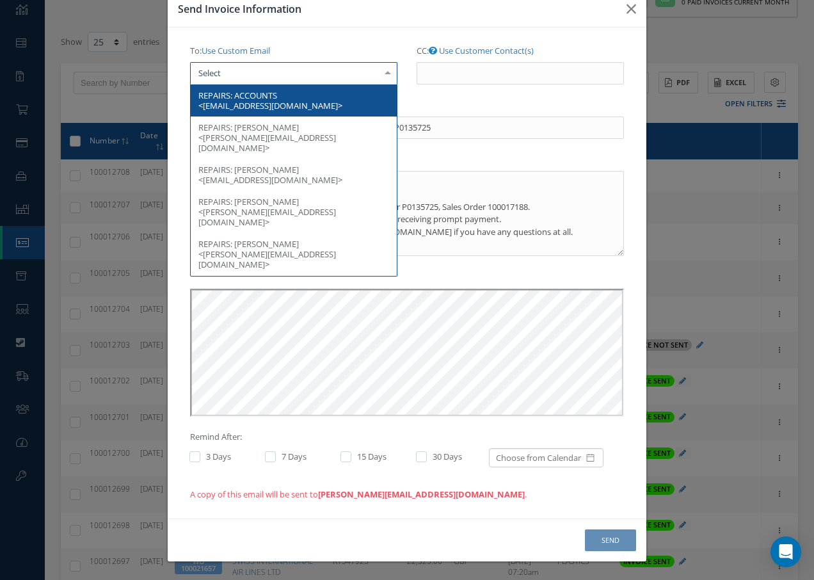
click at [267, 97] on span "ACCOUNTS <utenti_accounting@neosair.it>" at bounding box center [270, 101] width 144 height 22
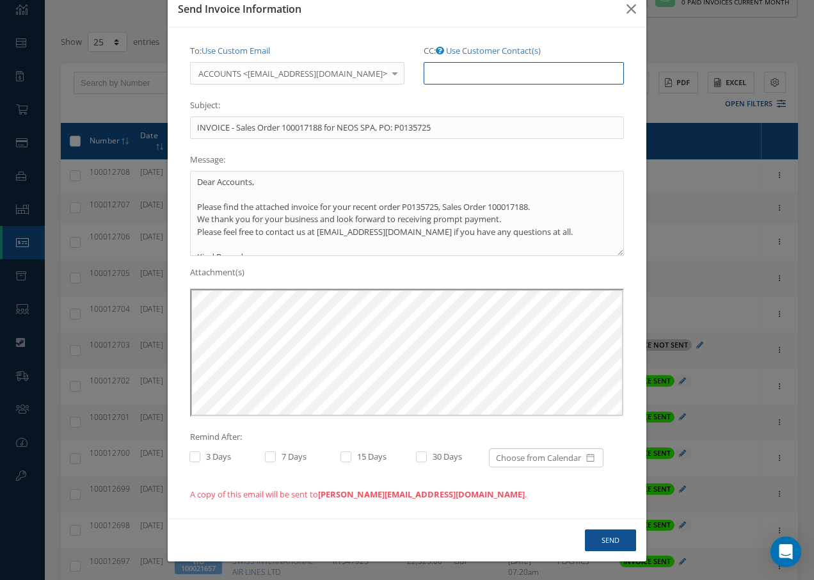
click at [453, 74] on input "CC: Use Customer Contact(s)" at bounding box center [524, 73] width 200 height 23
paste input ""accounts@cab.aero" <accounts@cab.aero>"
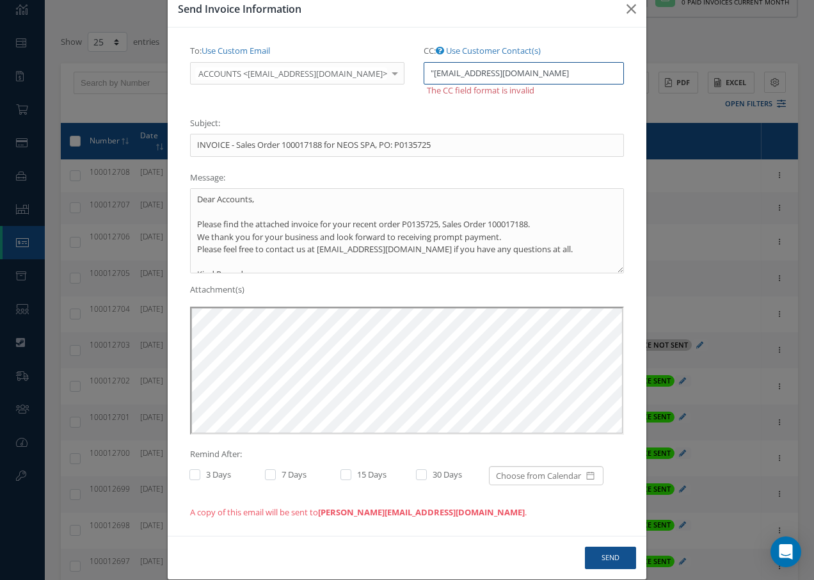
click at [424, 72] on input ""accounts@cab.aero" at bounding box center [524, 73] width 200 height 23
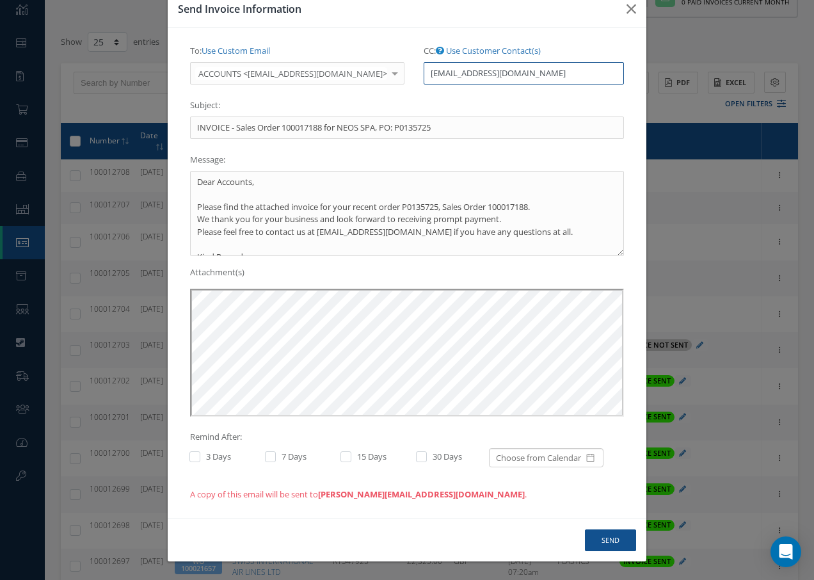
drag, startPoint x: 501, startPoint y: 73, endPoint x: 421, endPoint y: 86, distance: 81.0
click at [421, 86] on div "CC: Use Customer Contact(s) ACCOUNTS <utenti_accounting@neosair.it> CARLO SALIN…" at bounding box center [524, 67] width 220 height 54
type input "accounts@cab.aero"
click at [510, 220] on textarea "Dear Accounts, Please find the attached invoice for your recent order P0135725,…" at bounding box center [407, 213] width 434 height 85
click at [323, 218] on textarea "Dear Accounts, Please find the attached invoice for your recent order P0135725,…" at bounding box center [407, 213] width 434 height 85
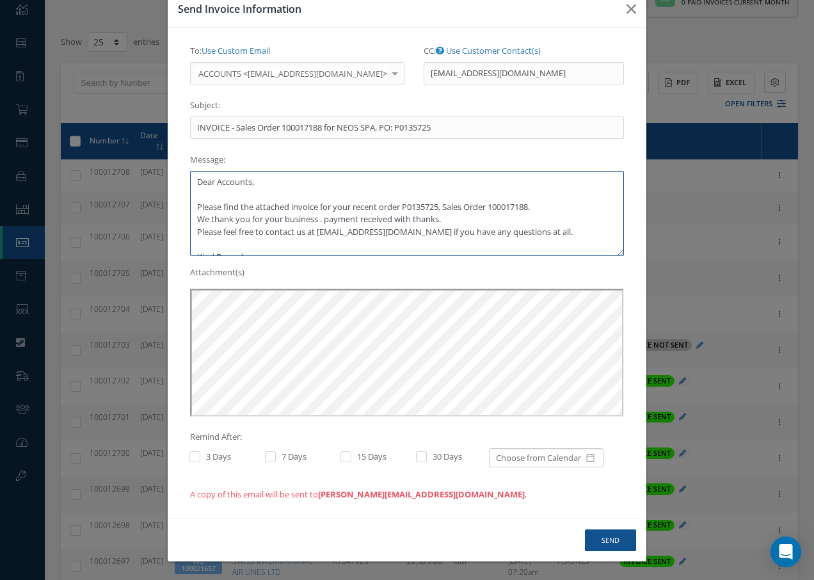
click at [325, 218] on textarea "Dear Accounts, Please find the attached invoice for your recent order P0135725,…" at bounding box center [407, 213] width 434 height 85
type textarea "Dear Accounts, Please find the attached invoice for your recent order P0135725,…"
click at [605, 540] on button "Send" at bounding box center [610, 540] width 51 height 22
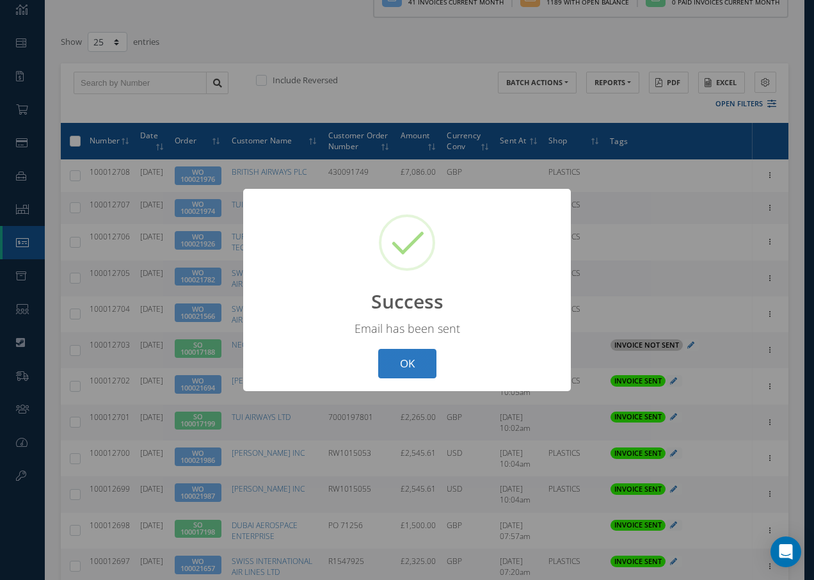
click at [408, 365] on button "OK" at bounding box center [407, 364] width 58 height 30
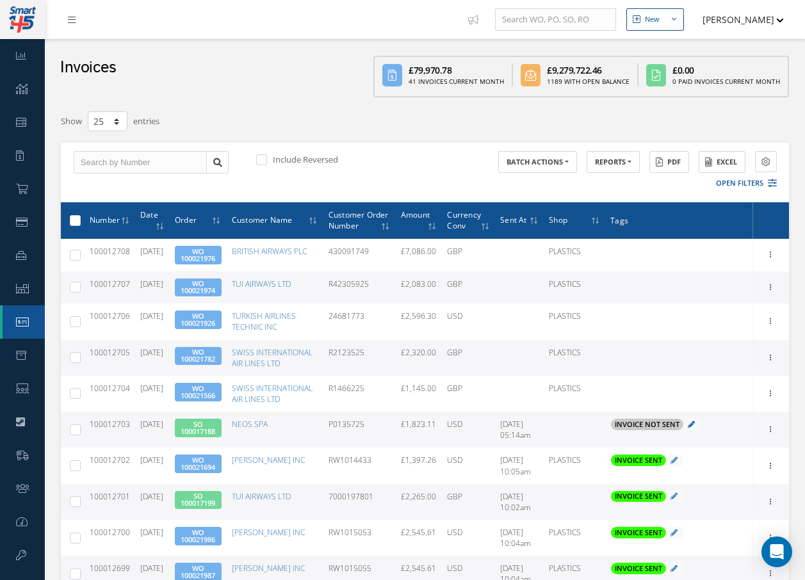
click at [689, 428] on icon at bounding box center [690, 424] width 7 height 7
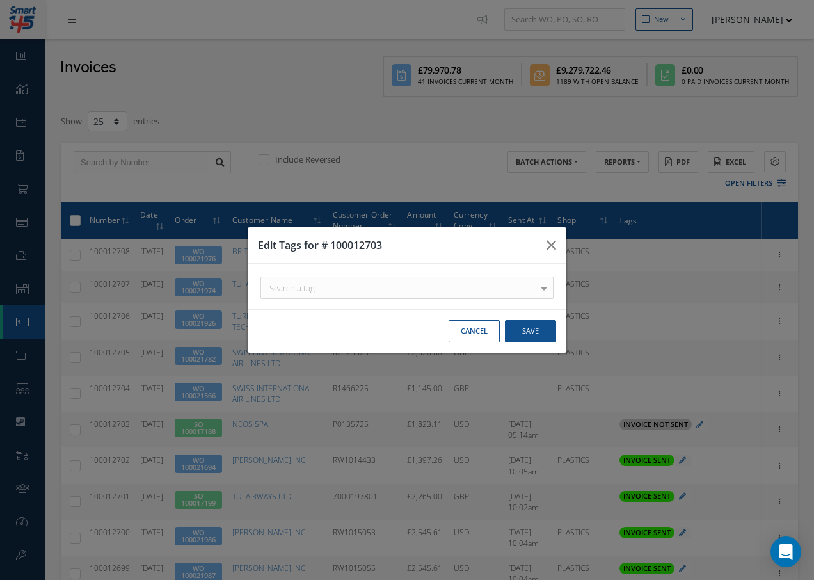
click at [352, 288] on div "Search a tag" at bounding box center [407, 288] width 293 height 22
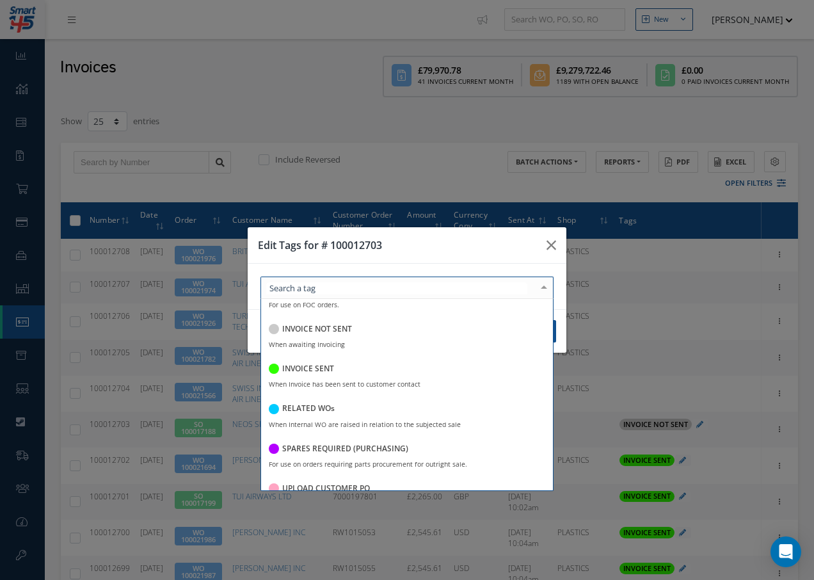
scroll to position [248, 0]
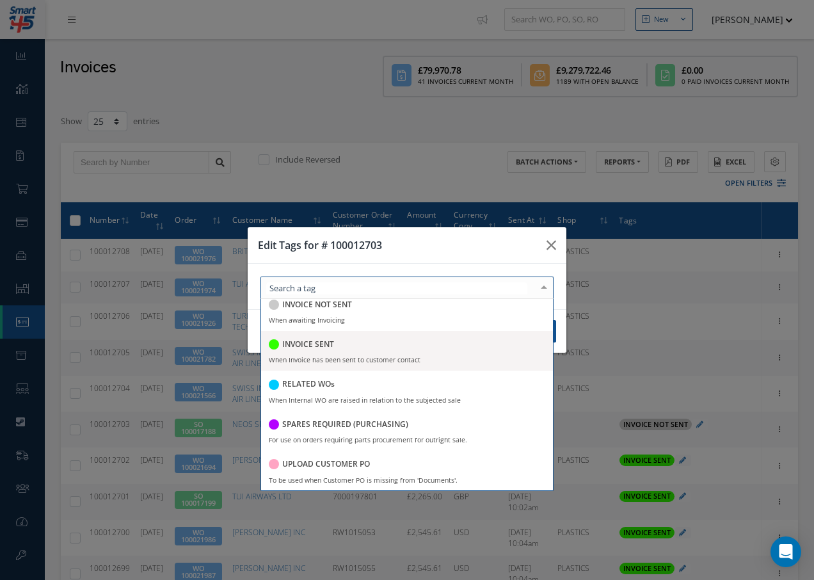
click at [316, 348] on h5 "INVOICE SENT" at bounding box center [308, 344] width 52 height 9
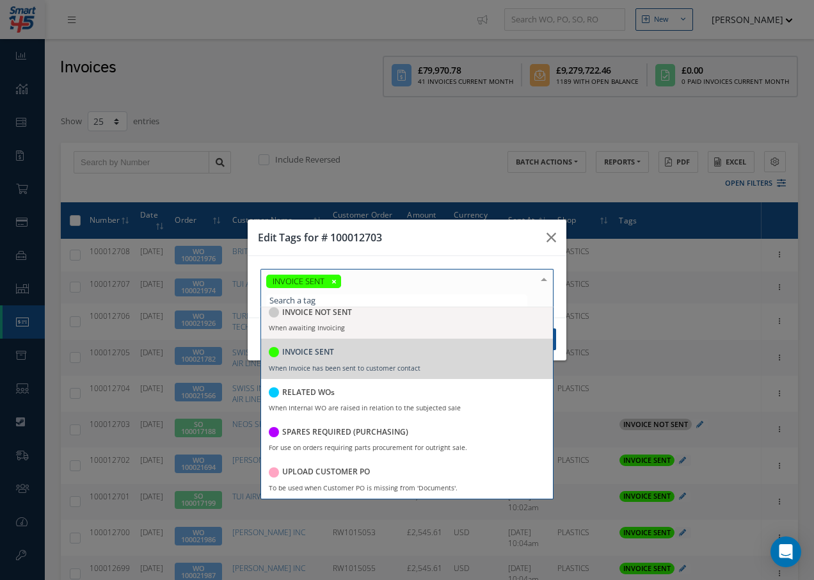
click at [544, 278] on div at bounding box center [544, 279] width 18 height 21
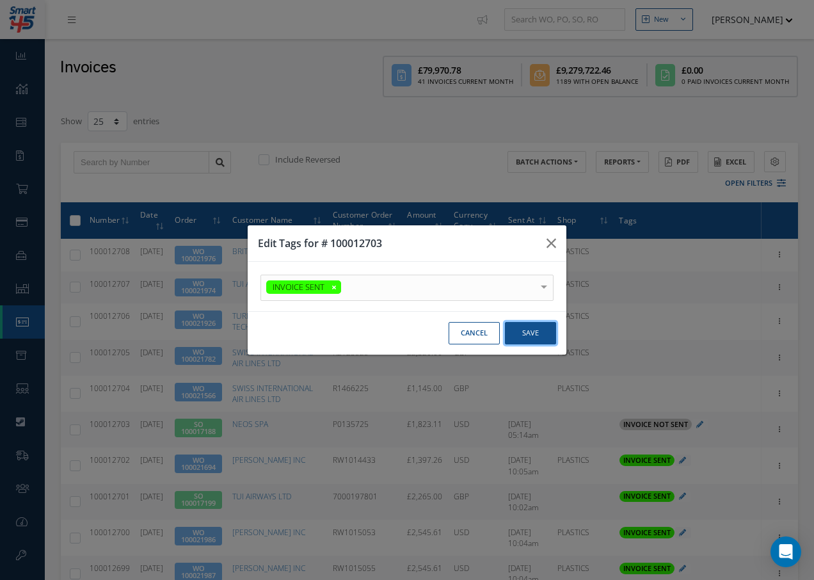
click at [536, 333] on button "Save" at bounding box center [530, 333] width 51 height 22
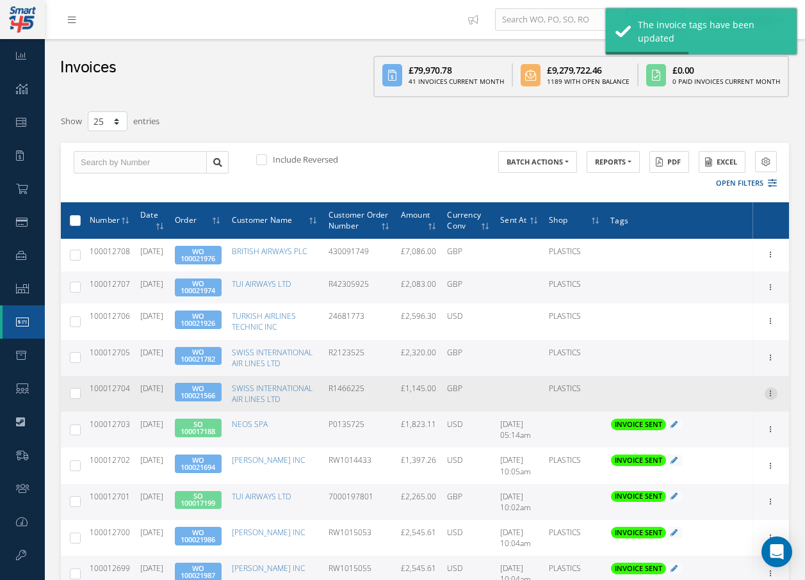
click at [771, 398] on icon at bounding box center [770, 392] width 13 height 10
click at [736, 443] on link "Send By Email" at bounding box center [711, 434] width 101 height 17
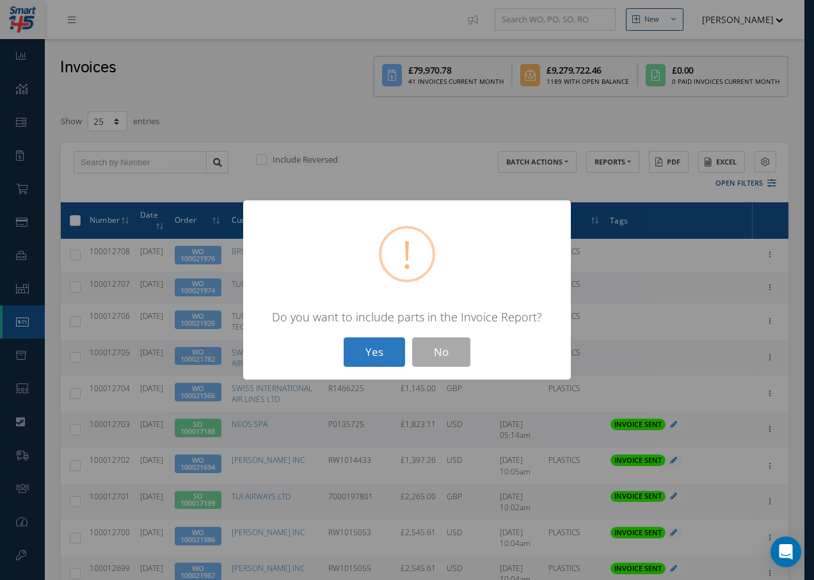
click at [367, 349] on button "Yes" at bounding box center [374, 352] width 61 height 30
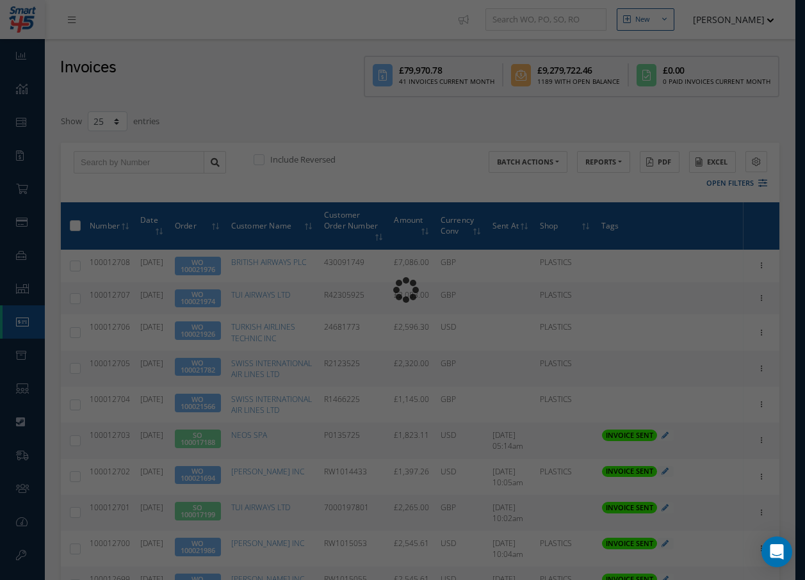
type input "INVOICE - Work Order 100021566 for SWISS INTERNATIONAL AIR LINES LTD, PO: R1466…"
type textarea "Dear Accounts, Please find the attached invoice for your recent order R1466225,…"
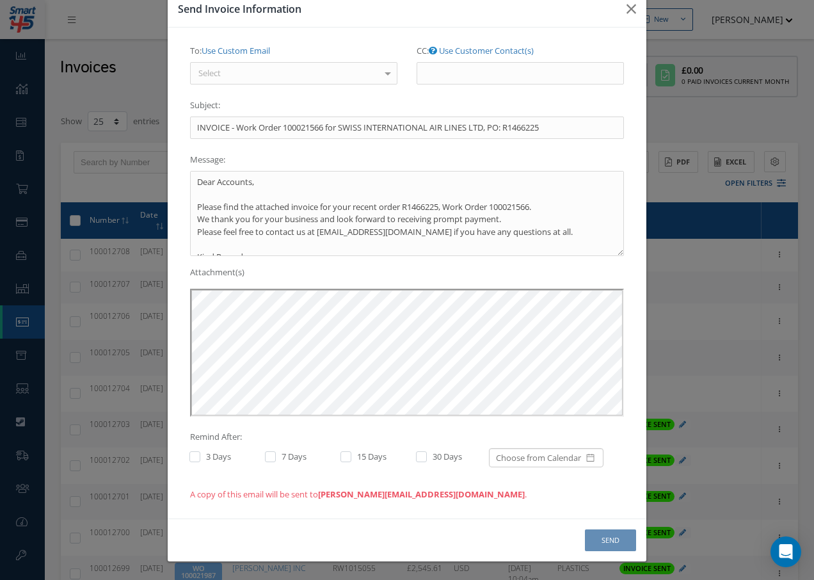
scroll to position [0, 0]
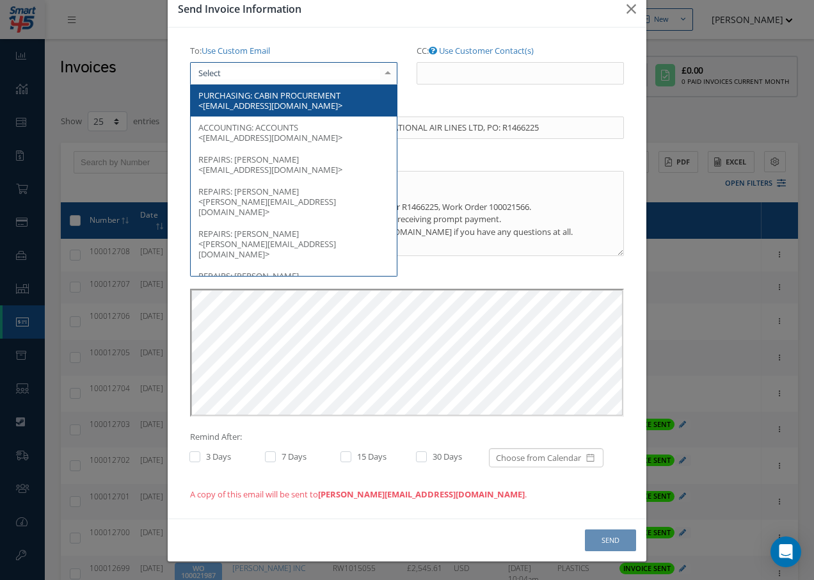
click at [291, 69] on div at bounding box center [293, 73] width 207 height 23
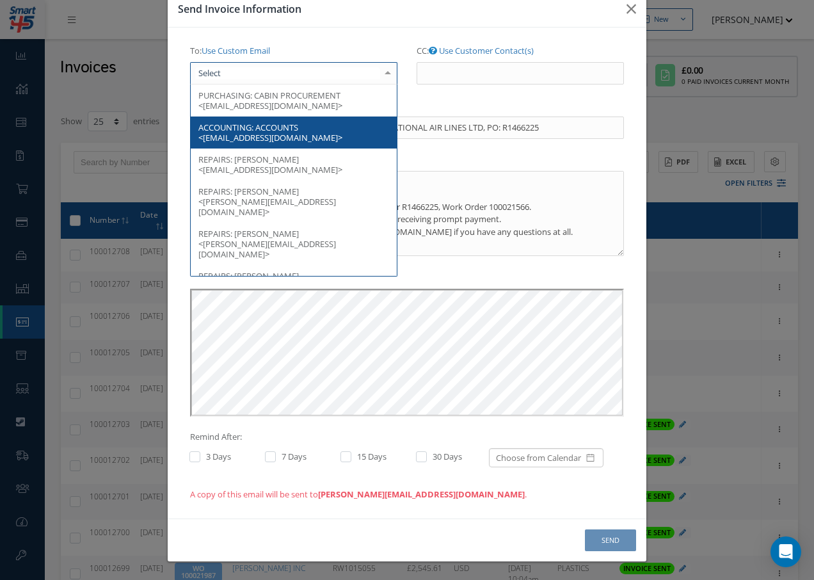
click at [303, 133] on span "ACCOUNTS <swiss@pdf.invoice.lufthansagroup.com>" at bounding box center [270, 133] width 144 height 22
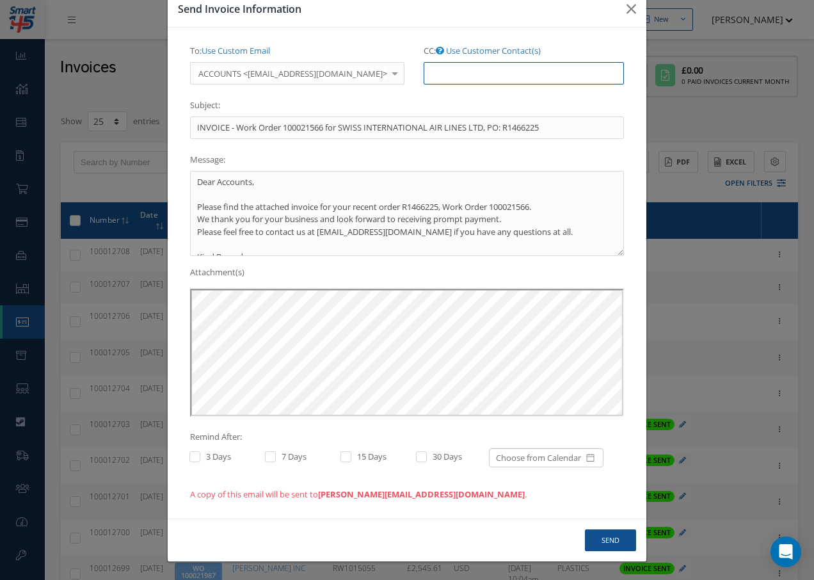
click at [451, 70] on input "CC: Use Customer Contact(s)" at bounding box center [524, 73] width 200 height 23
paste input "accounts@cab.aero"
type input "accounts@cab.aero"
click at [610, 538] on button "Send" at bounding box center [610, 540] width 51 height 22
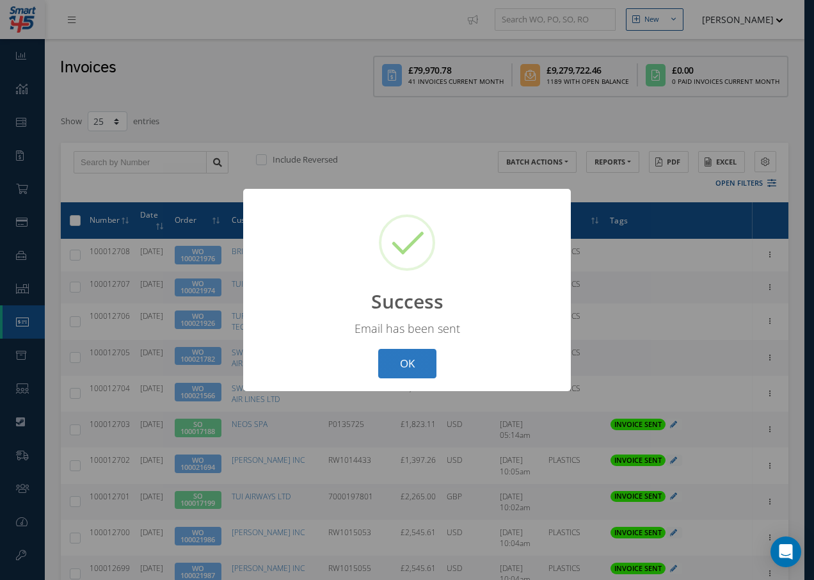
click at [410, 370] on button "OK" at bounding box center [407, 364] width 58 height 30
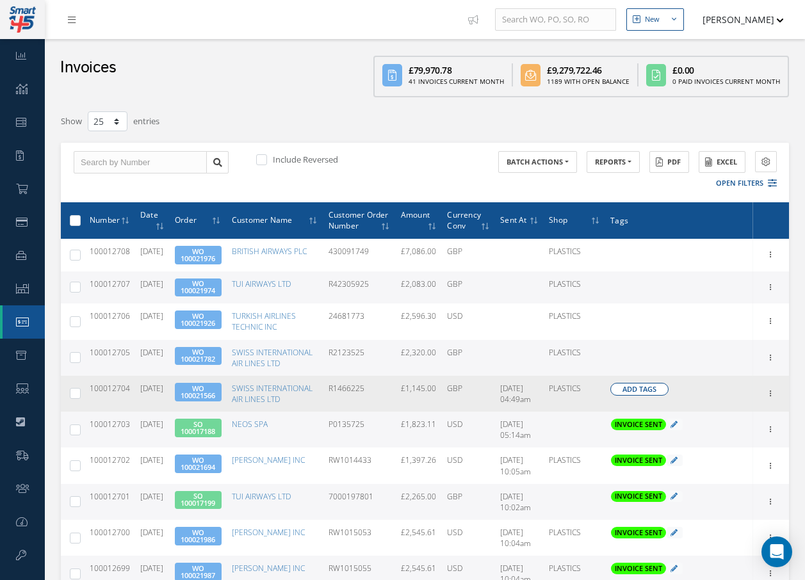
click at [657, 396] on button "Add Tags" at bounding box center [639, 389] width 58 height 13
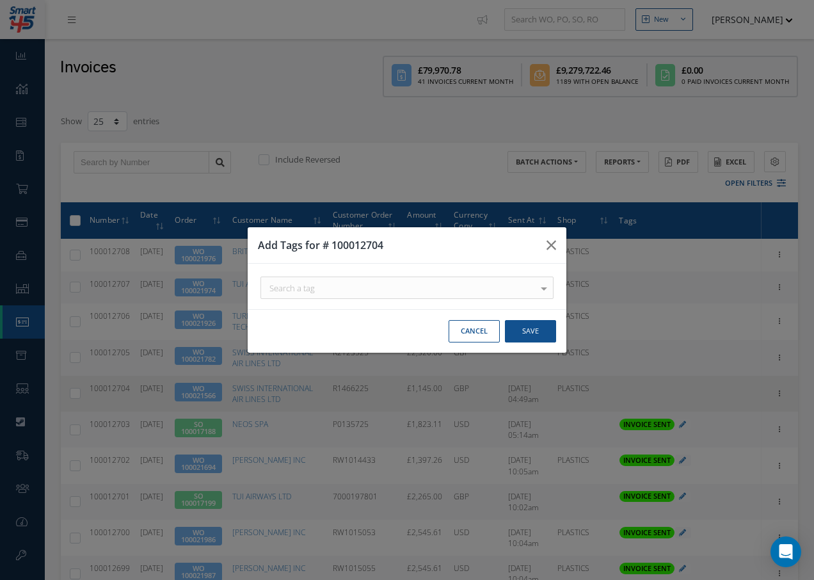
click at [324, 292] on div "Search a tag" at bounding box center [407, 288] width 293 height 22
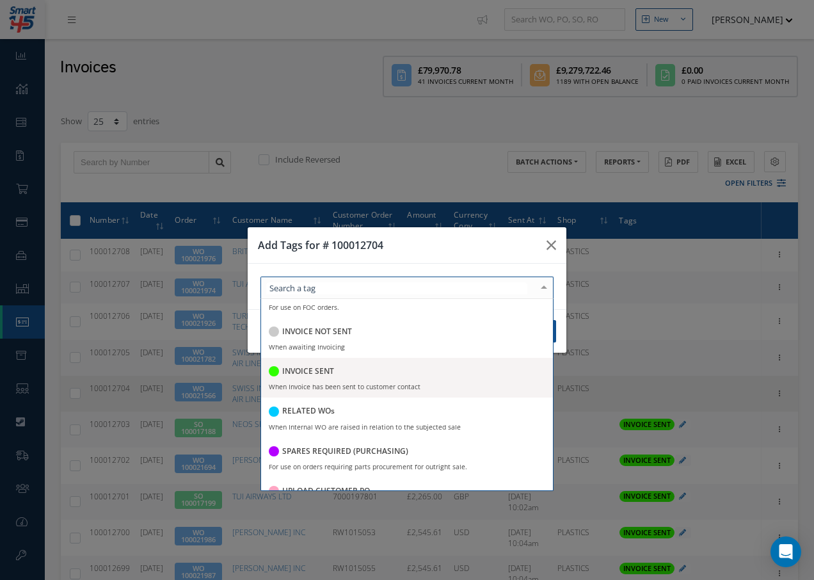
scroll to position [248, 0]
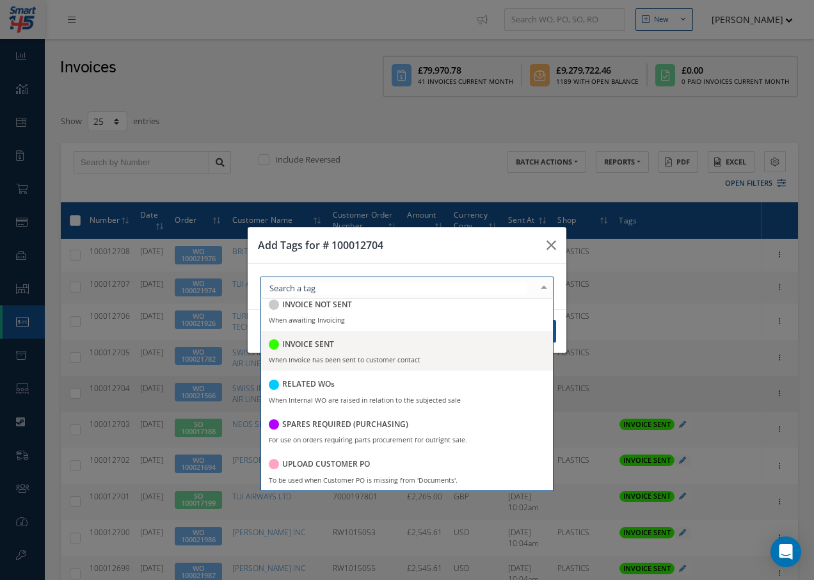
click at [299, 346] on h5 "INVOICE SENT" at bounding box center [308, 344] width 52 height 9
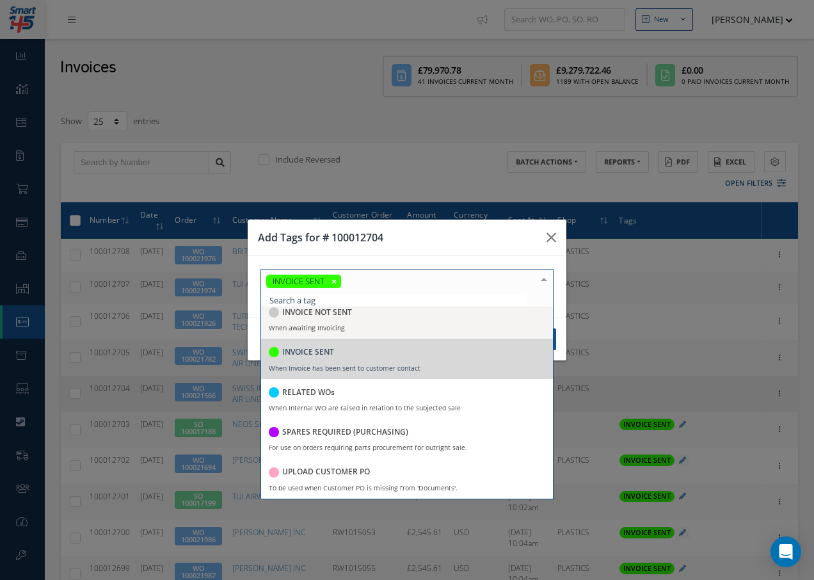
click at [543, 278] on div at bounding box center [544, 279] width 18 height 21
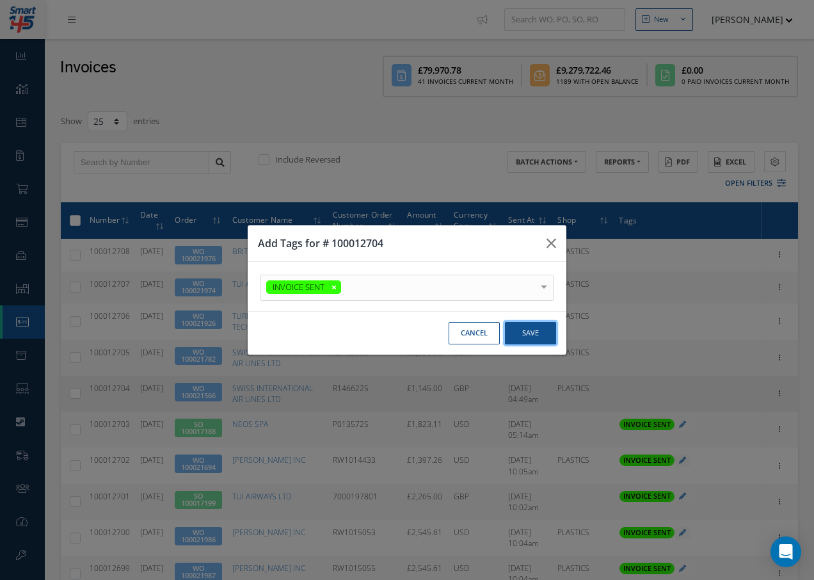
click at [538, 339] on button "Save" at bounding box center [530, 333] width 51 height 22
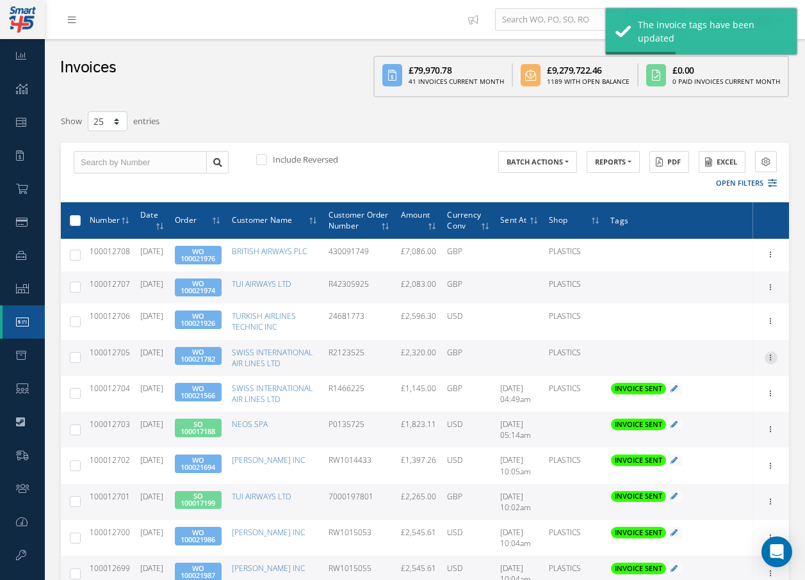
click at [769, 362] on icon at bounding box center [770, 356] width 13 height 10
click at [716, 407] on link "Send By Email" at bounding box center [711, 398] width 101 height 17
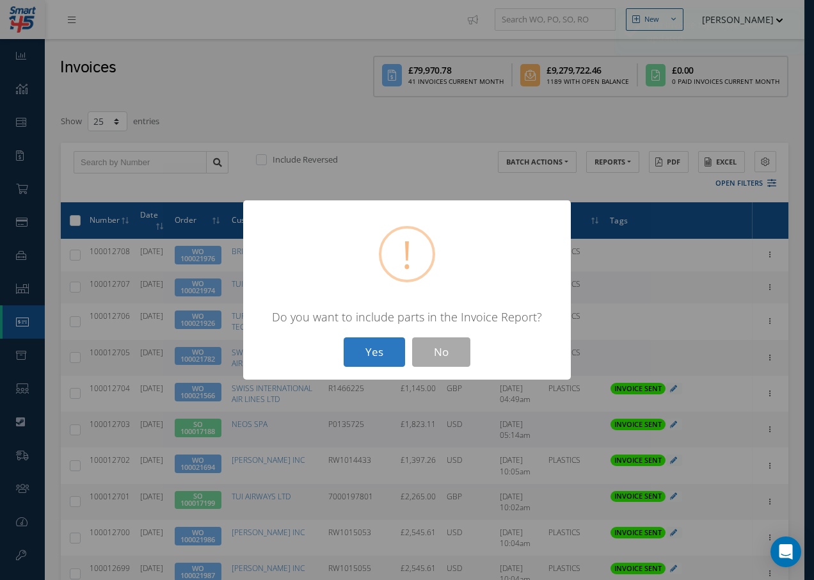
click at [369, 350] on button "Yes" at bounding box center [374, 352] width 61 height 30
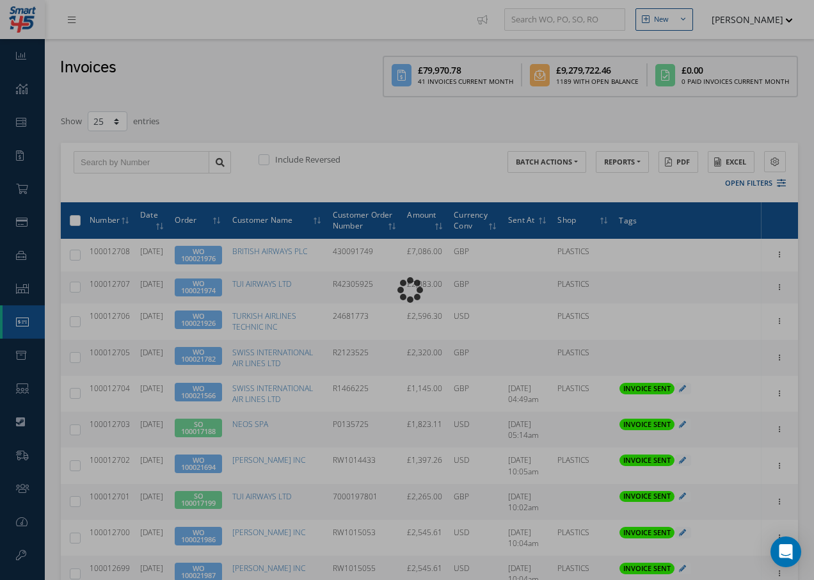
type input "INVOICE - Work Order 100021782 for SWISS INTERNATIONAL AIR LINES LTD, PO: R2123…"
type textarea "Dear Accounts, Please find the attached invoice for your recent order R2123525,…"
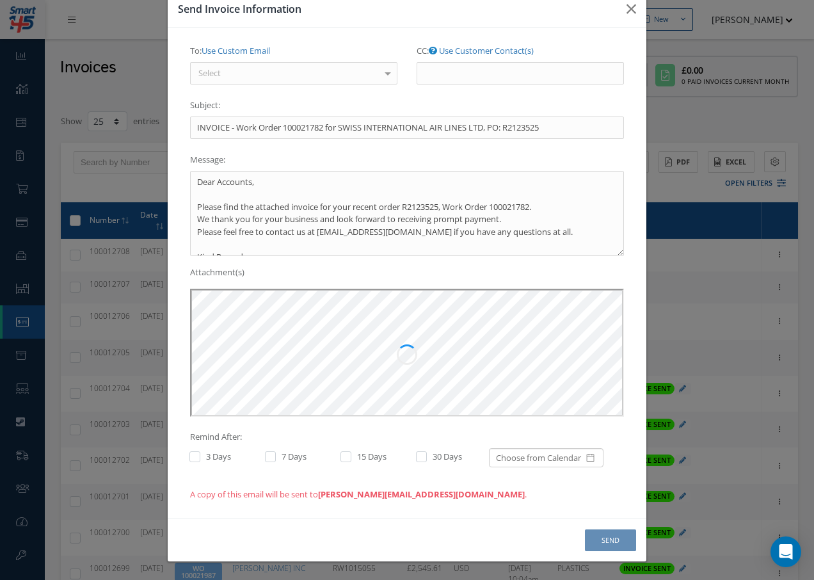
scroll to position [0, 0]
click at [281, 71] on div "Select" at bounding box center [293, 73] width 207 height 23
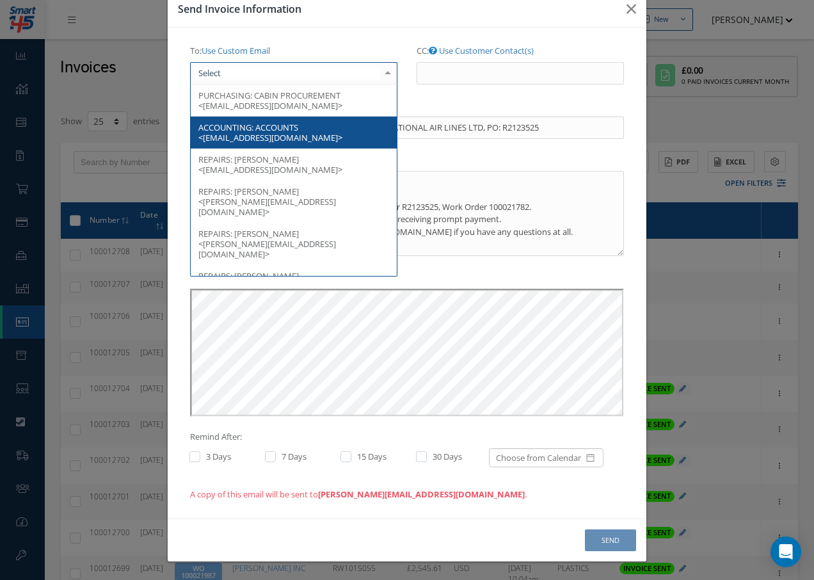
click at [305, 129] on span "ACCOUNTING: ACCOUNTS <swiss@pdf.invoice.lufthansagroup.com>" at bounding box center [294, 132] width 206 height 32
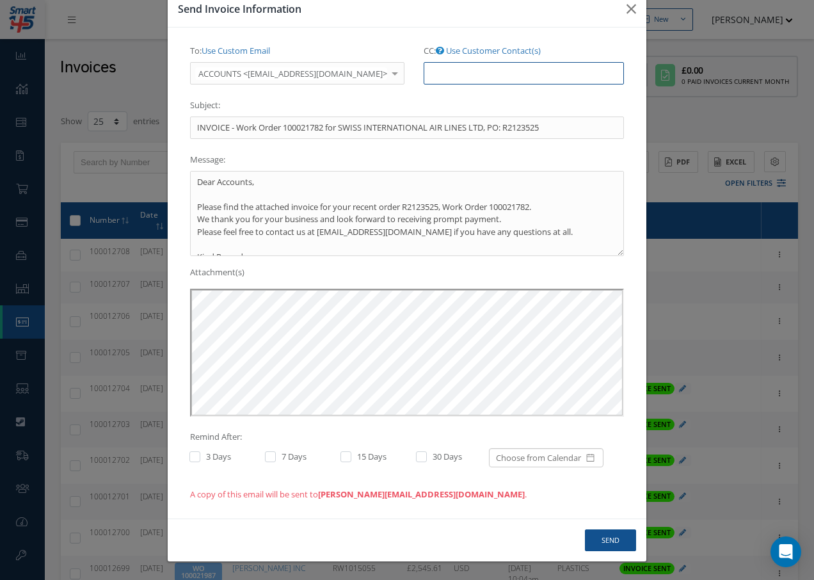
click at [451, 72] on input "CC: Use Customer Contact(s)" at bounding box center [524, 73] width 200 height 23
paste input "accounts@cab.aero"
type input "accounts@cab.aero"
click at [620, 538] on button "Send" at bounding box center [610, 540] width 51 height 22
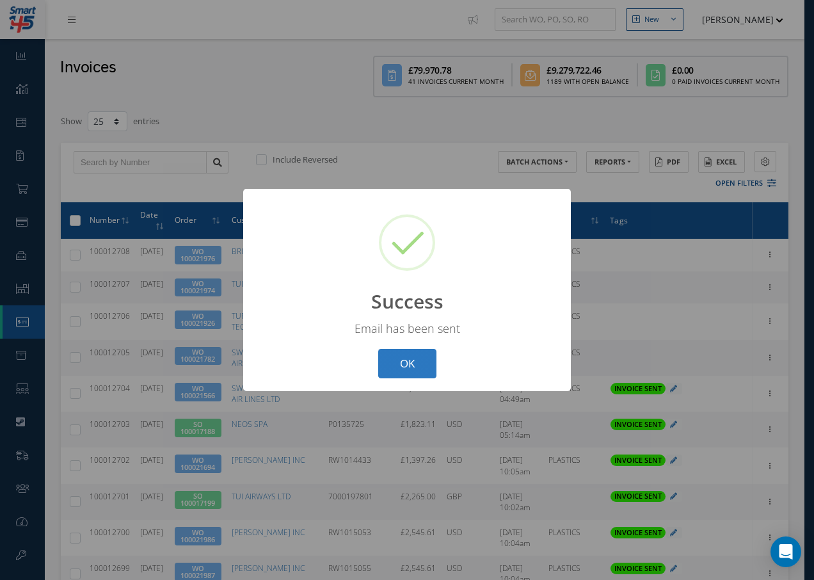
click at [410, 365] on button "OK" at bounding box center [407, 364] width 58 height 30
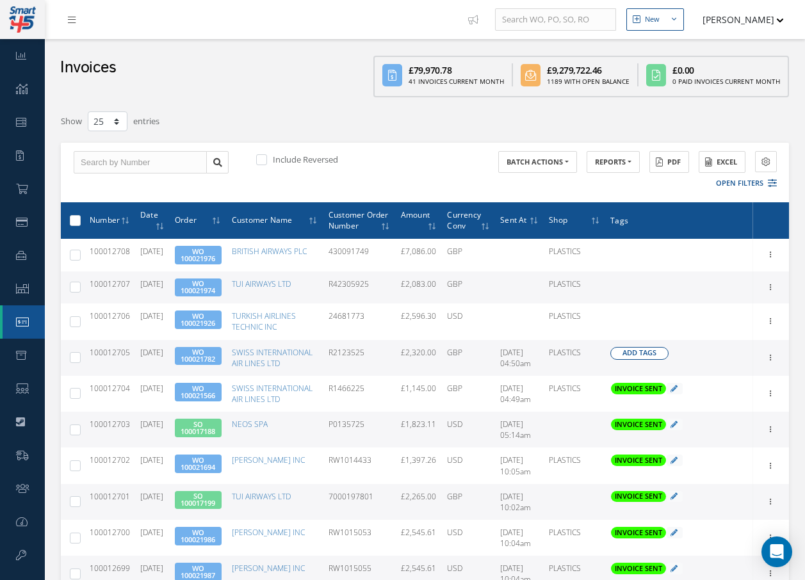
click at [627, 358] on span "Add Tags" at bounding box center [639, 353] width 34 height 11
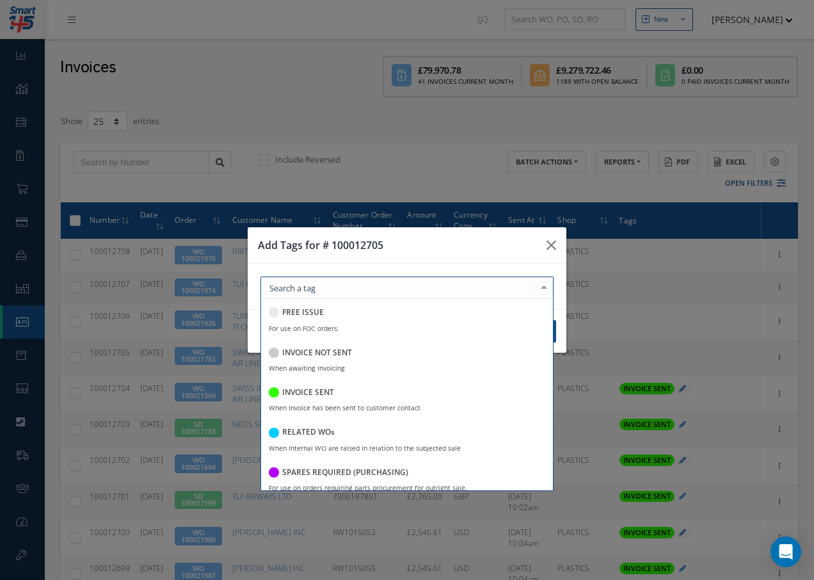
scroll to position [248, 0]
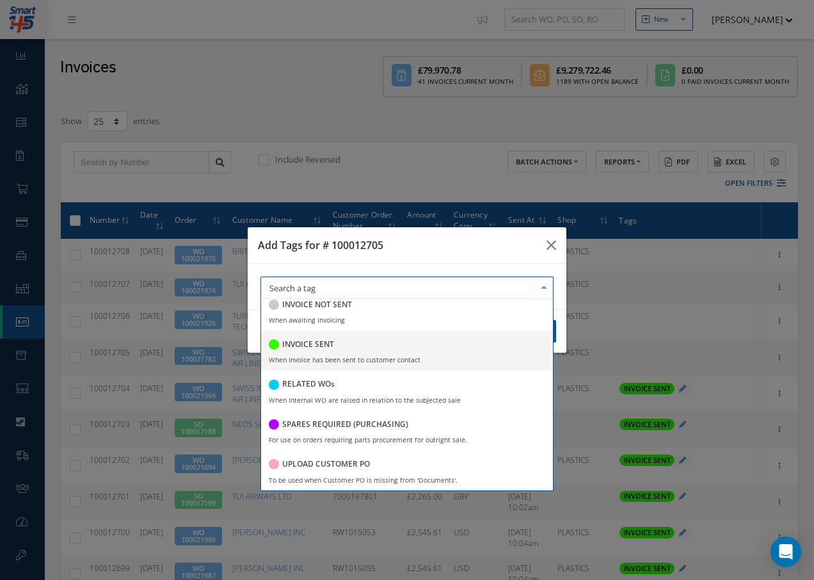
click at [305, 341] on h5 "INVOICE SENT" at bounding box center [308, 344] width 52 height 9
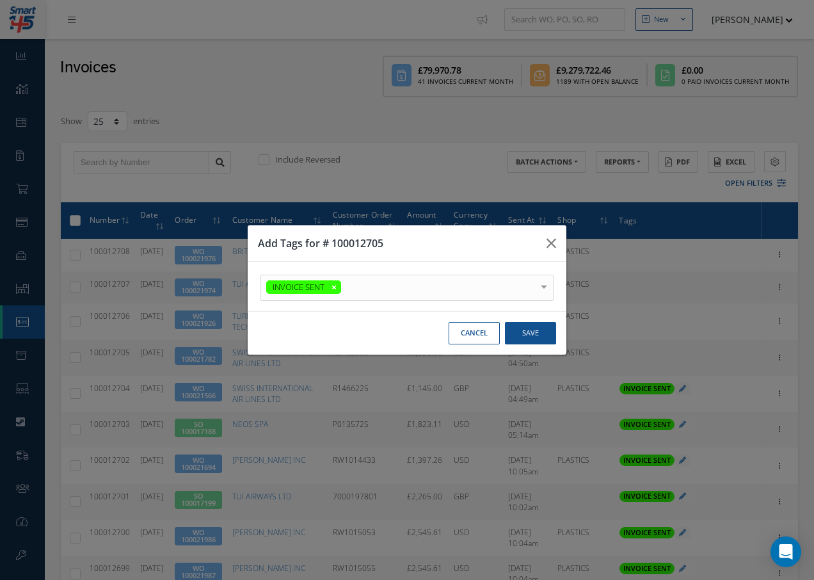
click at [548, 280] on div at bounding box center [544, 285] width 18 height 21
click at [536, 326] on button "Save" at bounding box center [530, 333] width 51 height 22
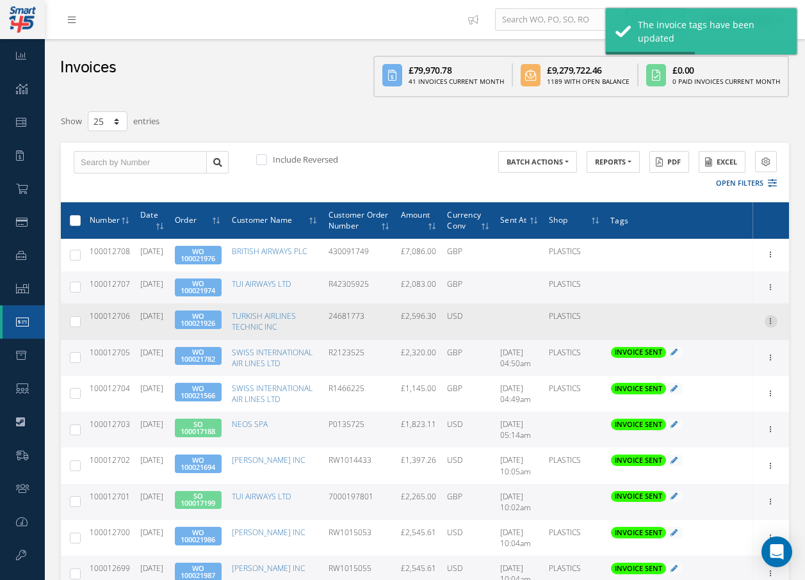
click at [771, 325] on icon at bounding box center [770, 320] width 13 height 10
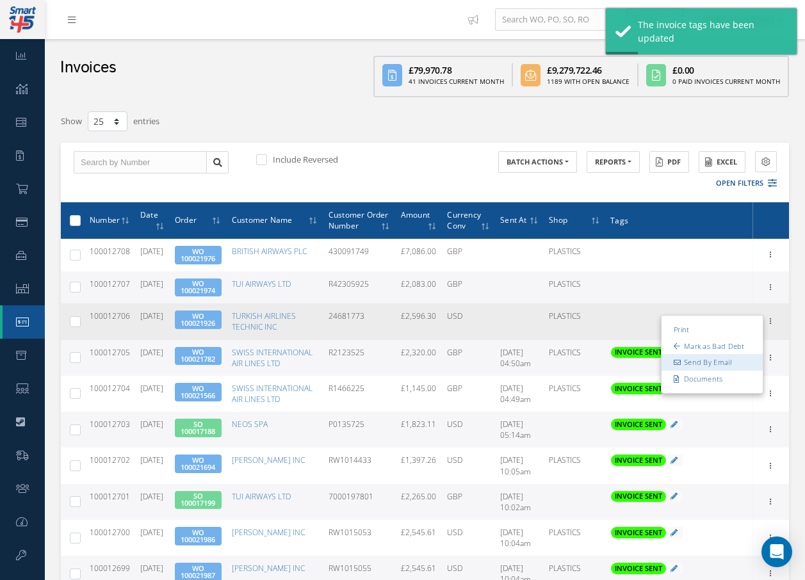
click at [708, 371] on link "Send By Email" at bounding box center [711, 363] width 101 height 17
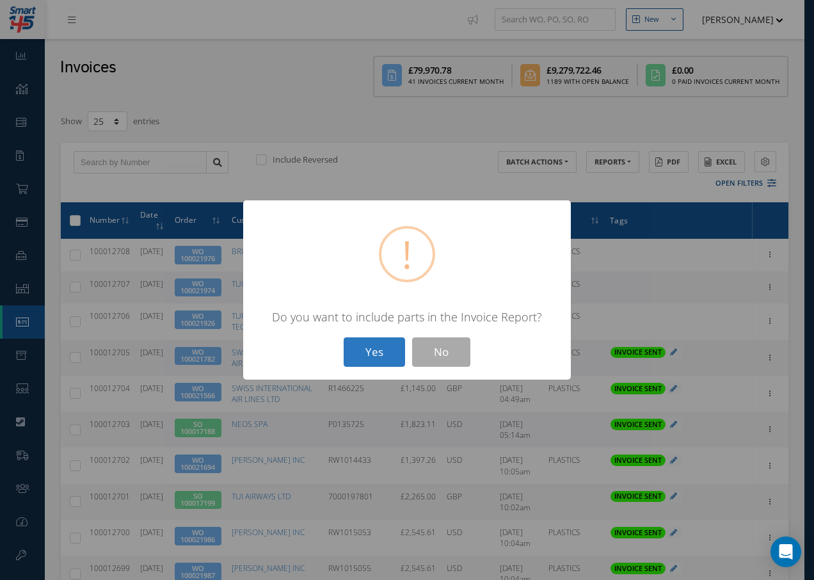
click at [377, 355] on button "Yes" at bounding box center [374, 352] width 61 height 30
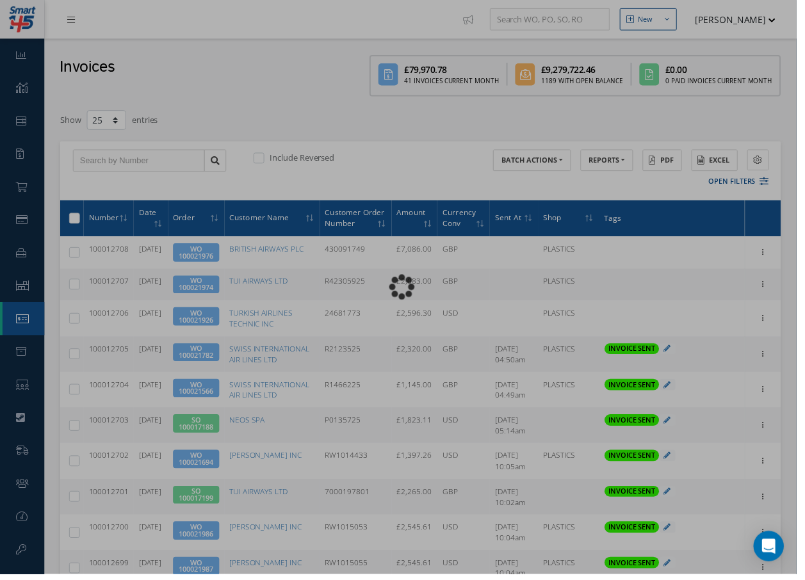
type input "INVOICE - Work Order 100021926 for TURKISH AIRLINES TECHNIC INC, PO: 24681773"
type textarea "Dear Accounts, Please find the attached invoice for your recent order 24681773,…"
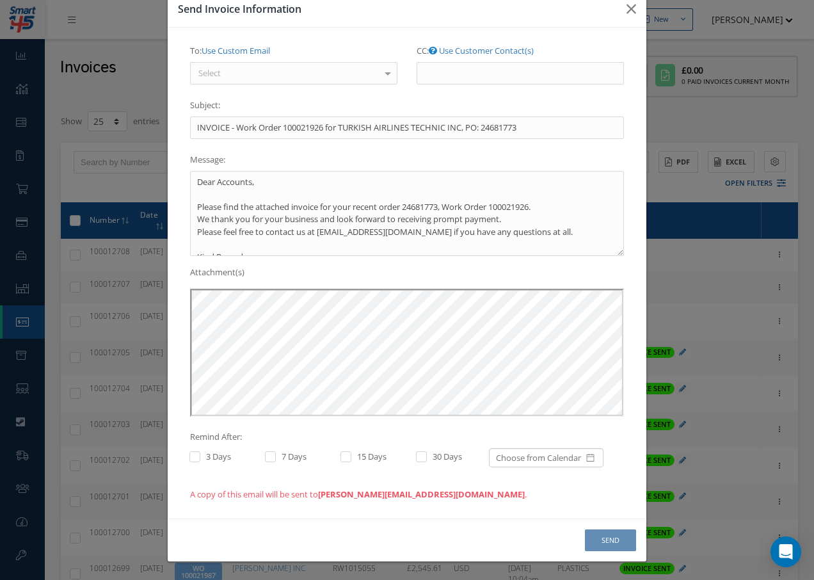
scroll to position [0, 0]
click at [310, 72] on div "Select" at bounding box center [293, 73] width 207 height 23
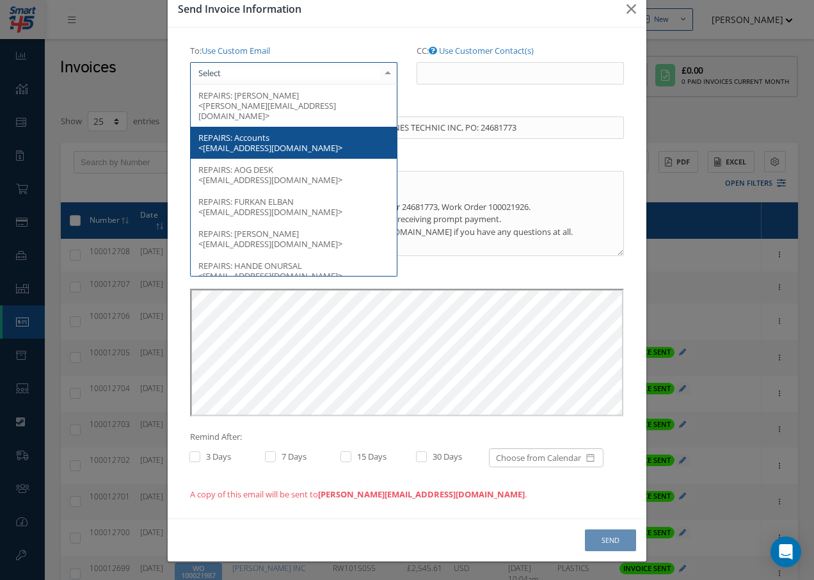
click at [308, 135] on span "Accounts <TTKHBRepairinvoice@thy.com>" at bounding box center [270, 143] width 144 height 22
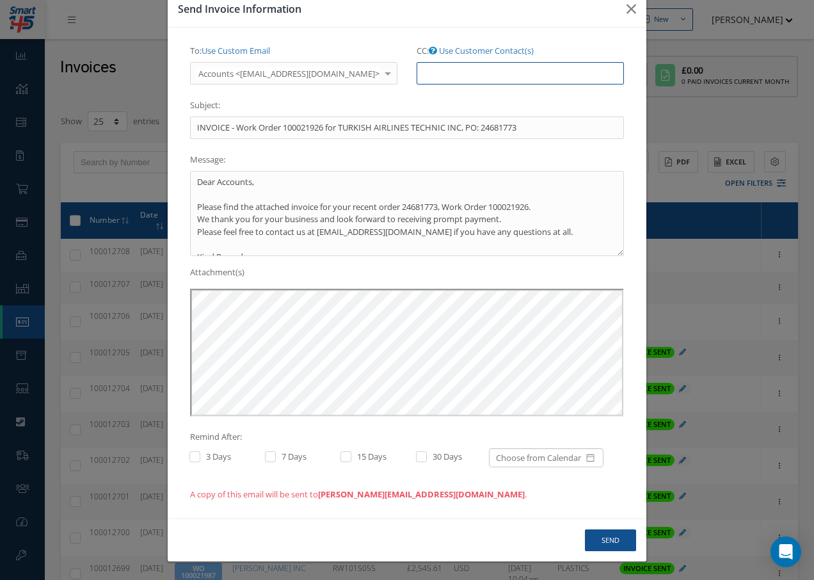
click at [428, 70] on input "CC: Use Customer Contact(s)" at bounding box center [520, 73] width 207 height 23
paste input "accounts@cab.aero"
type input "accounts@cab.aero"
click at [605, 540] on button "Send" at bounding box center [610, 540] width 51 height 22
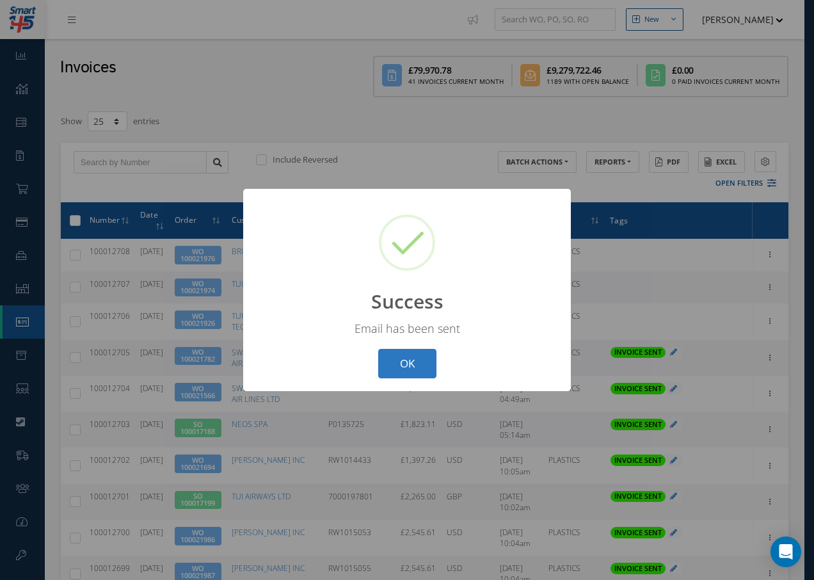
click at [408, 360] on button "OK" at bounding box center [407, 364] width 58 height 30
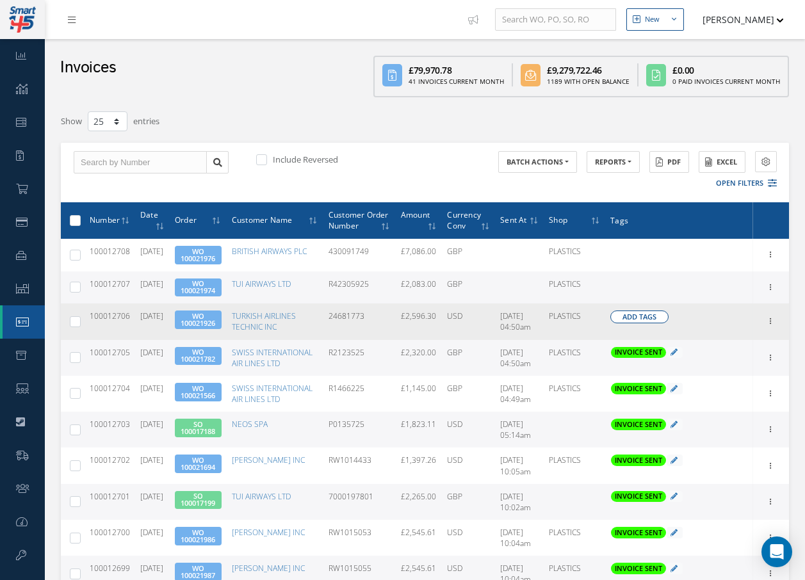
click at [645, 323] on span "Add Tags" at bounding box center [639, 317] width 34 height 11
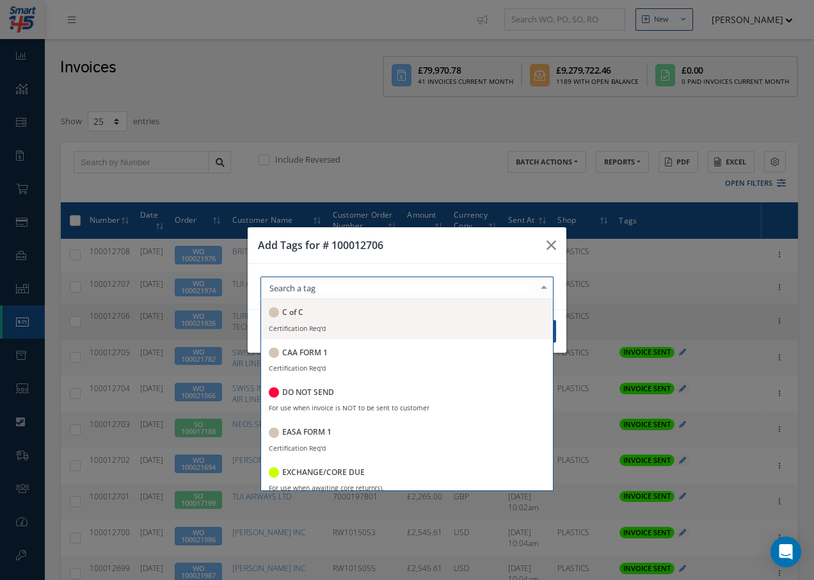
click at [337, 284] on div at bounding box center [407, 288] width 293 height 22
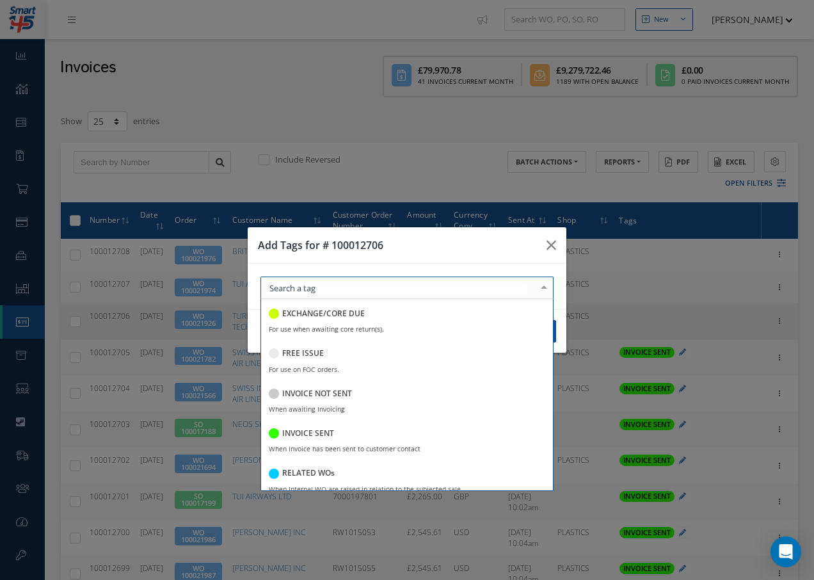
scroll to position [192, 0]
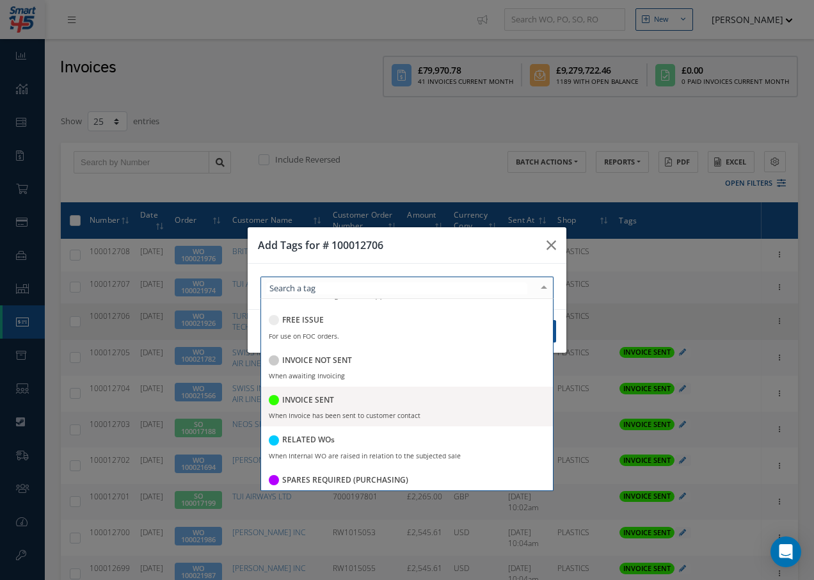
click at [310, 401] on h5 "INVOICE SENT" at bounding box center [308, 400] width 52 height 9
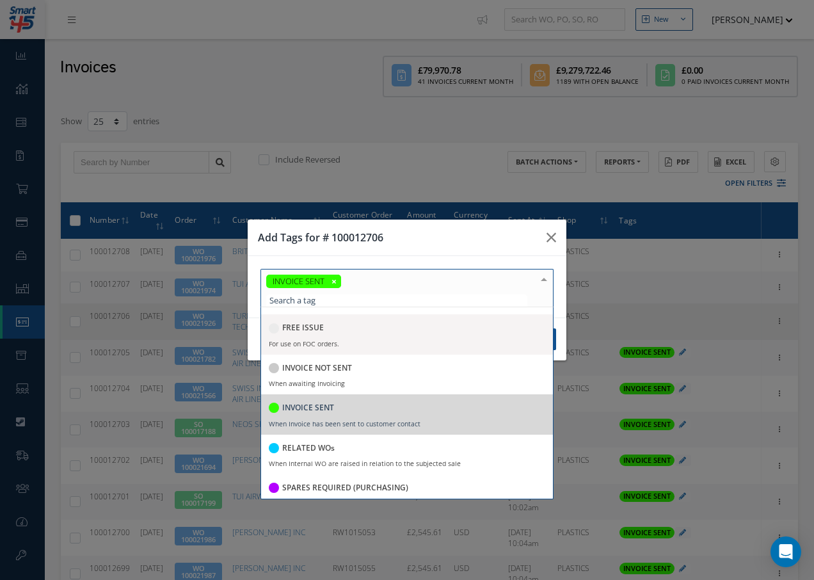
click at [545, 278] on div at bounding box center [544, 279] width 18 height 21
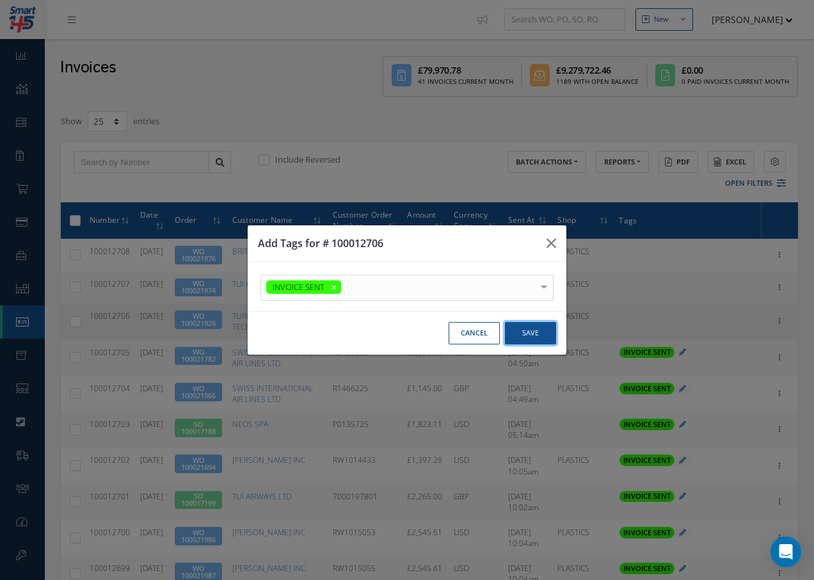
click at [537, 332] on button "Save" at bounding box center [530, 333] width 51 height 22
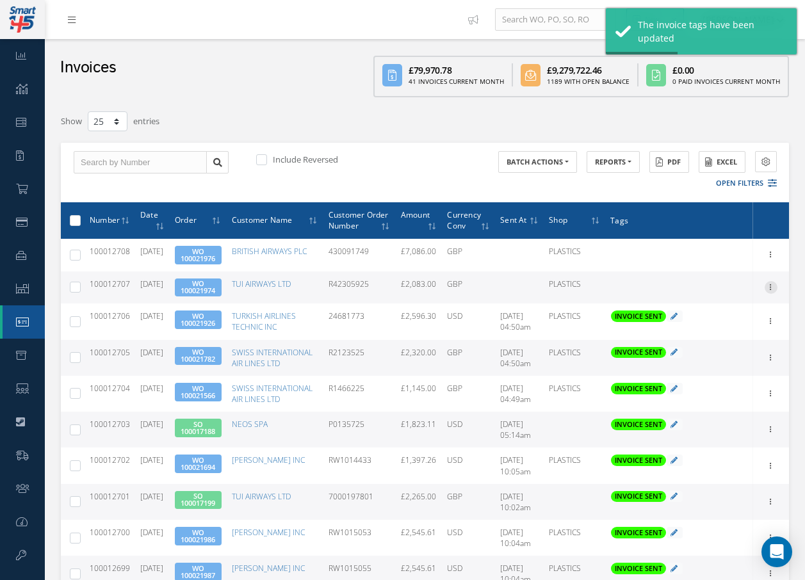
click at [771, 291] on icon at bounding box center [770, 286] width 13 height 10
click at [714, 337] on link "Send By Email" at bounding box center [711, 328] width 101 height 17
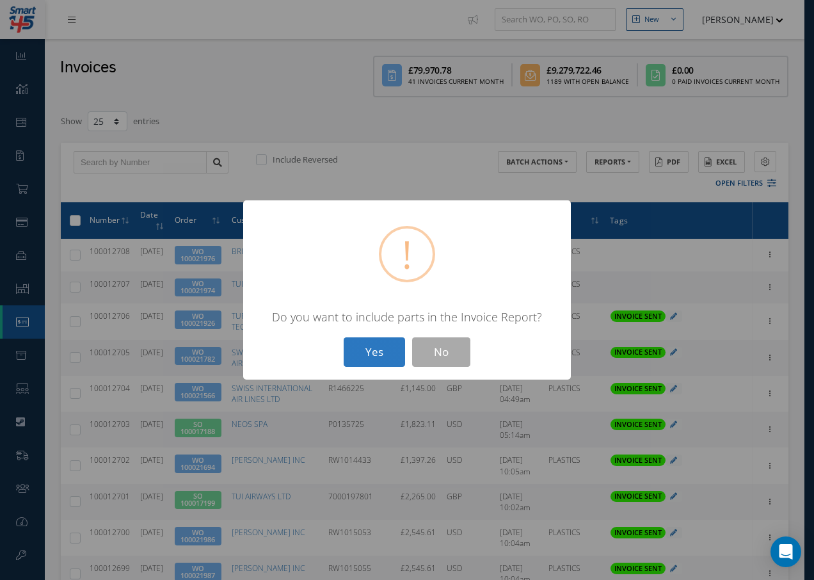
click at [374, 353] on button "Yes" at bounding box center [374, 352] width 61 height 30
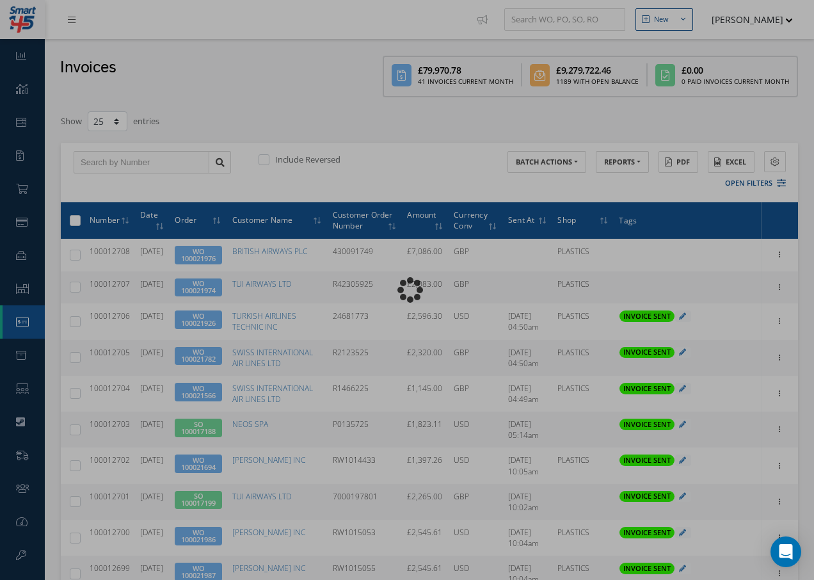
type input "INVOICE - Work Order 100021974 for TUI AIRWAYS LTD, PO: R42305925"
type textarea "Dear Accounts, Please find the attached invoice for your recent order R42305925…"
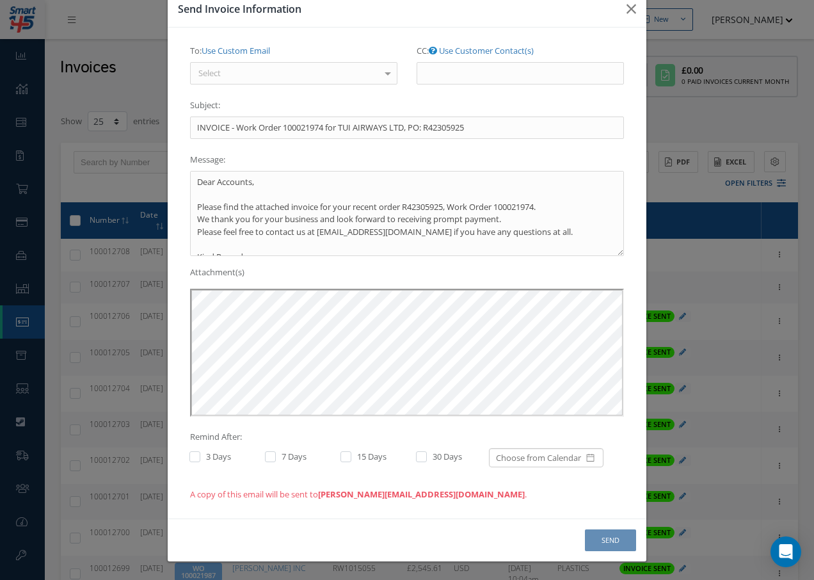
scroll to position [0, 0]
click at [292, 74] on div "Select" at bounding box center [293, 73] width 207 height 23
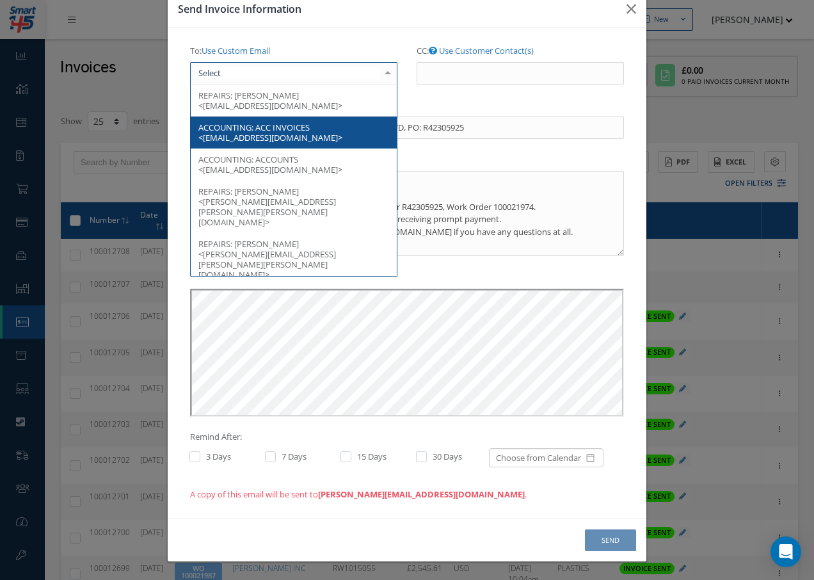
click at [280, 129] on span "ACC INVOICES <invoice.processing@tui.co.uk>" at bounding box center [270, 133] width 144 height 22
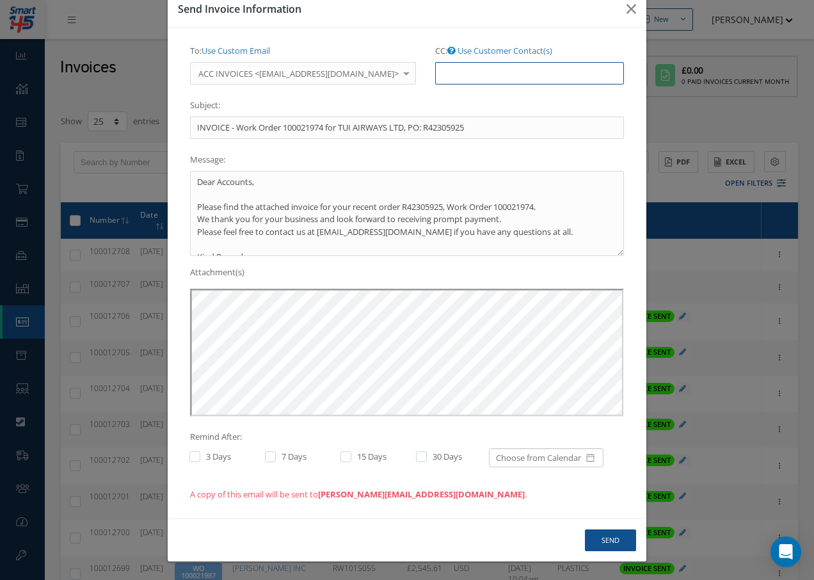
click at [475, 76] on input "CC: Use Customer Contact(s)" at bounding box center [529, 73] width 189 height 23
paste input "accounts@cab.aero"
type input "accounts@cab.aero"
click at [613, 537] on button "Send" at bounding box center [610, 540] width 51 height 22
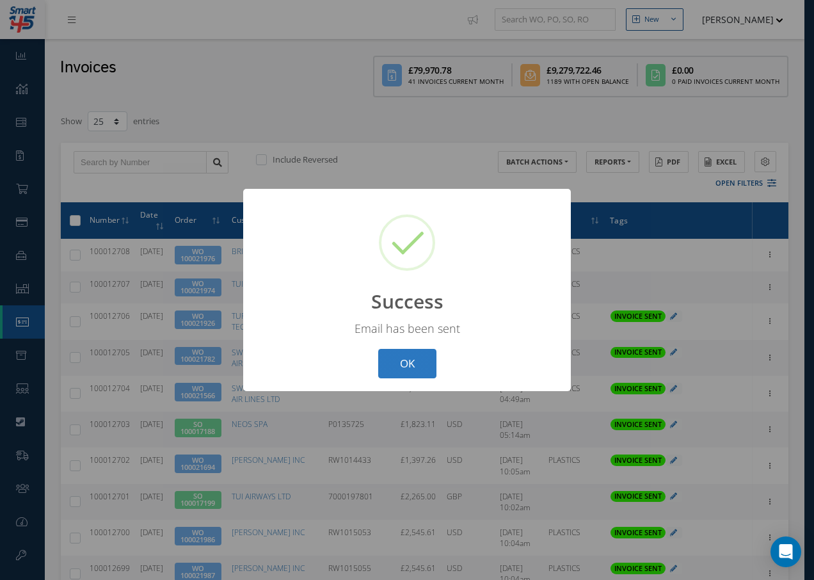
click at [412, 362] on button "OK" at bounding box center [407, 364] width 58 height 30
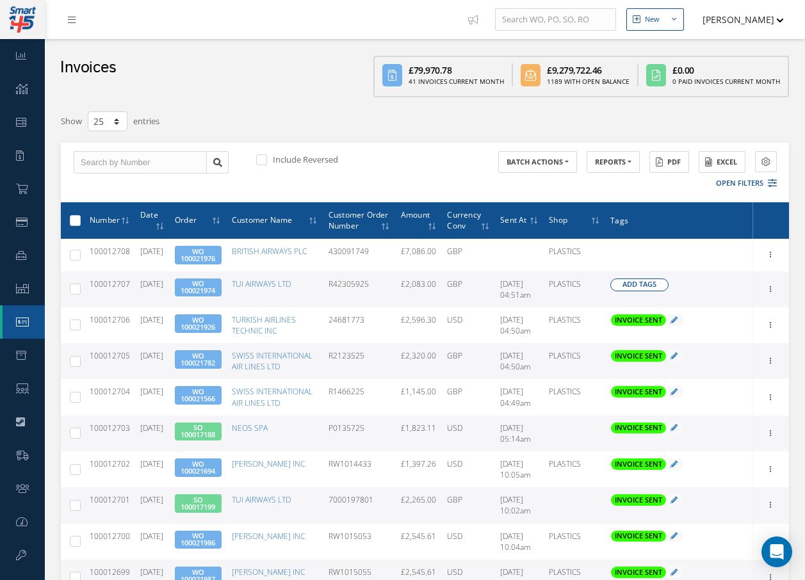
click at [655, 290] on span "Add Tags" at bounding box center [639, 284] width 34 height 11
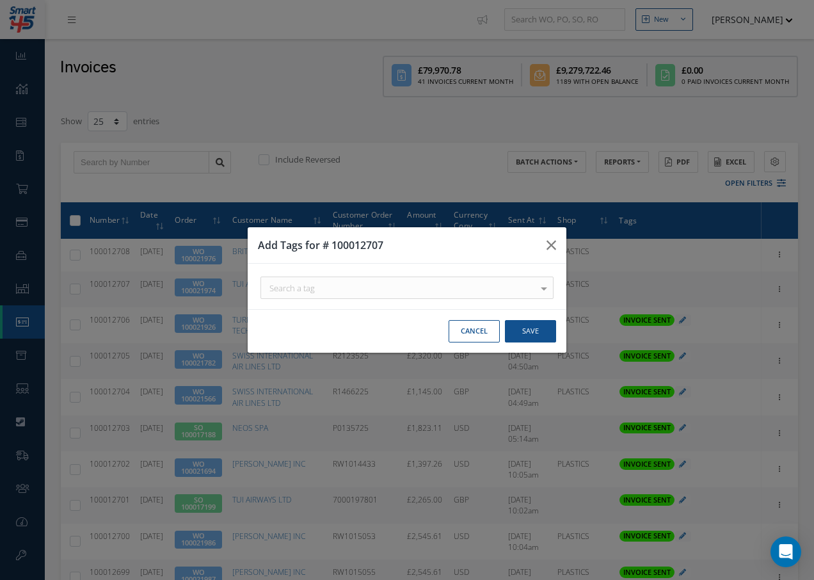
click at [363, 294] on div "Search a tag" at bounding box center [407, 288] width 293 height 22
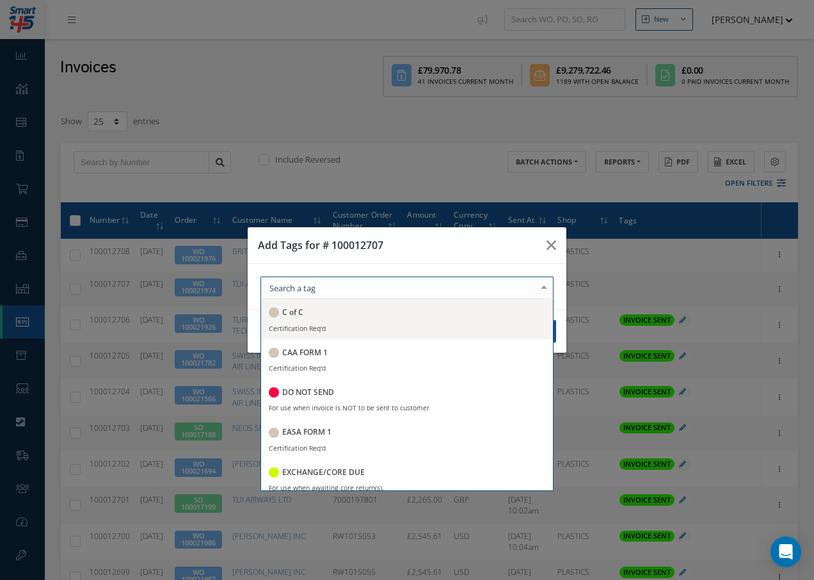
paste input "accounts@cab.aero"
type input "accounts@cab.aero"
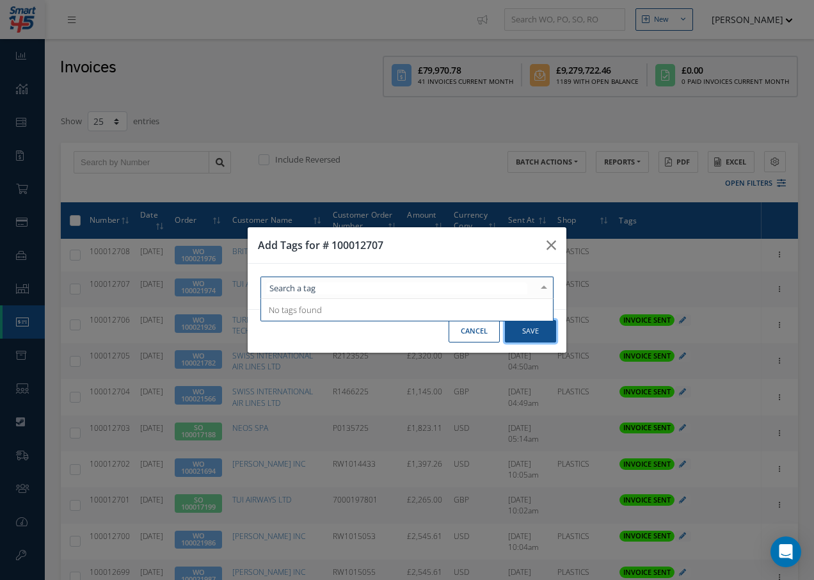
click at [533, 329] on div "Add Tags for # 100012707 No tags found No tags found Cancel Save" at bounding box center [407, 290] width 320 height 127
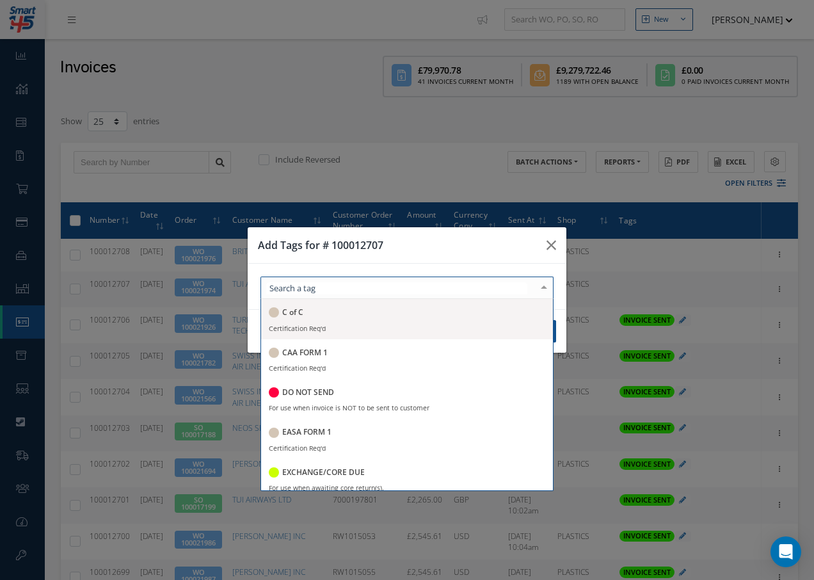
click at [395, 290] on div at bounding box center [407, 288] width 293 height 22
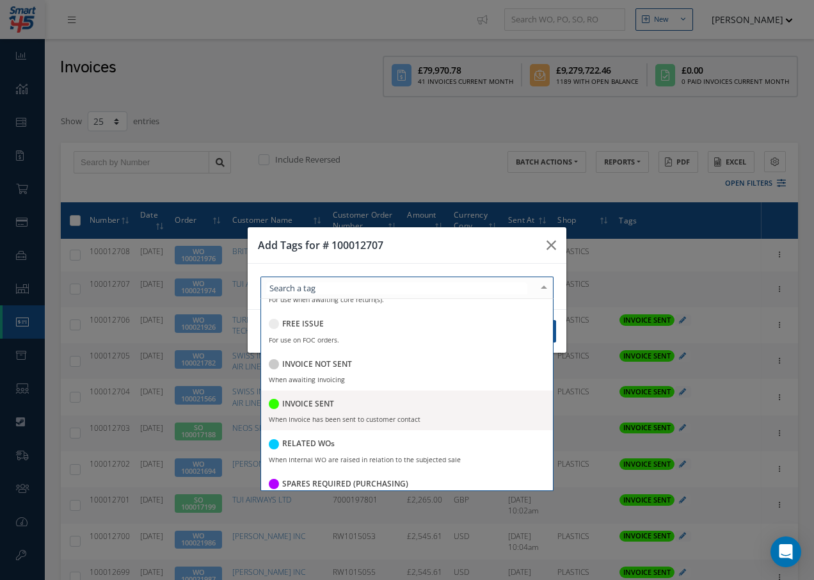
scroll to position [192, 0]
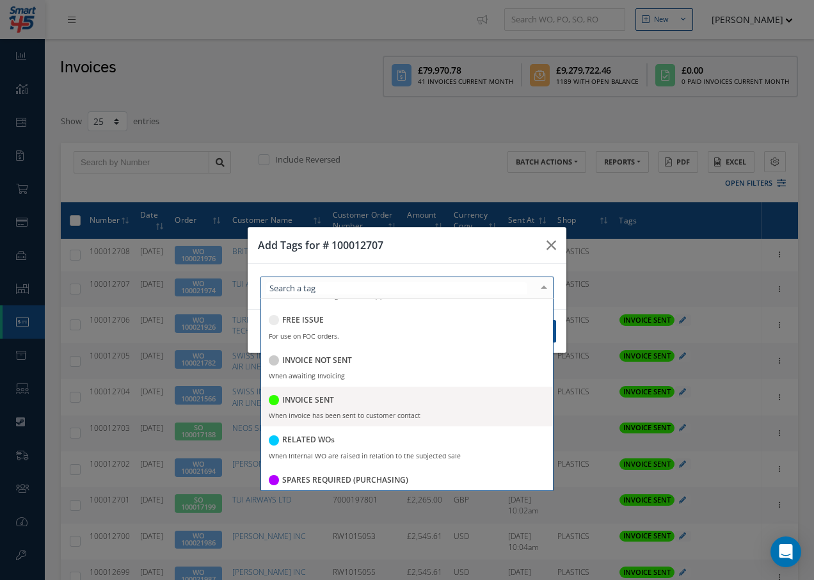
click at [346, 396] on div "INVOICE SENT" at bounding box center [407, 400] width 277 height 17
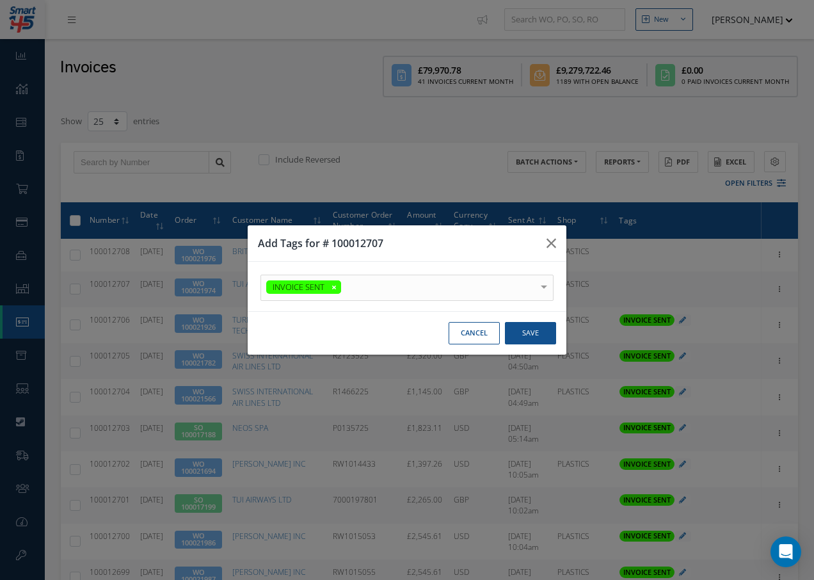
click at [542, 280] on div at bounding box center [544, 285] width 18 height 21
click at [543, 333] on button "Save" at bounding box center [530, 333] width 51 height 22
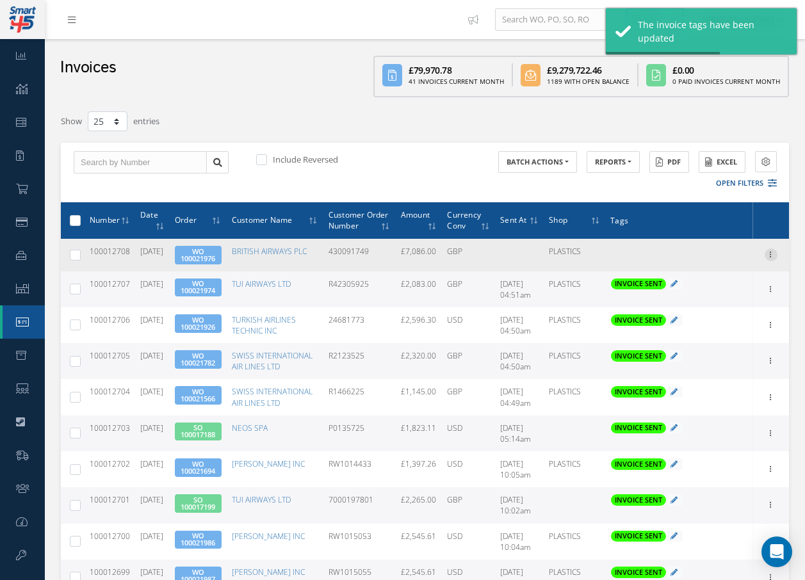
click at [769, 259] on icon at bounding box center [770, 253] width 13 height 10
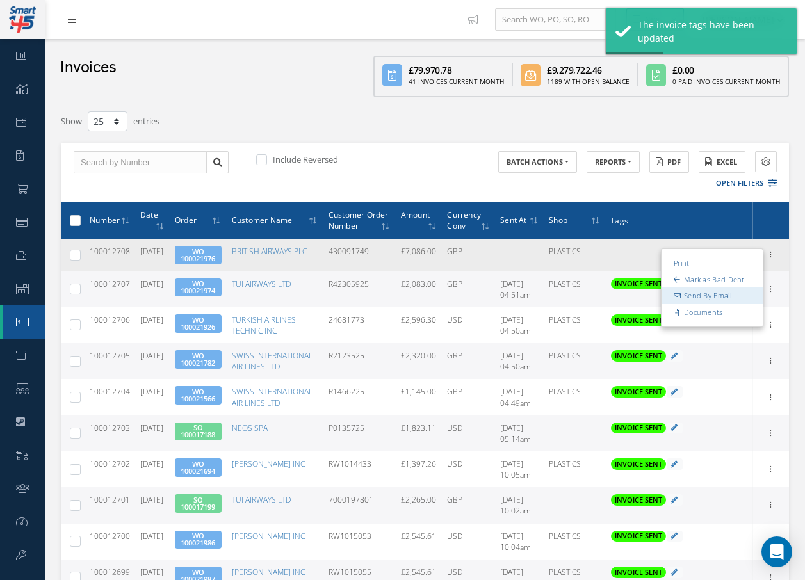
click at [728, 305] on link "Send By Email" at bounding box center [711, 296] width 101 height 17
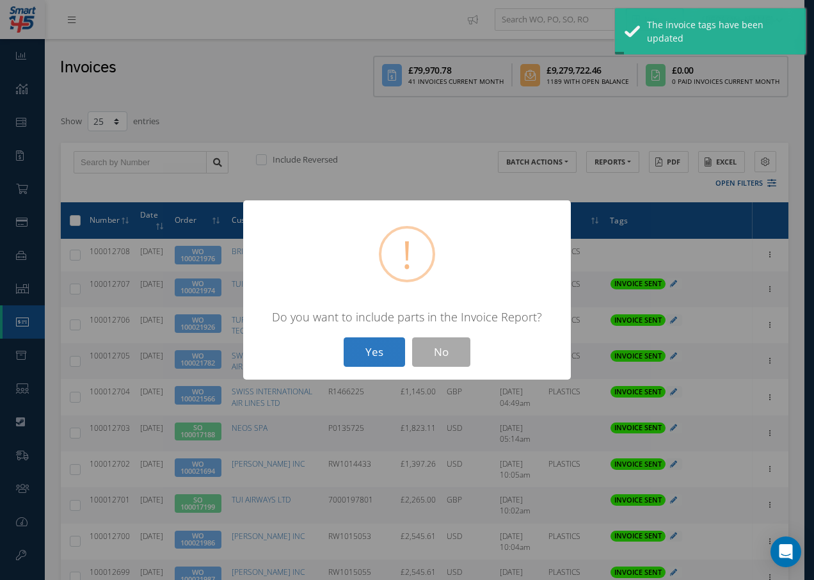
click at [384, 358] on button "Yes" at bounding box center [374, 352] width 61 height 30
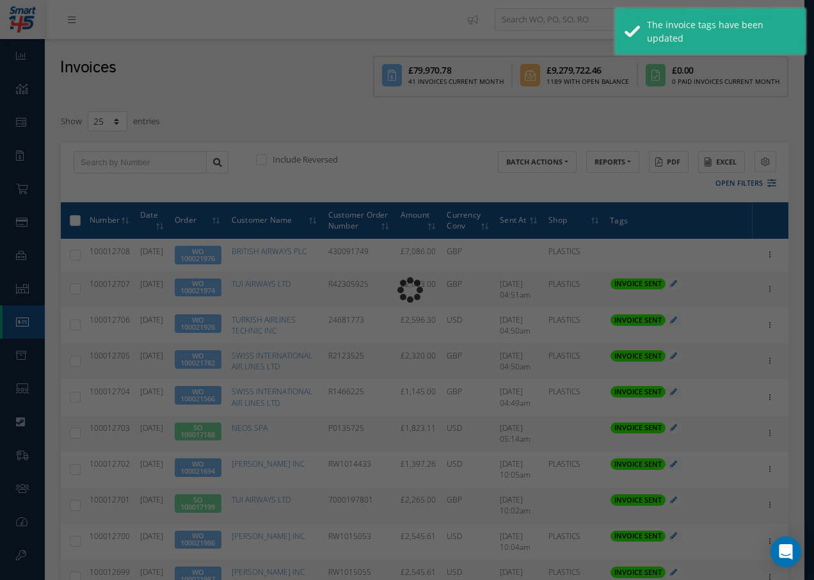
type input "INVOICE - Work Order 100021976 for BRITISH AIRWAYS PLC, PO: 430091749"
type textarea "Dear Accounts, Please find the attached invoice for your recent order 430091749…"
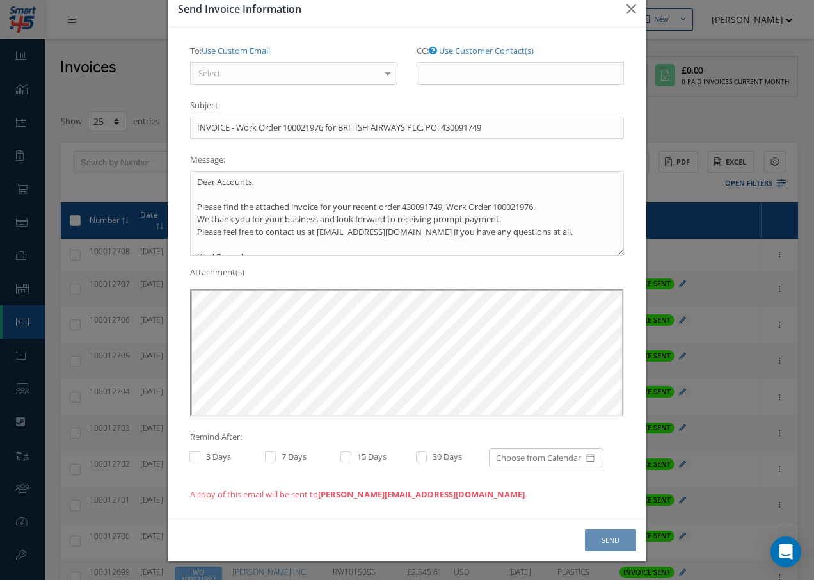
scroll to position [0, 0]
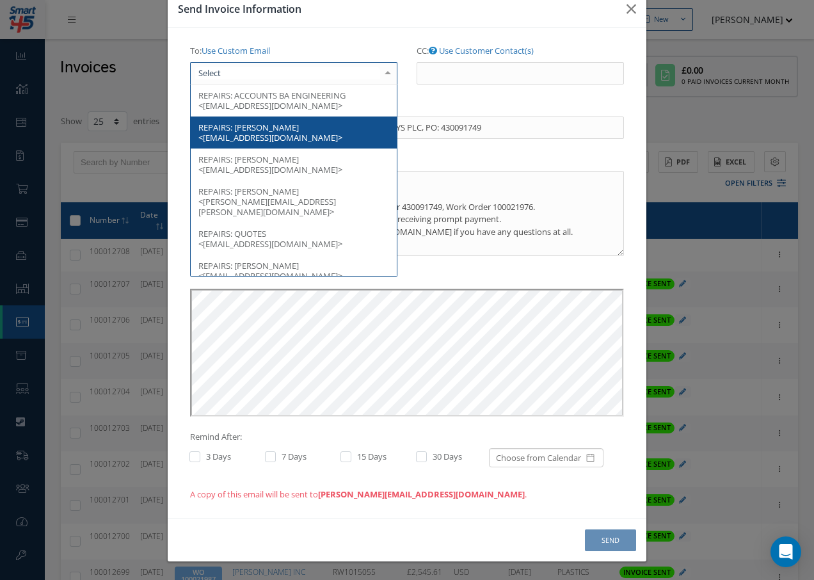
click at [242, 76] on div at bounding box center [293, 73] width 207 height 23
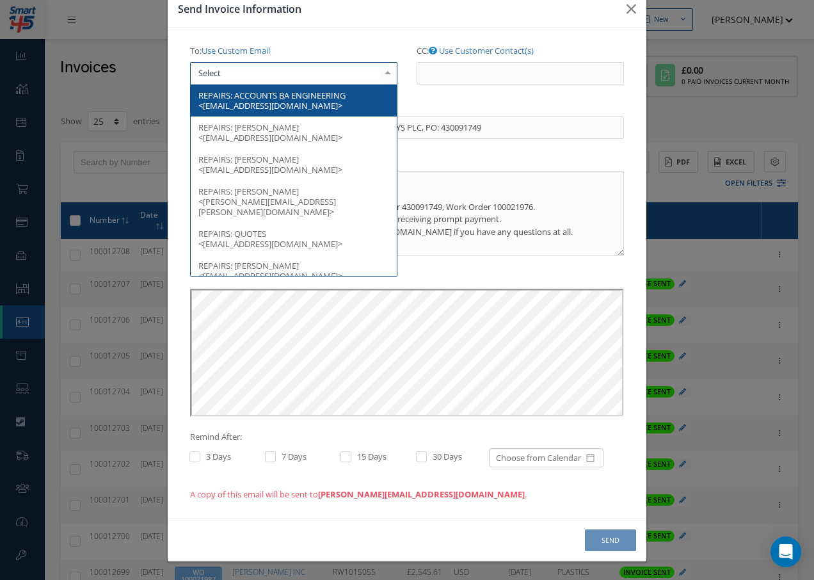
click at [285, 108] on span "ACCOUNTS BA ENGINEERING <BA.ENGINEERING.invoices@iairgroup.com>" at bounding box center [271, 101] width 147 height 22
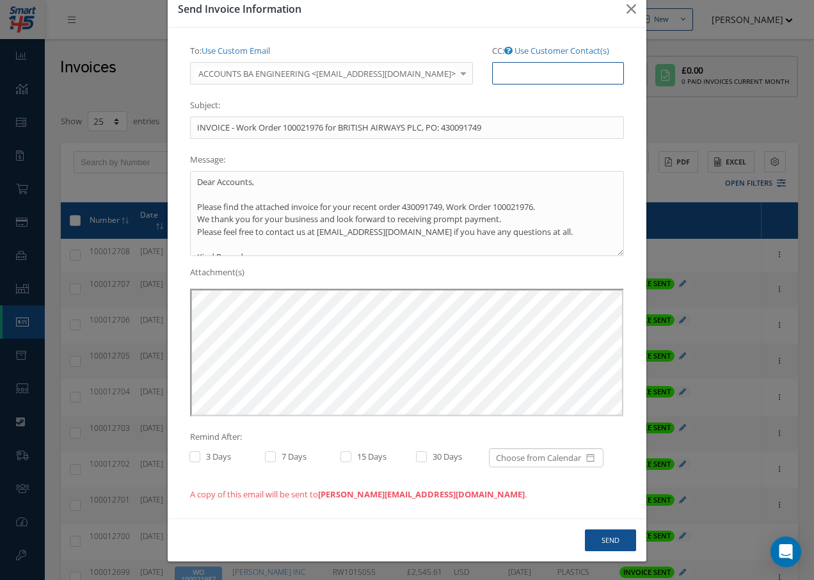
click at [533, 77] on input "CC: Use Customer Contact(s)" at bounding box center [558, 73] width 132 height 23
paste input "accounts@cab.aero"
type input "accounts@cab.aero"
click at [607, 552] on button "Send" at bounding box center [610, 540] width 51 height 22
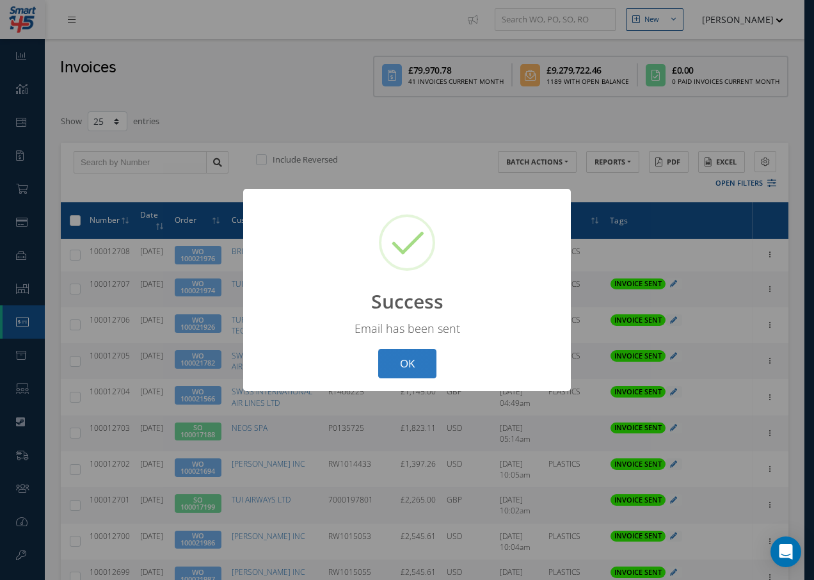
click at [406, 364] on button "OK" at bounding box center [407, 364] width 58 height 30
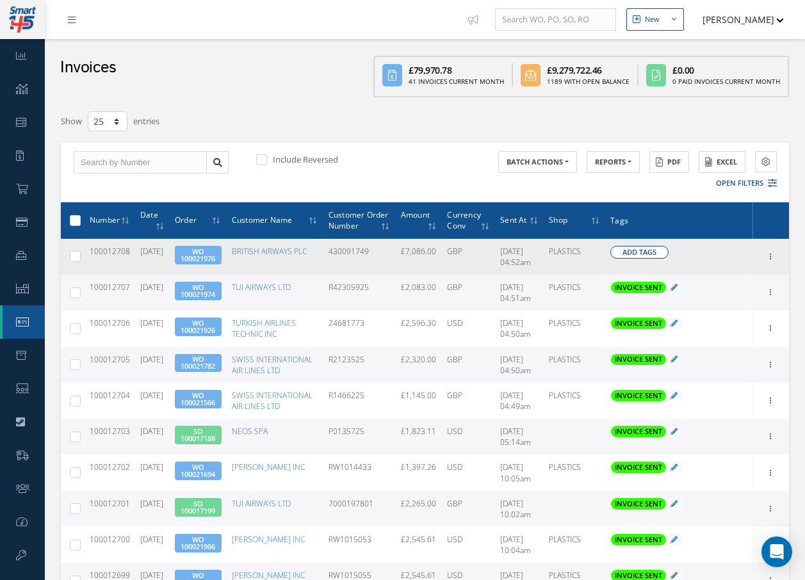
click at [624, 258] on span "Add Tags" at bounding box center [639, 252] width 34 height 11
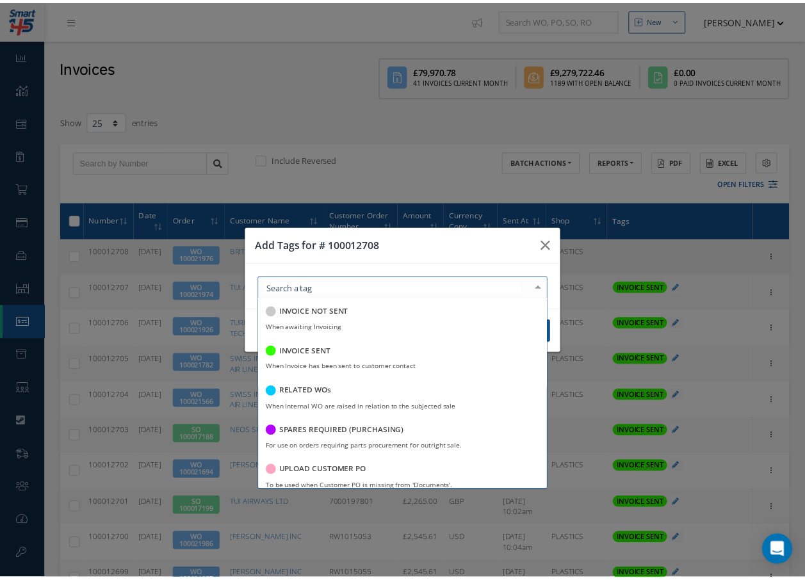
scroll to position [248, 0]
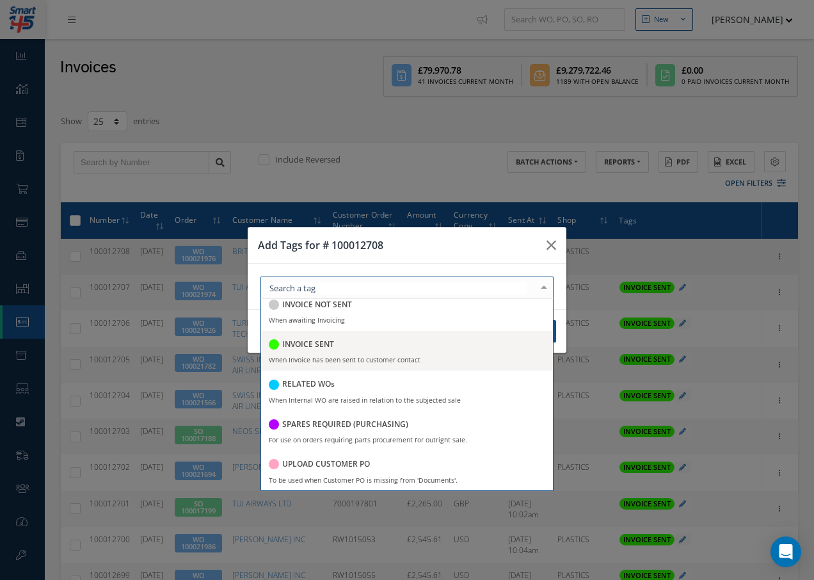
click at [325, 342] on h5 "INVOICE SENT" at bounding box center [308, 344] width 52 height 9
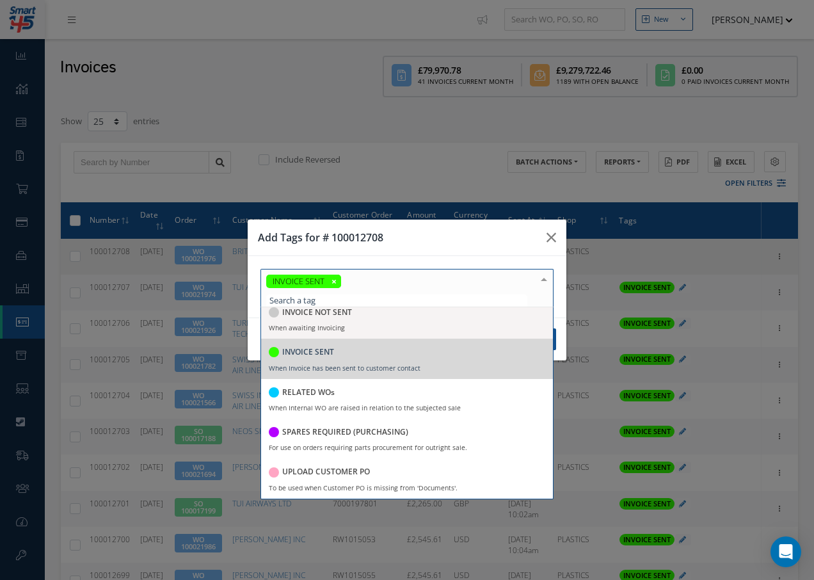
click at [549, 279] on div at bounding box center [544, 279] width 18 height 21
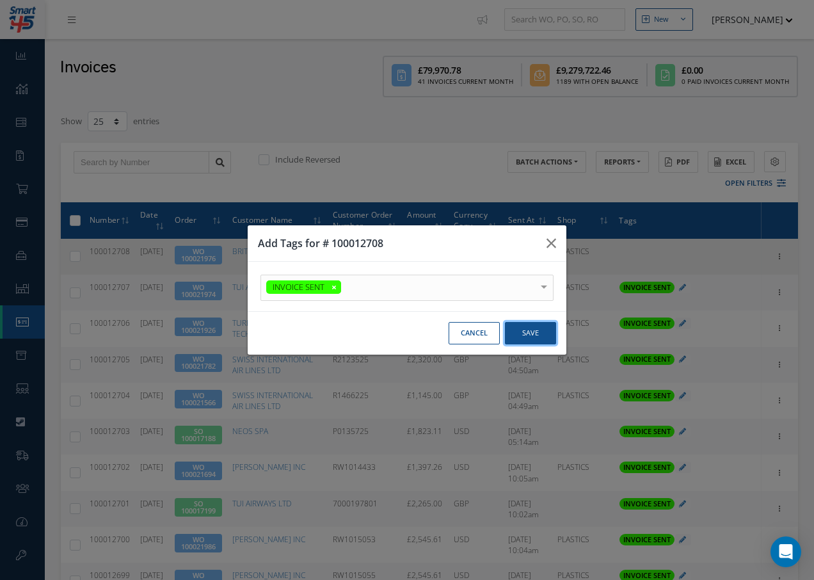
click at [529, 338] on button "Save" at bounding box center [530, 333] width 51 height 22
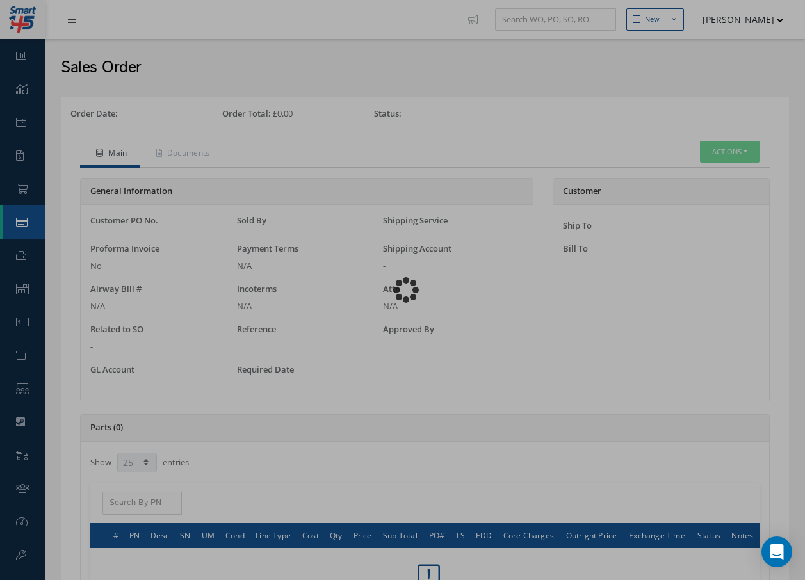
select select "25"
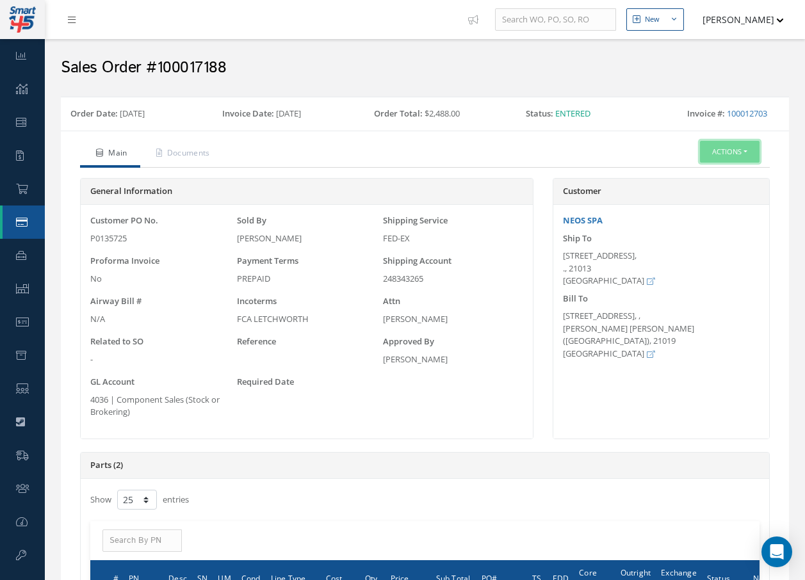
click at [730, 160] on button "Actions" at bounding box center [730, 152] width 60 height 22
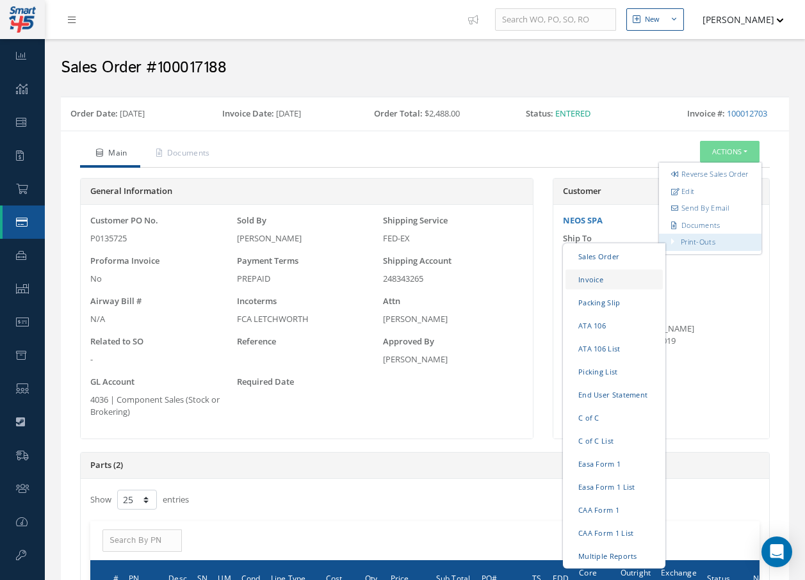
click at [609, 289] on link "Invoice" at bounding box center [613, 279] width 97 height 20
click at [612, 312] on link "Packing Slip" at bounding box center [613, 303] width 97 height 20
